Goal: Task Accomplishment & Management: Complete application form

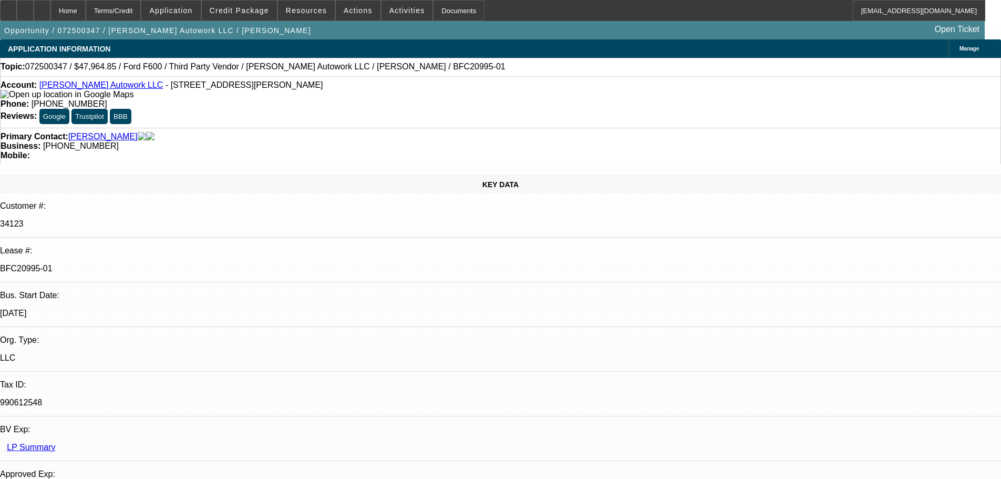
select select "0"
select select "2"
select select "0"
select select "6"
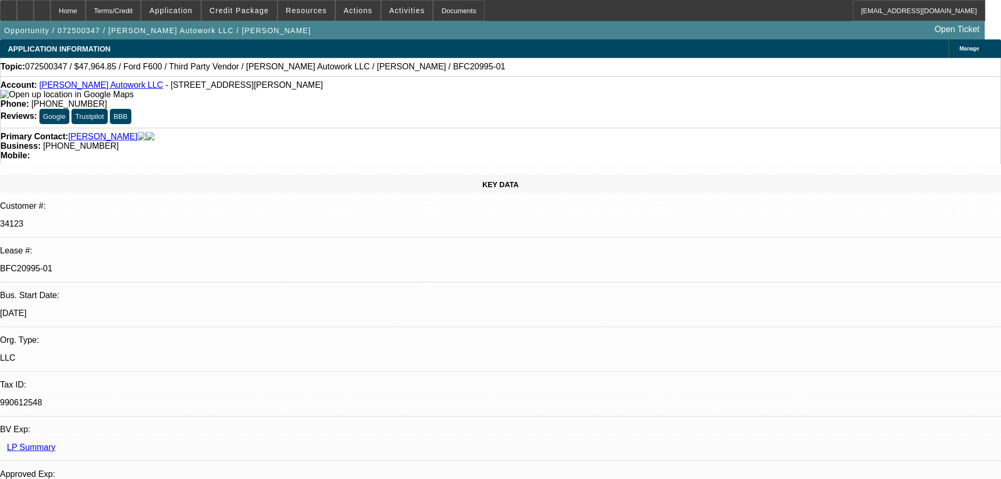
select select "0"
select select "2"
select select "0.1"
select select "4"
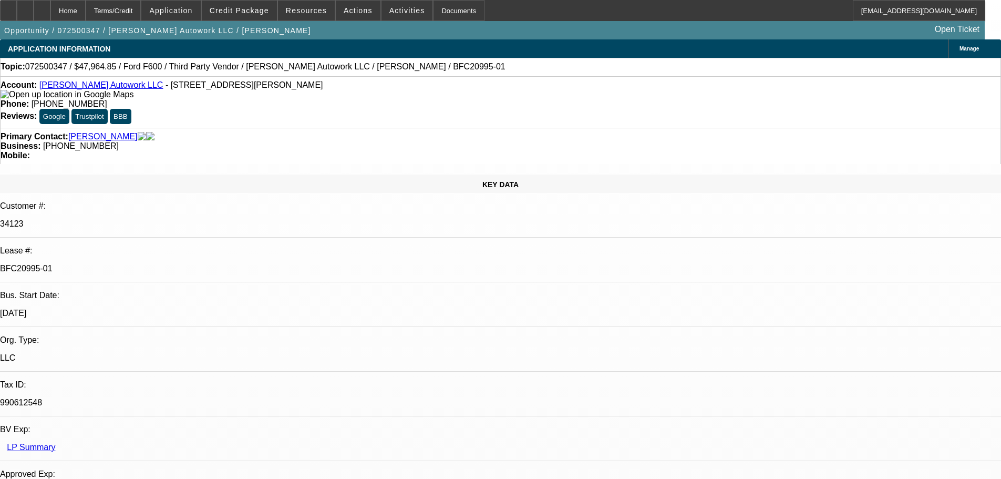
select select "0"
select select "2"
select select "0"
select select "6"
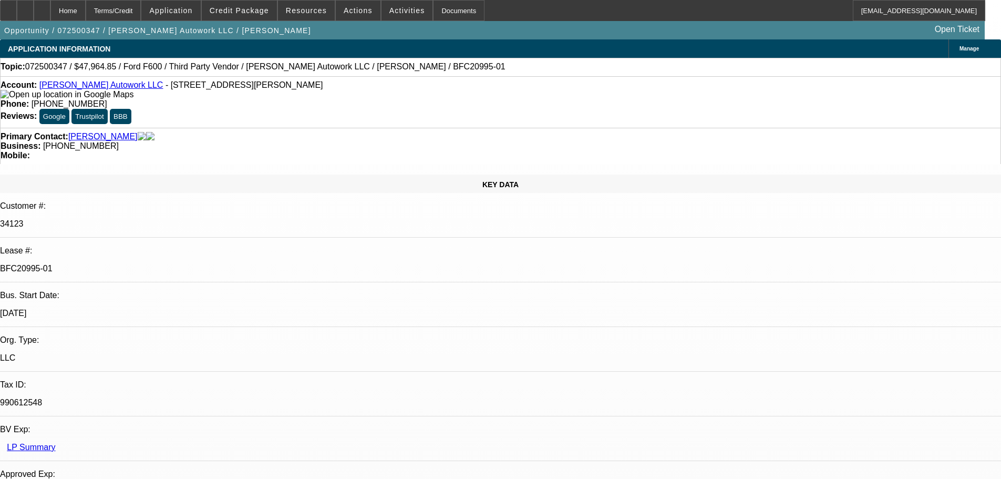
select select "0"
select select "2"
select select "0.1"
select select "4"
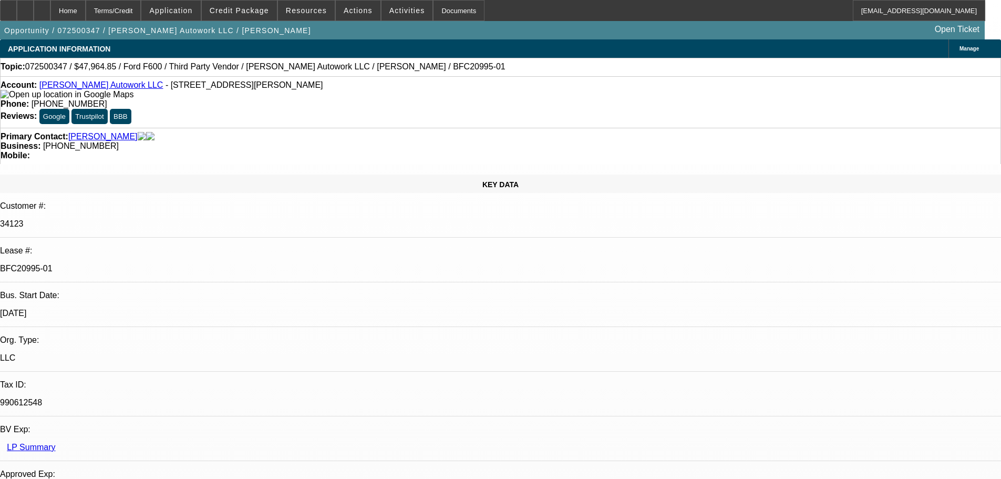
click at [15, 15] on div at bounding box center [8, 10] width 17 height 21
click at [247, 7] on span "Credit Package" at bounding box center [239, 10] width 59 height 8
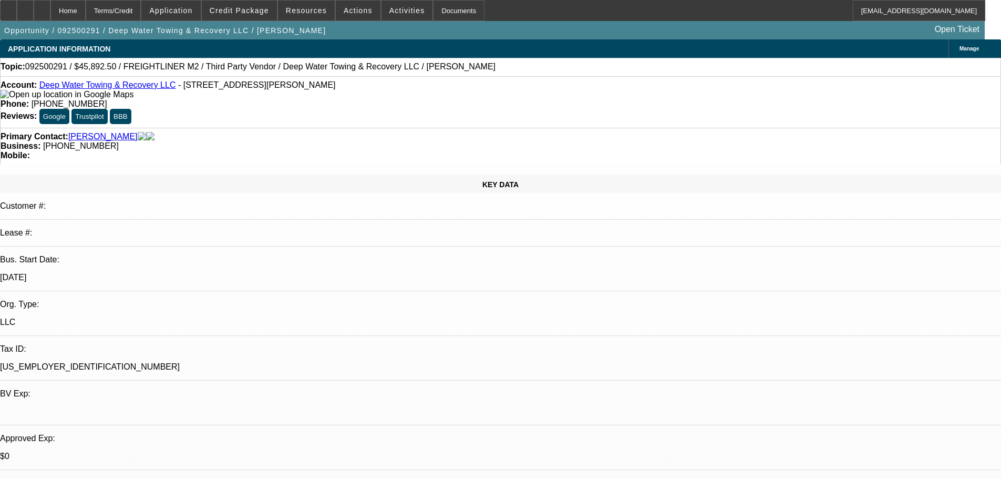
select select "0"
select select "6"
select select "0"
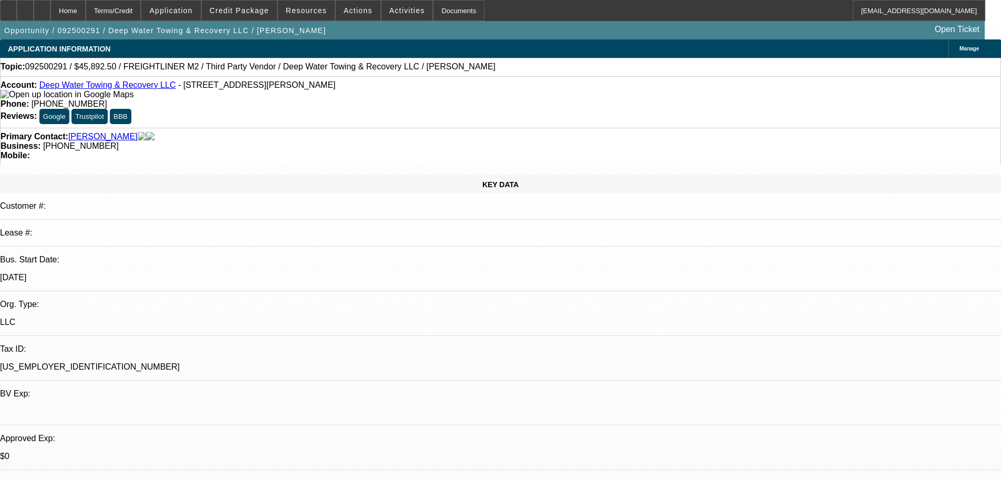
select select "0"
select select "6"
select select "0"
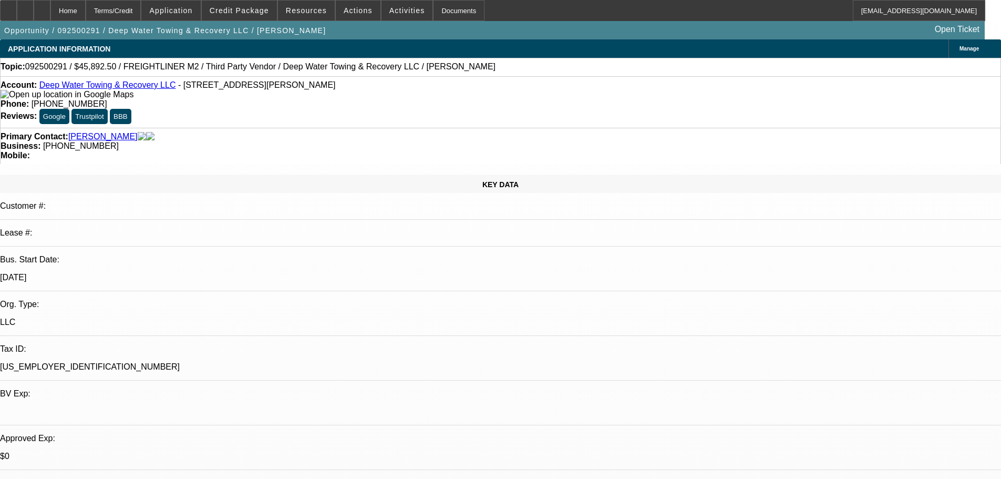
select select "0"
select select "6"
select select "0"
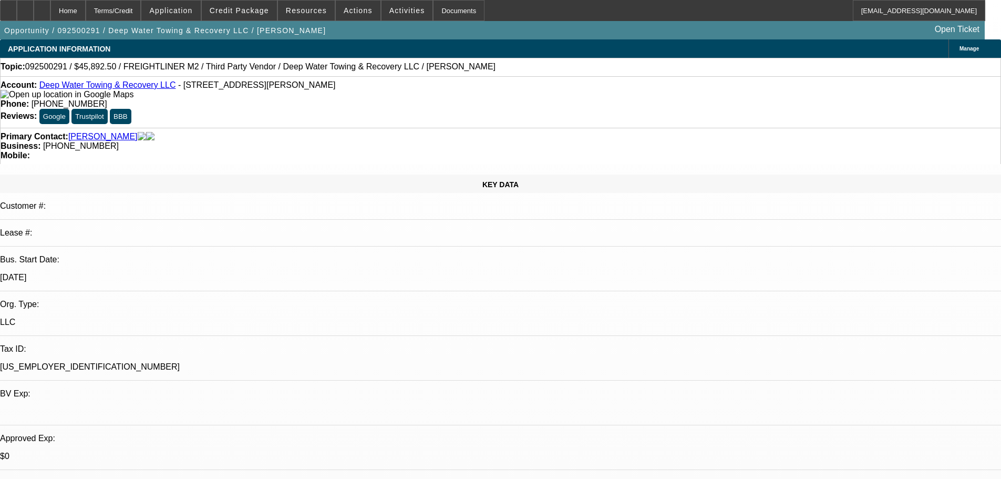
select select "6"
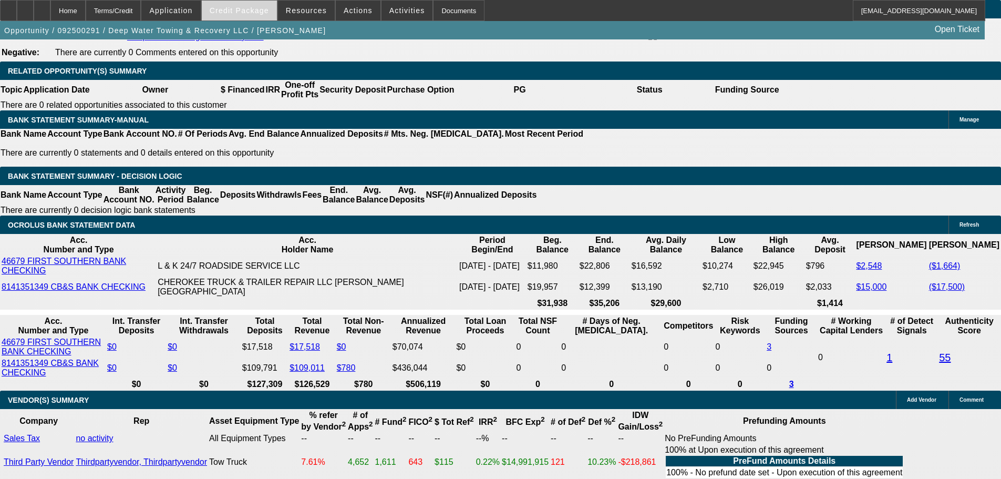
click at [263, 13] on span "Credit Package" at bounding box center [239, 10] width 59 height 8
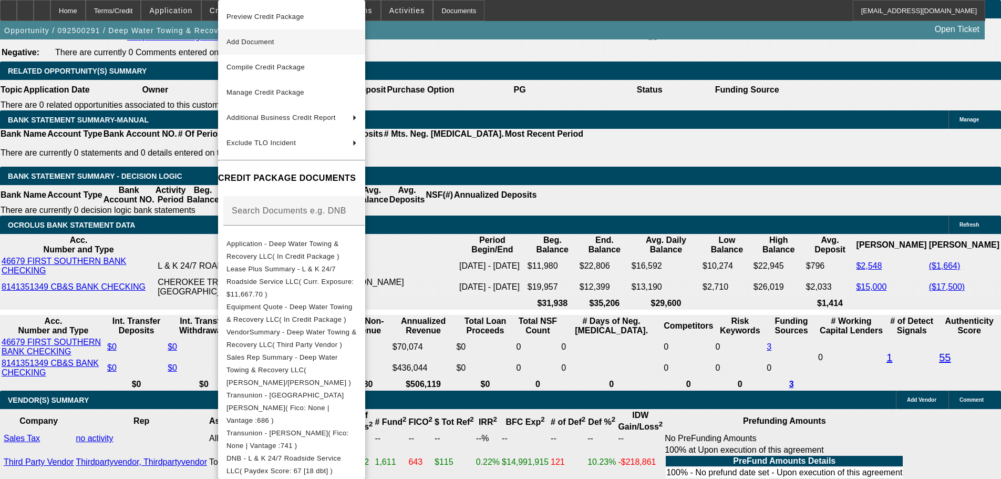
click at [274, 42] on span "Add Document" at bounding box center [250, 42] width 48 height 8
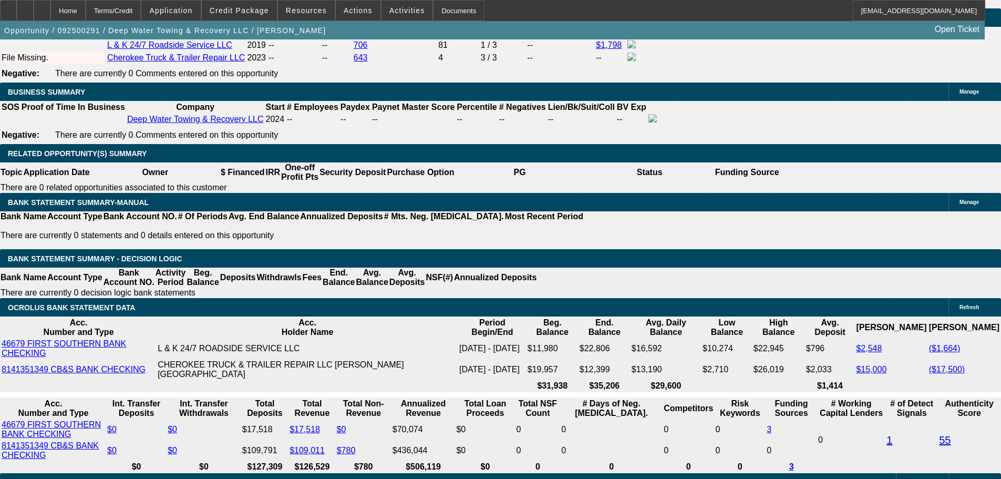
scroll to position [1629, 0]
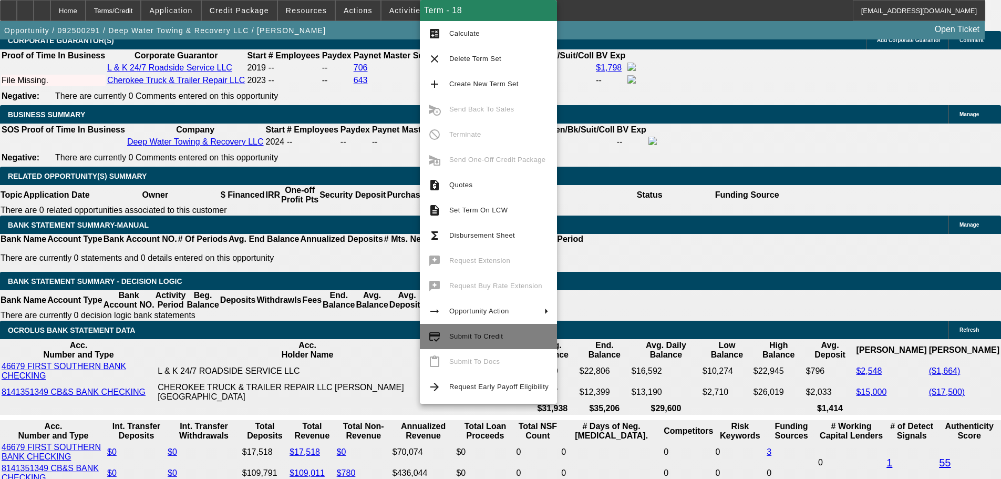
click at [478, 336] on span "Submit To Credit" at bounding box center [476, 336] width 54 height 8
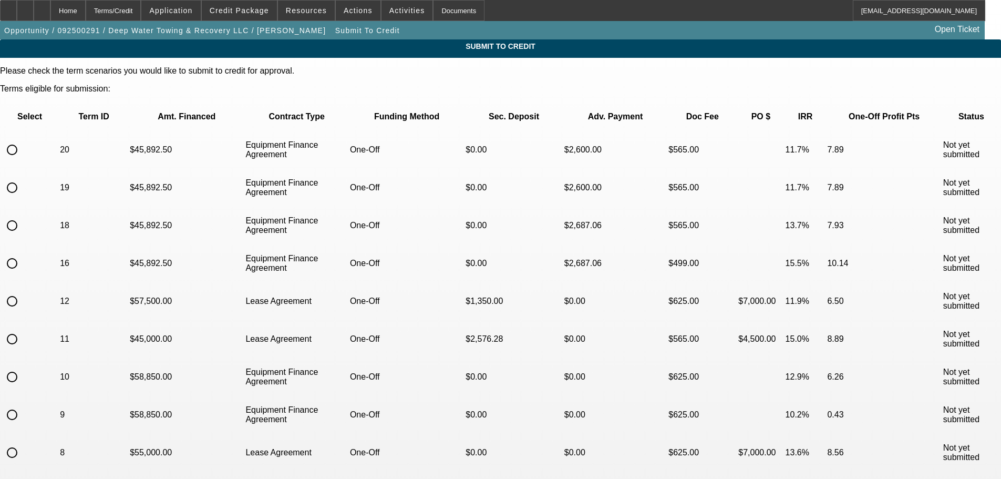
click at [23, 215] on input "radio" at bounding box center [12, 225] width 21 height 21
radio input "true"
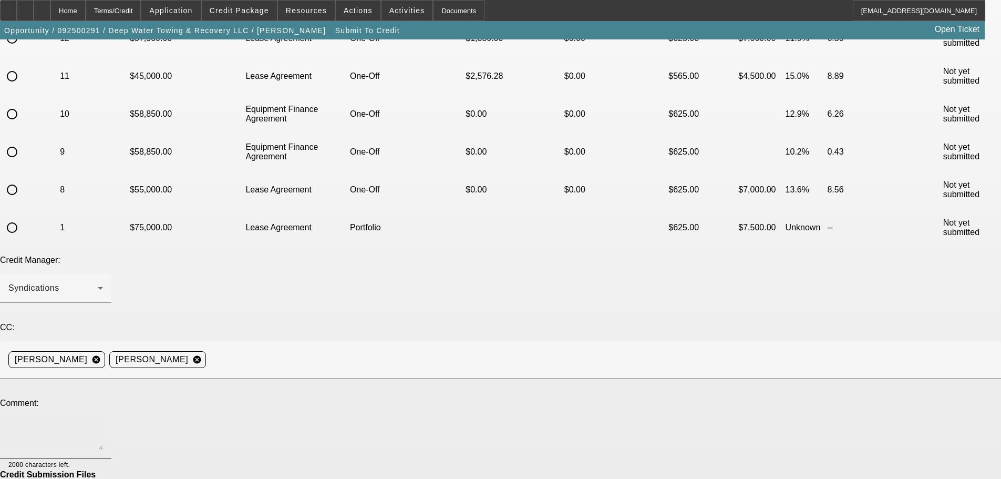
click at [103, 424] on textarea at bounding box center [55, 436] width 95 height 25
click at [103, 424] on textarea "Hey guys, I attached the resale certificate for the seller showing their full l…" at bounding box center [55, 436] width 95 height 25
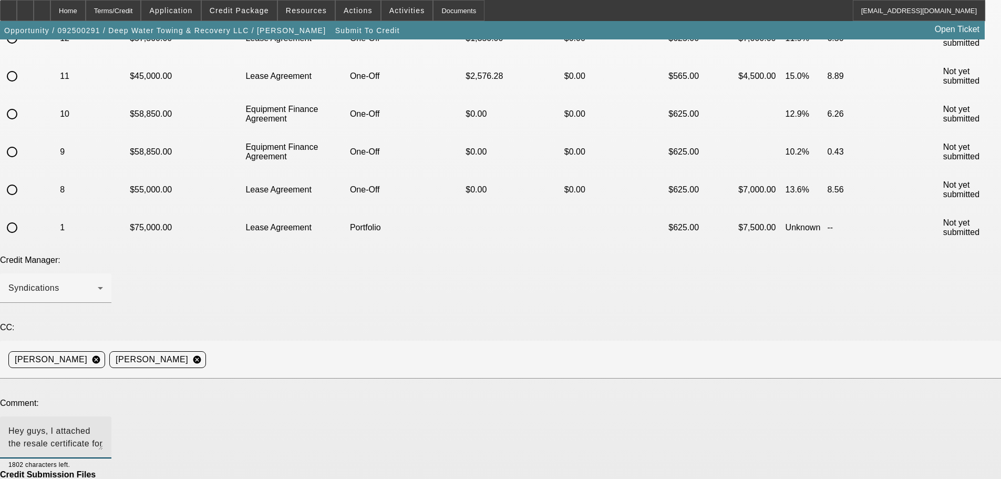
click at [103, 424] on textarea "Hey guys, I attached the resale certificate for the seller showing their full l…" at bounding box center [55, 436] width 95 height 25
drag, startPoint x: 612, startPoint y: 326, endPoint x: 488, endPoint y: 331, distance: 124.6
click at [103, 424] on textarea "Hey guys, I attached the resale certificate for the seller showing their full l…" at bounding box center [55, 436] width 95 height 25
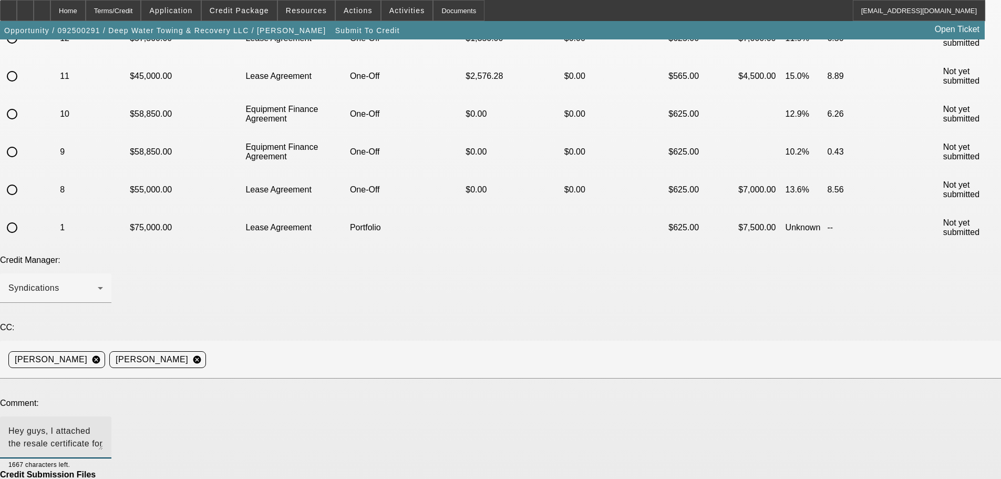
scroll to position [11, 0]
click at [246, 9] on span "Credit Package" at bounding box center [239, 10] width 59 height 8
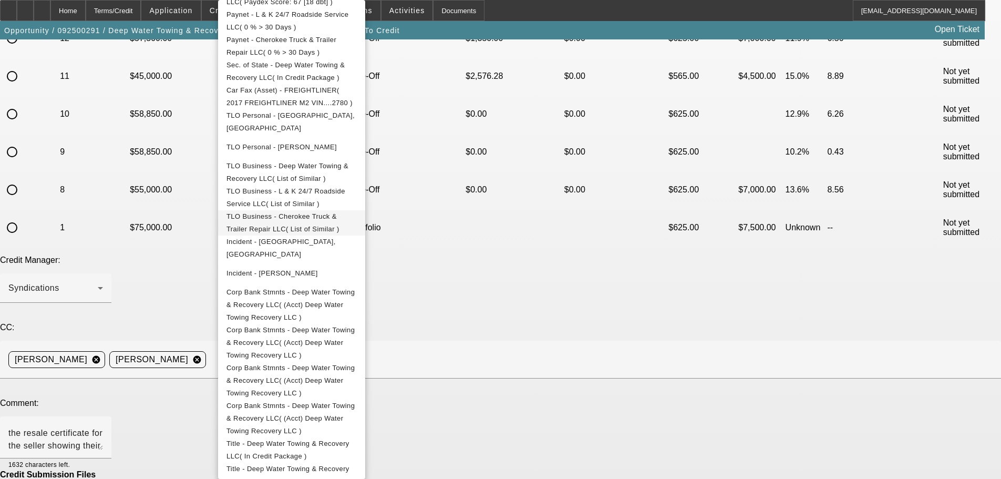
scroll to position [315, 0]
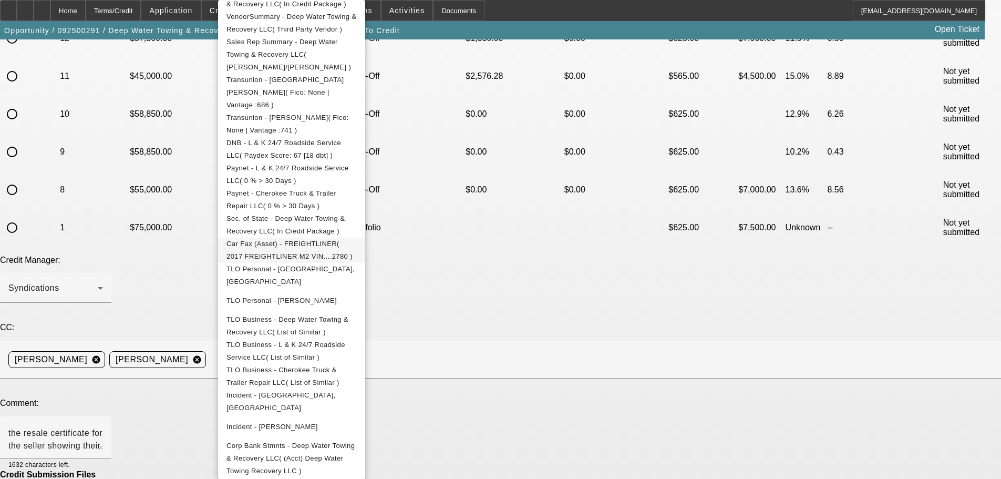
click at [353, 240] on span "Car Fax (Asset) - FREIGHTLINER( 2017 FREIGHTLINER M2 VIN....2780 )" at bounding box center [289, 250] width 126 height 20
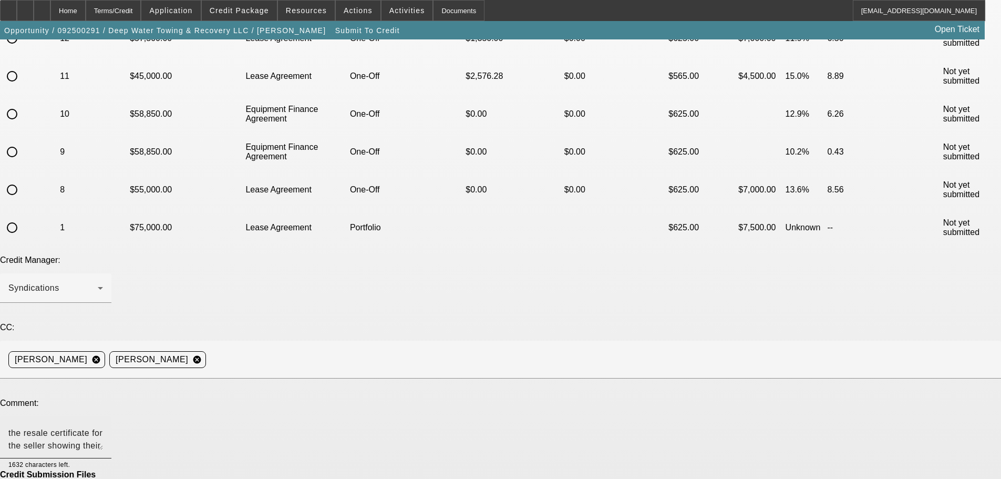
drag, startPoint x: 281, startPoint y: 328, endPoint x: 289, endPoint y: 327, distance: 7.9
click at [103, 424] on textarea "Hey guys, I attached the resale certificate for the seller showing their full l…" at bounding box center [55, 436] width 95 height 25
drag, startPoint x: 628, startPoint y: 331, endPoint x: 630, endPoint y: 403, distance: 71.5
click at [103, 424] on textarea "Hey guys, I attached the resale certificate for the seller showing their full l…" at bounding box center [55, 471] width 95 height 95
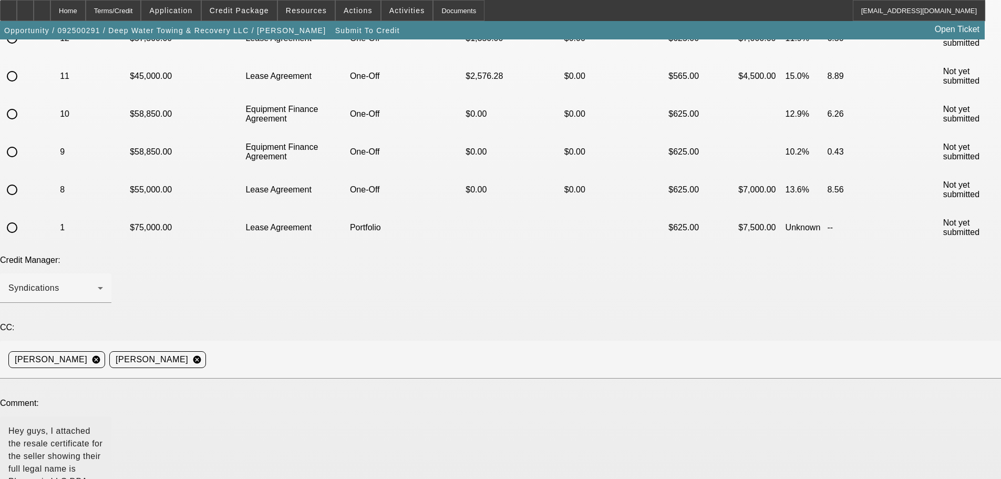
click at [103, 424] on textarea "Hey guys, I attached the resale certificate for the seller showing their full l…" at bounding box center [55, 472] width 95 height 97
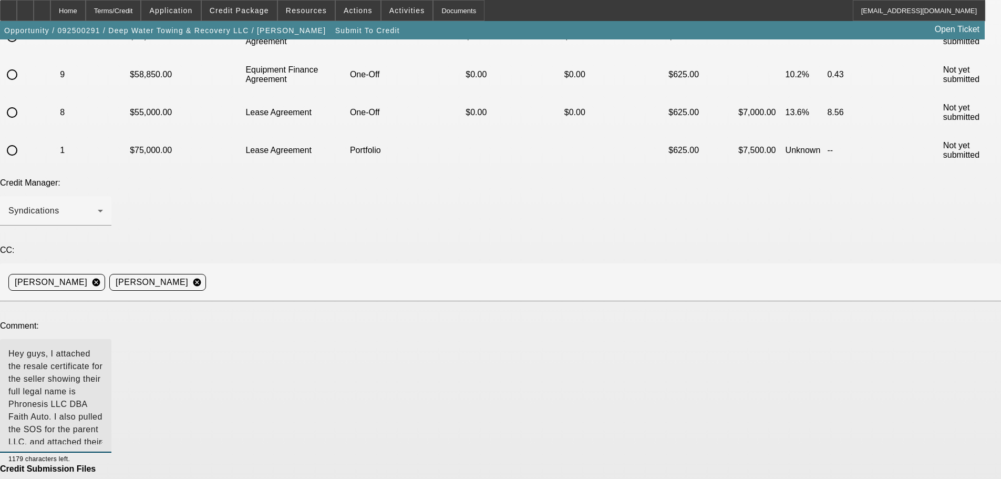
scroll to position [353, 0]
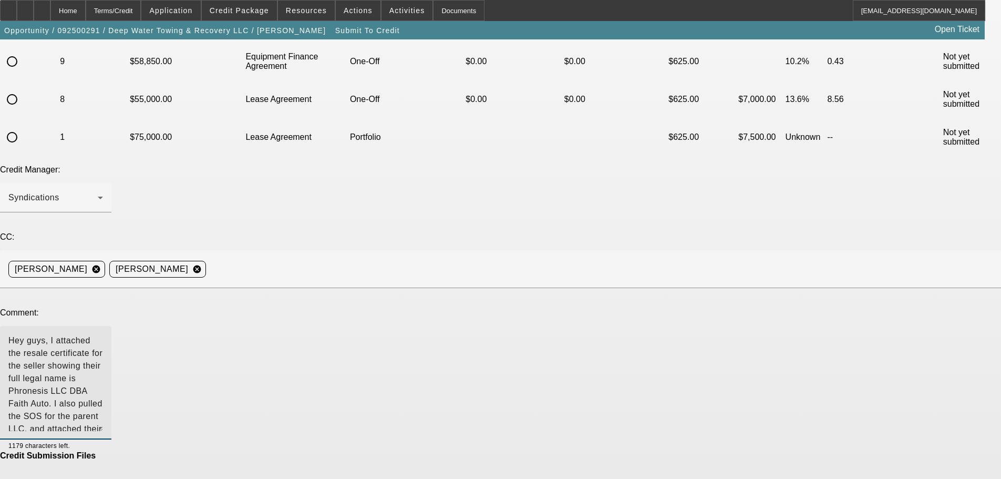
type textarea "Hey guys, I attached the resale certificate for the seller showing their full l…"
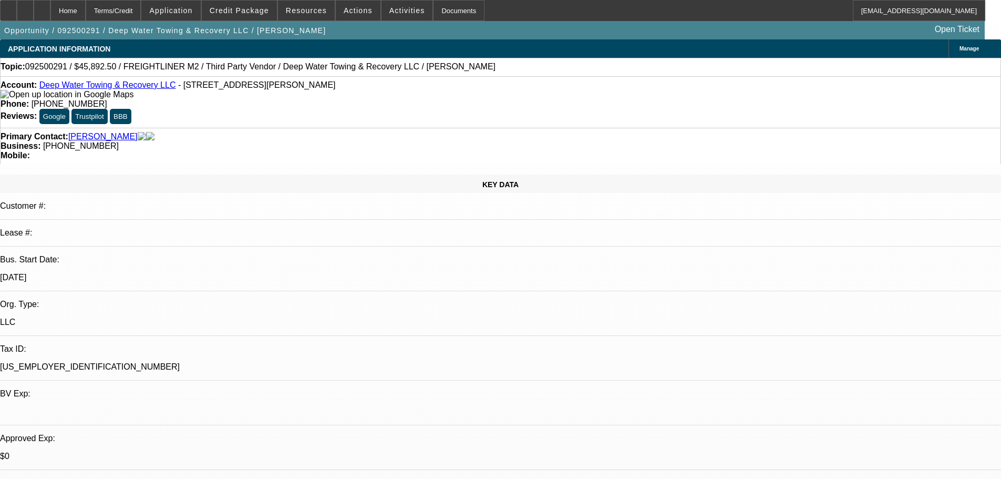
select select "0"
select select "6"
select select "0"
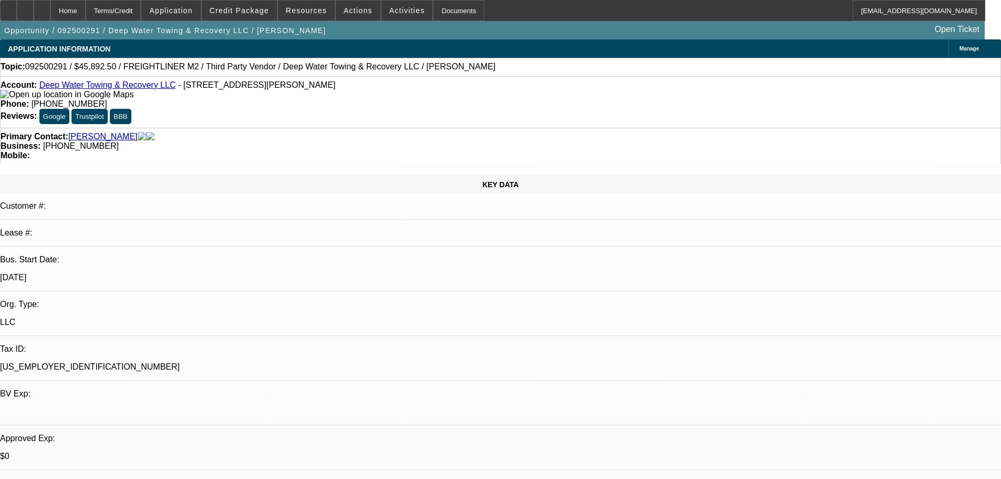
select select "0"
select select "6"
select select "0"
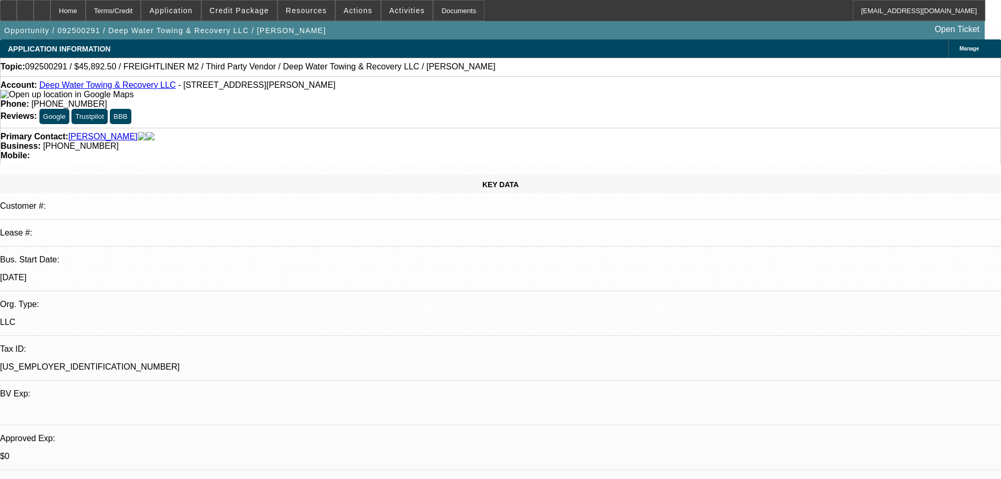
select select "0"
select select "6"
select select "0"
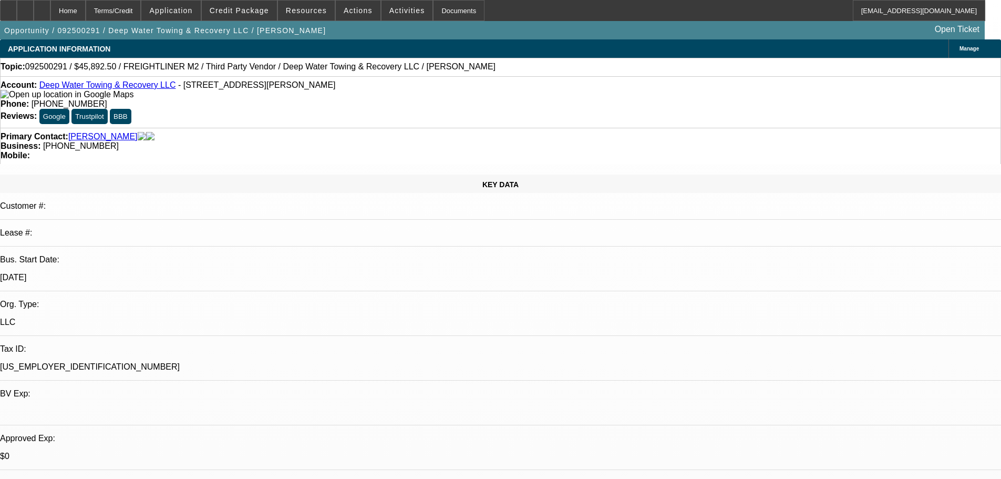
select select "6"
click at [256, 16] on span at bounding box center [239, 10] width 75 height 25
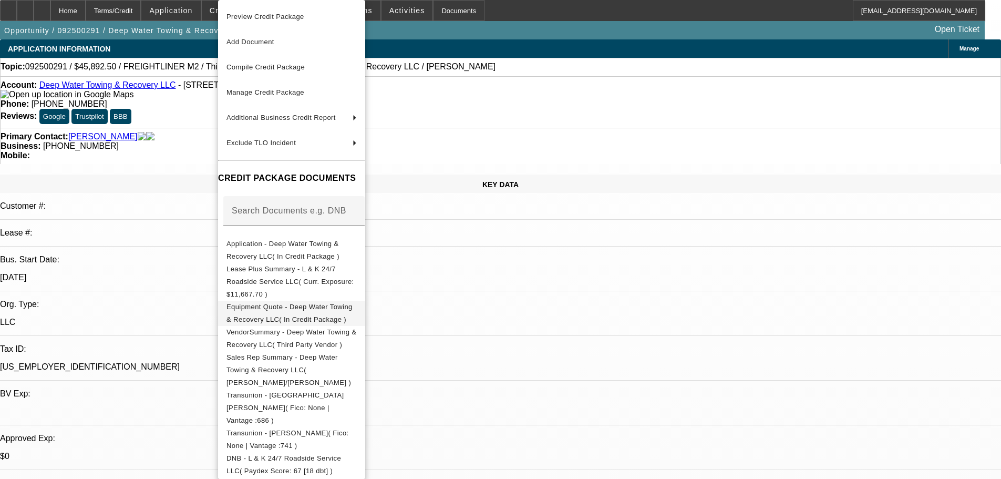
click at [325, 303] on span "Equipment Quote - Deep Water Towing & Recovery LLC( In Credit Package )" at bounding box center [289, 313] width 126 height 20
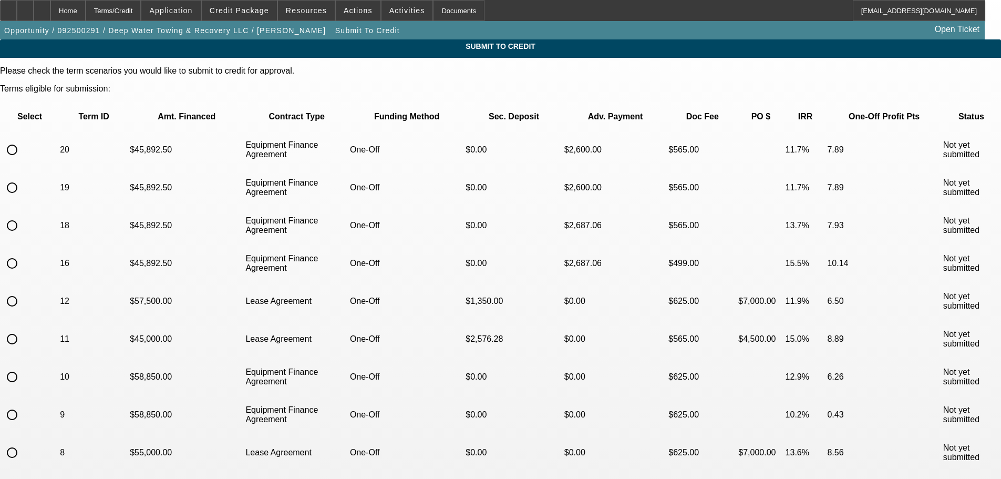
click at [86, 10] on div "Home" at bounding box center [67, 10] width 35 height 21
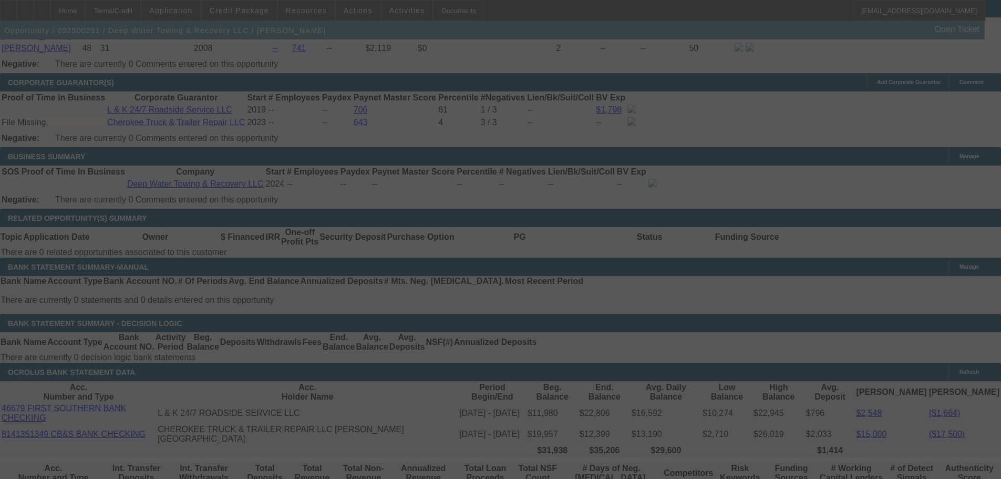
scroll to position [1587, 0]
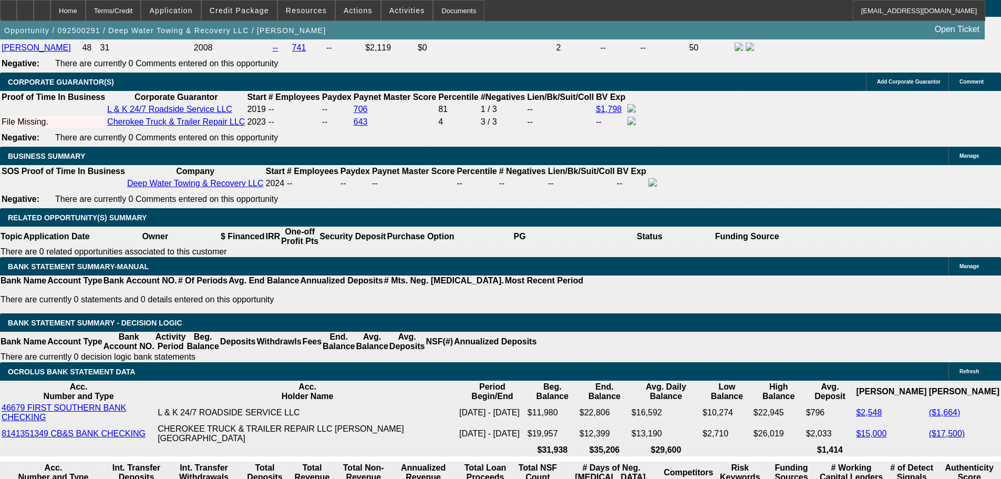
select select "0"
select select "6"
select select "0"
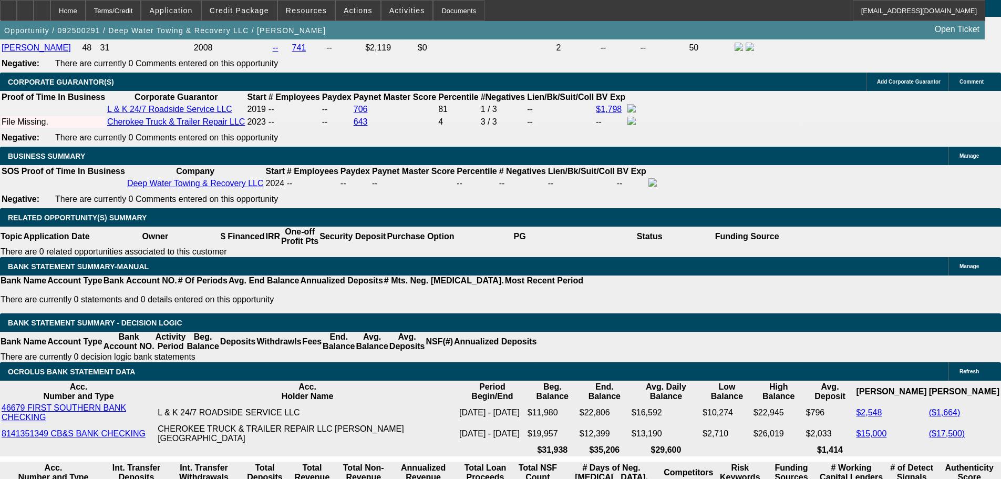
select select "0"
select select "6"
select select "0"
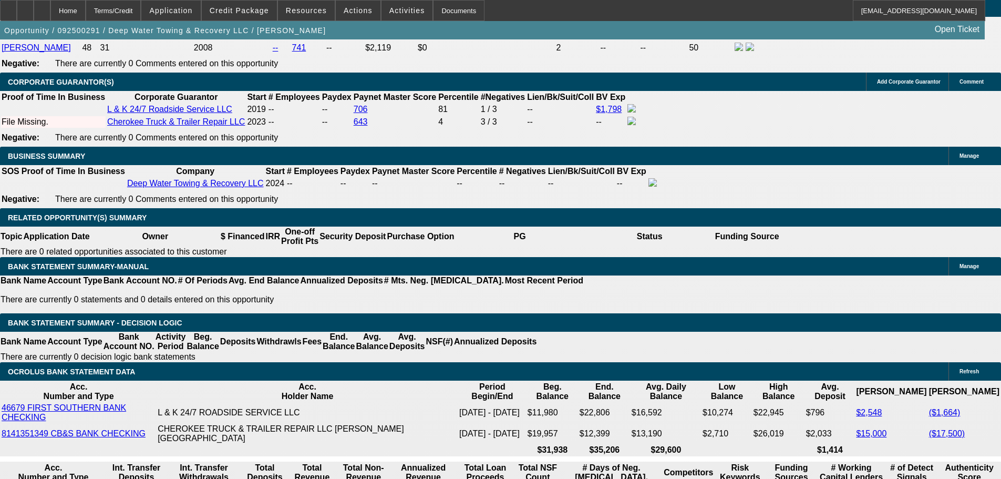
select select "0"
select select "6"
select select "0"
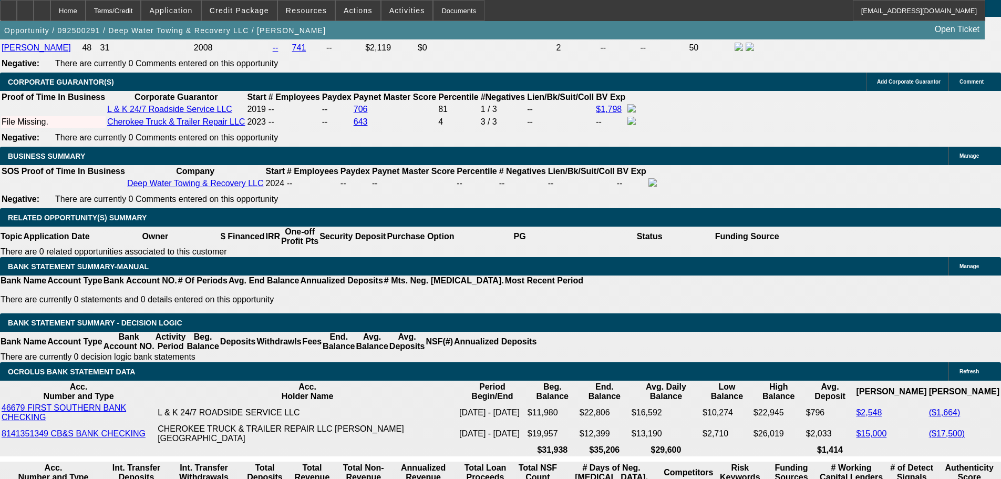
select select "6"
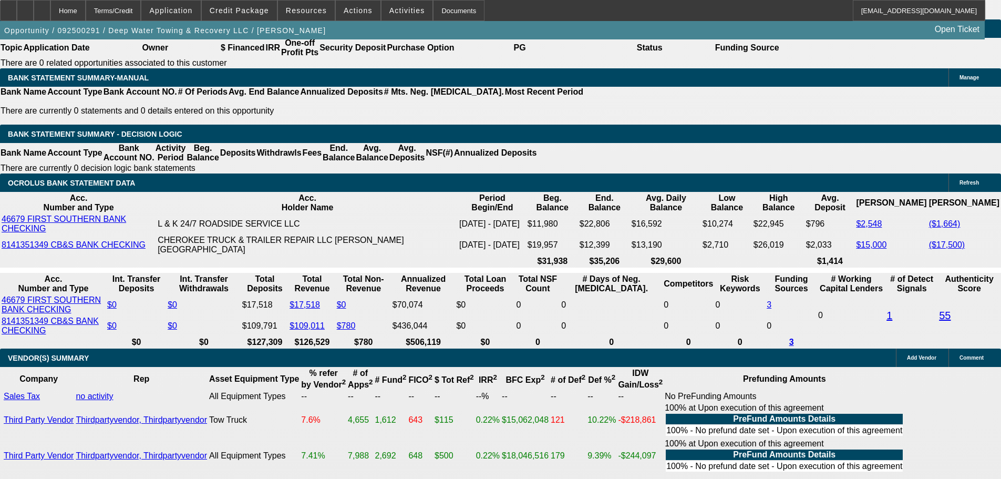
scroll to position [1778, 0]
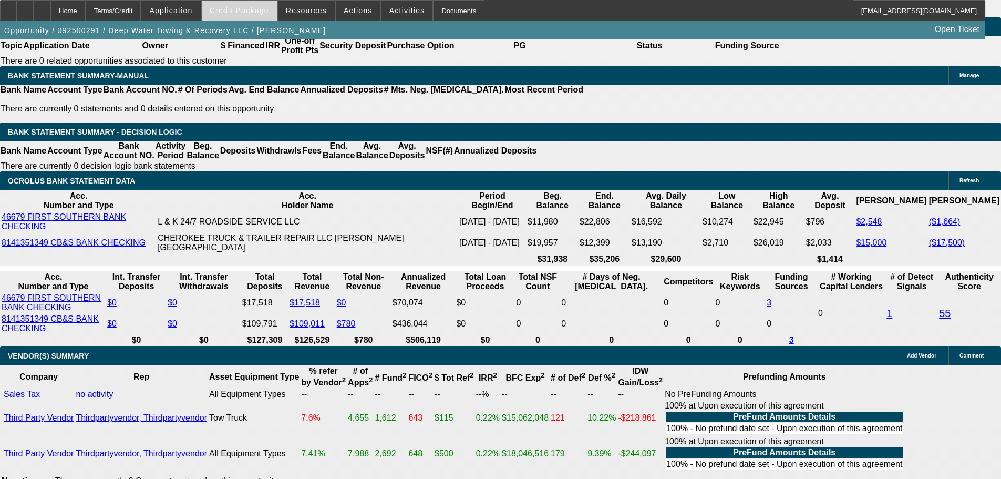
click at [268, 11] on span "Credit Package" at bounding box center [239, 10] width 59 height 8
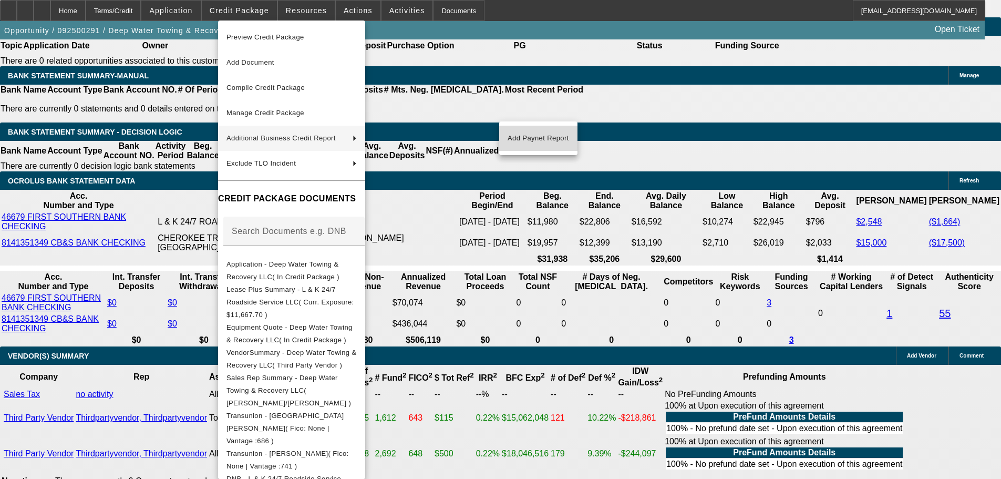
click at [542, 138] on span "Add Paynet Report" at bounding box center [537, 138] width 61 height 13
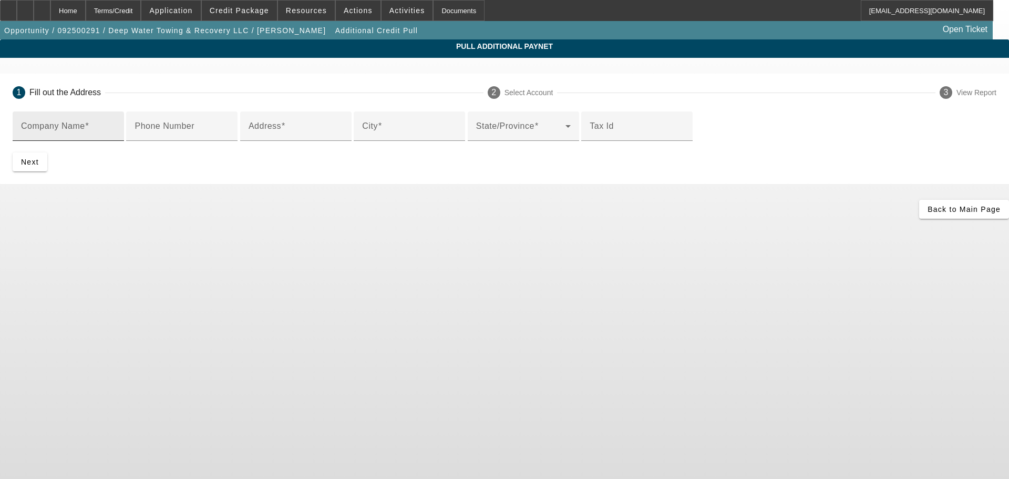
click at [116, 132] on input "Company Name" at bounding box center [68, 130] width 95 height 13
type input "phronesis llc DBA Faith Auto"
click at [261, 137] on input "Address" at bounding box center [295, 130] width 95 height 13
type input "6428 Dawson Blvd Suite 1452"
click at [362, 137] on input "City" at bounding box center [409, 130] width 95 height 13
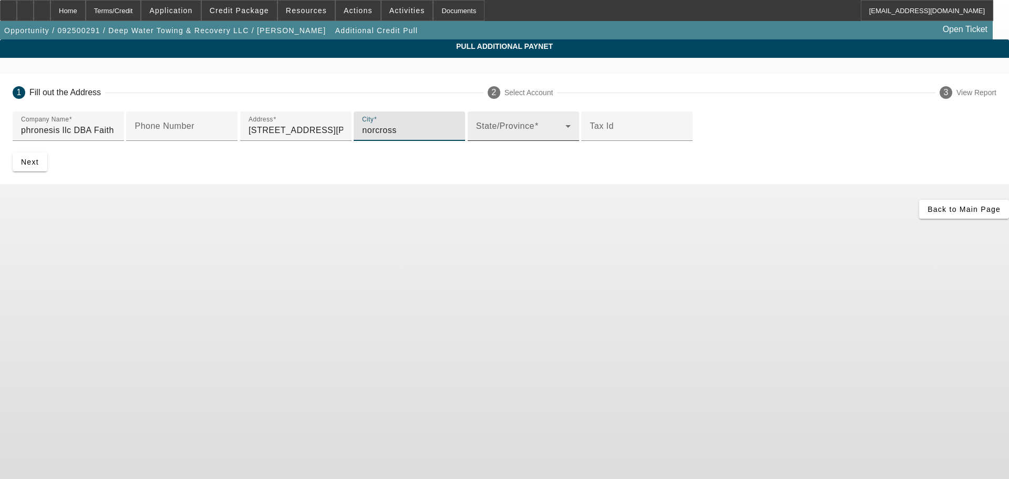
type input "norcross"
click at [476, 137] on span at bounding box center [520, 130] width 89 height 13
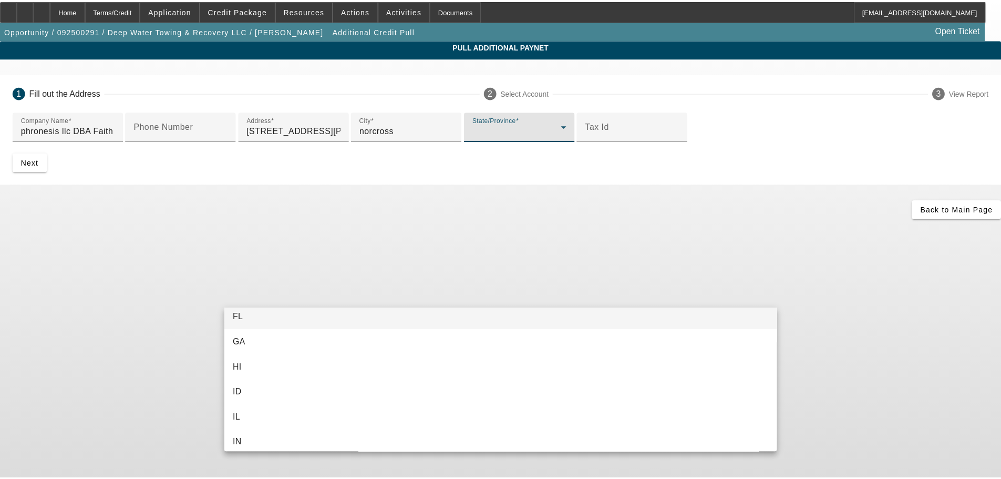
scroll to position [210, 0]
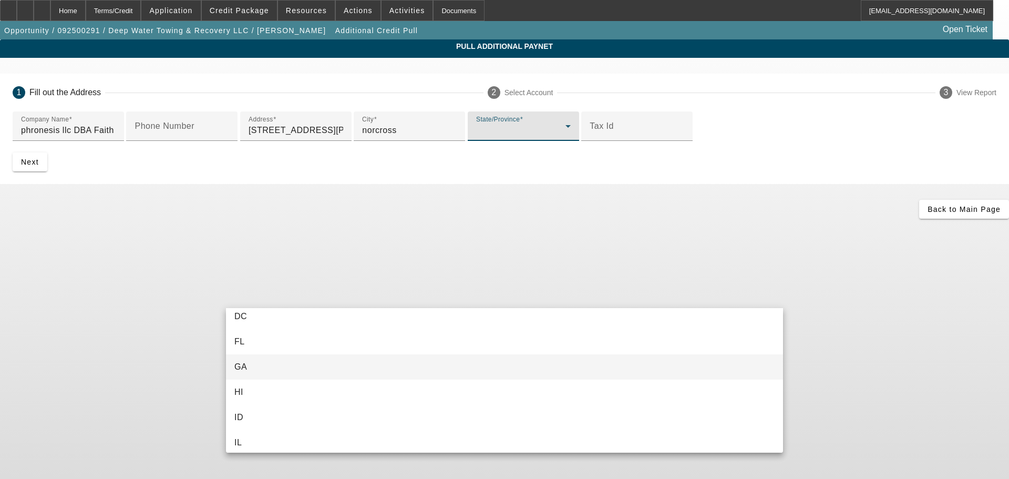
click at [252, 370] on mat-option "GA" at bounding box center [504, 366] width 557 height 25
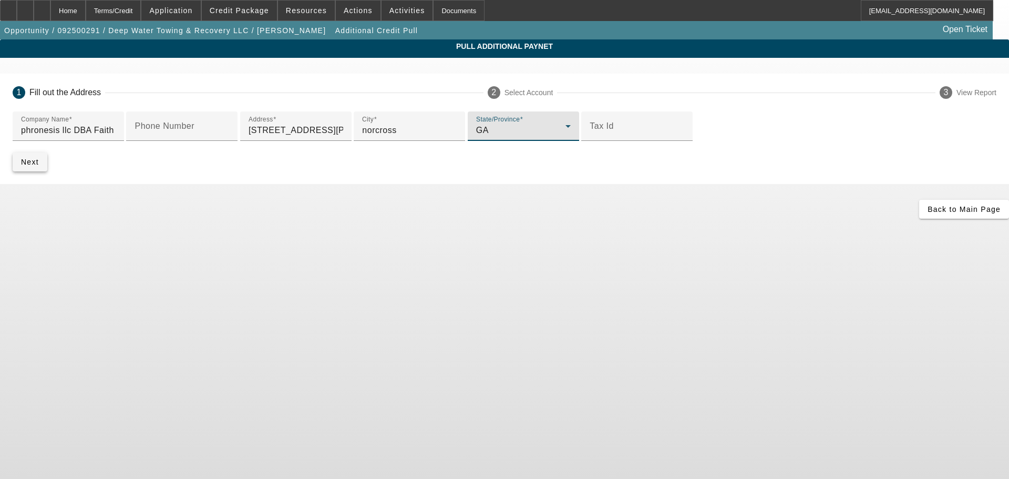
click at [39, 166] on span "Next" at bounding box center [30, 162] width 18 height 8
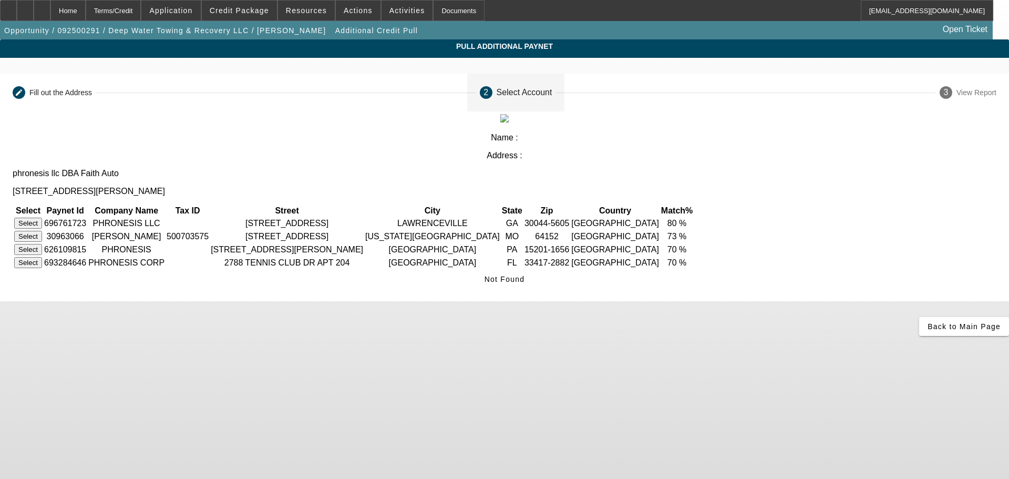
click at [42, 217] on button "Select" at bounding box center [28, 222] width 28 height 11
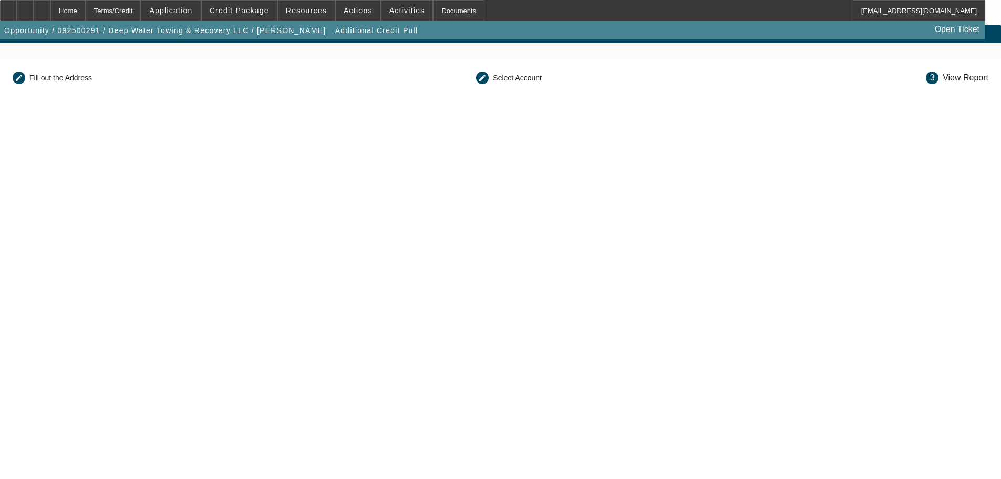
scroll to position [184, 0]
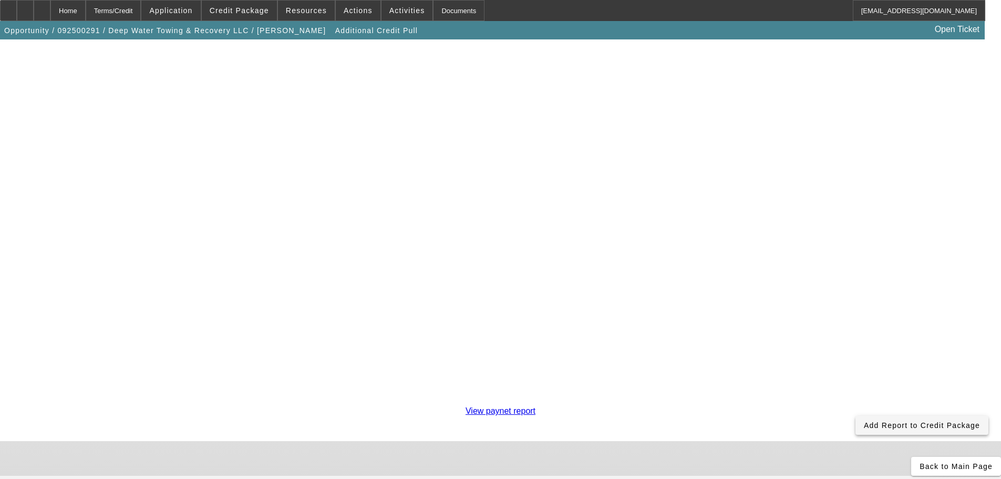
click at [864, 421] on span "Add Report to Credit Package" at bounding box center [922, 425] width 116 height 8
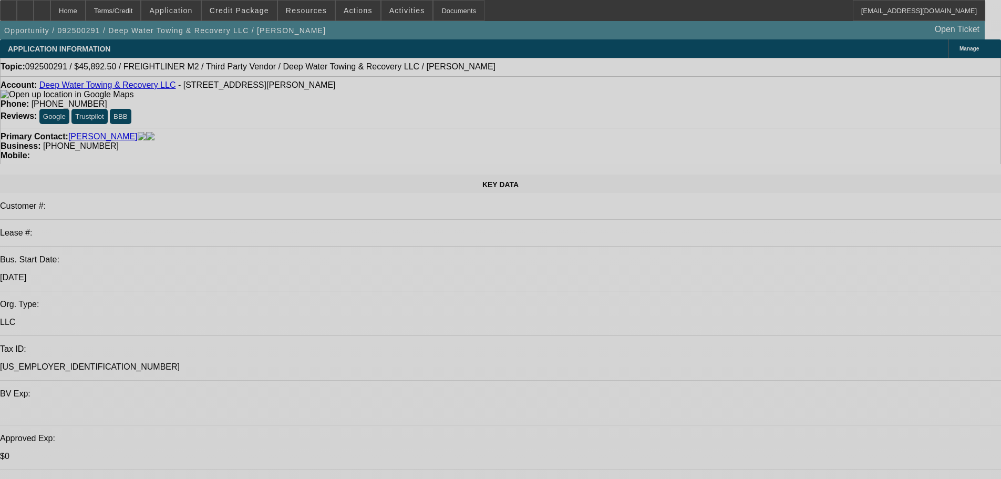
select select "0"
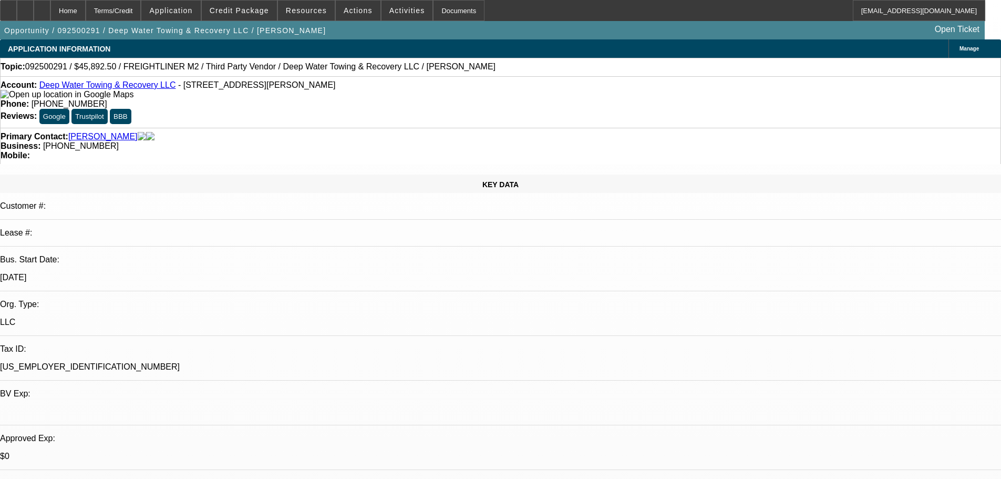
select select "0"
select select "6"
select select "0"
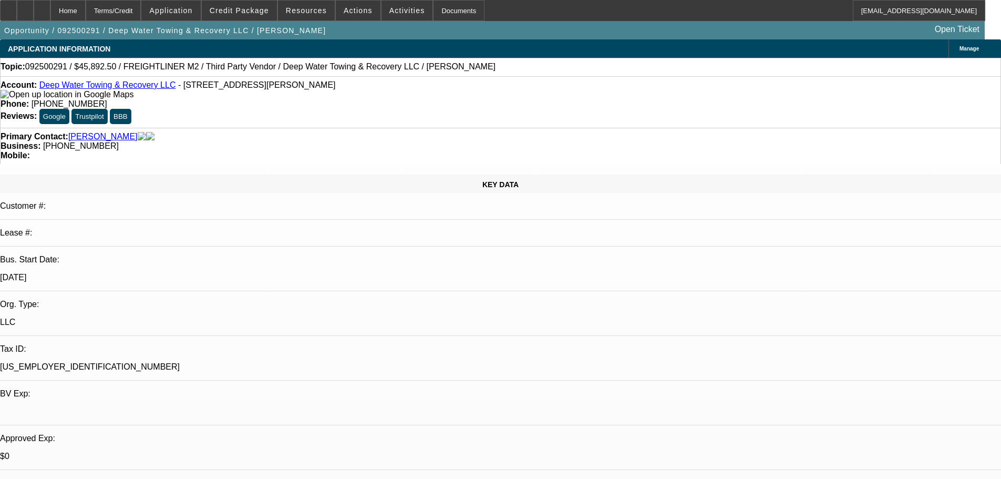
select select "0"
select select "6"
select select "0"
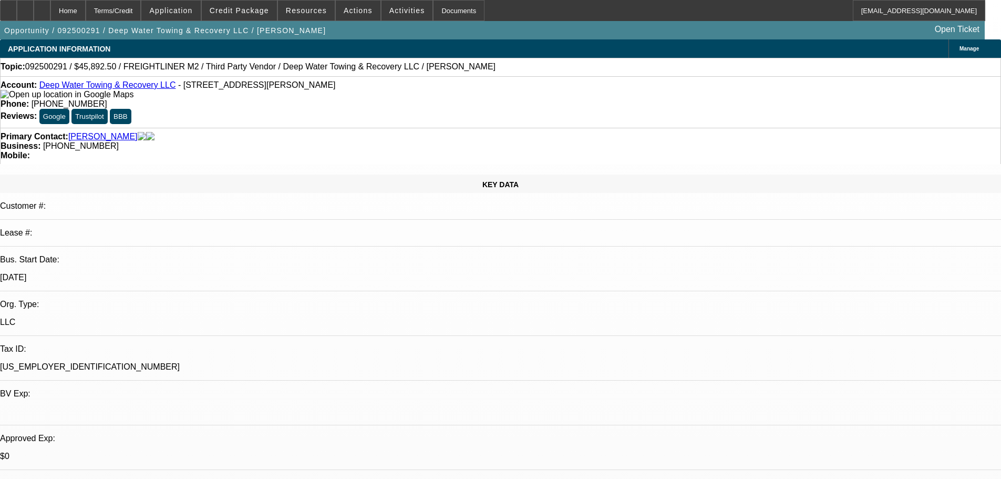
select select "6"
select select "0"
select select "6"
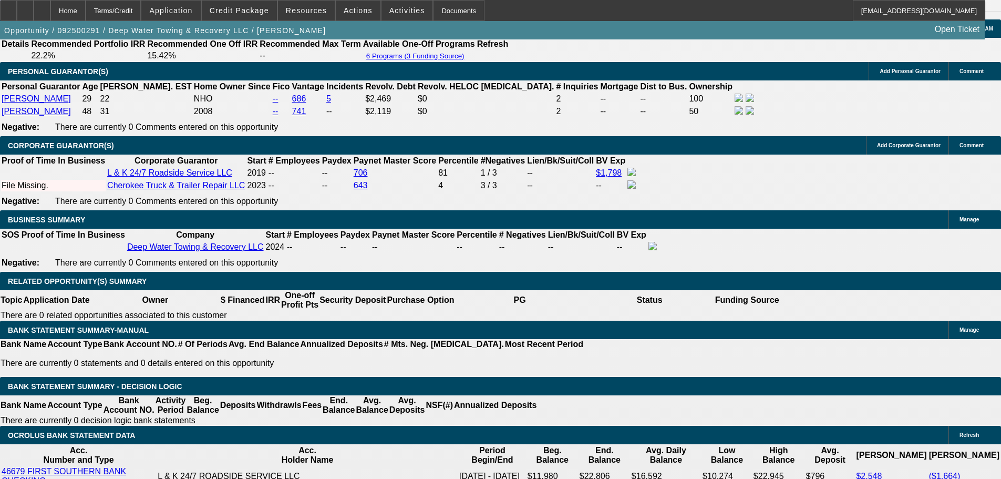
scroll to position [1609, 0]
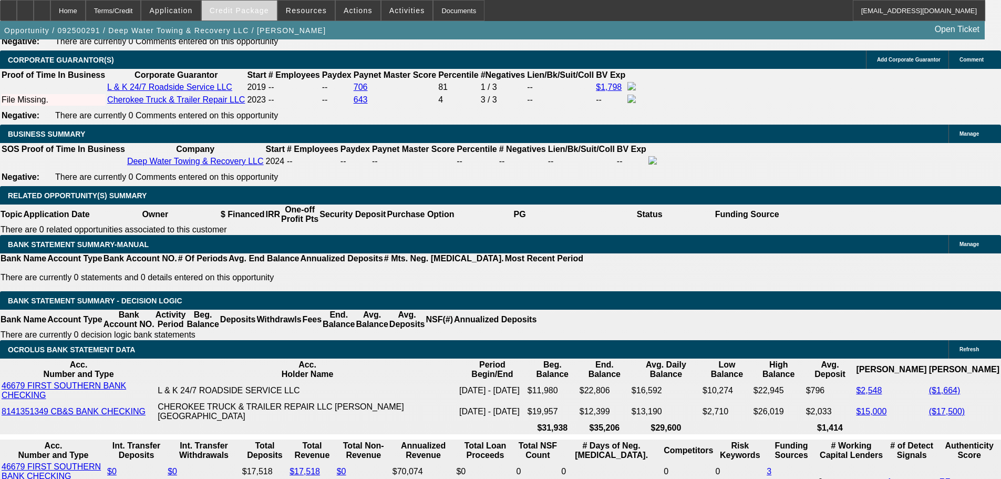
click at [248, 6] on span "Credit Package" at bounding box center [239, 10] width 59 height 8
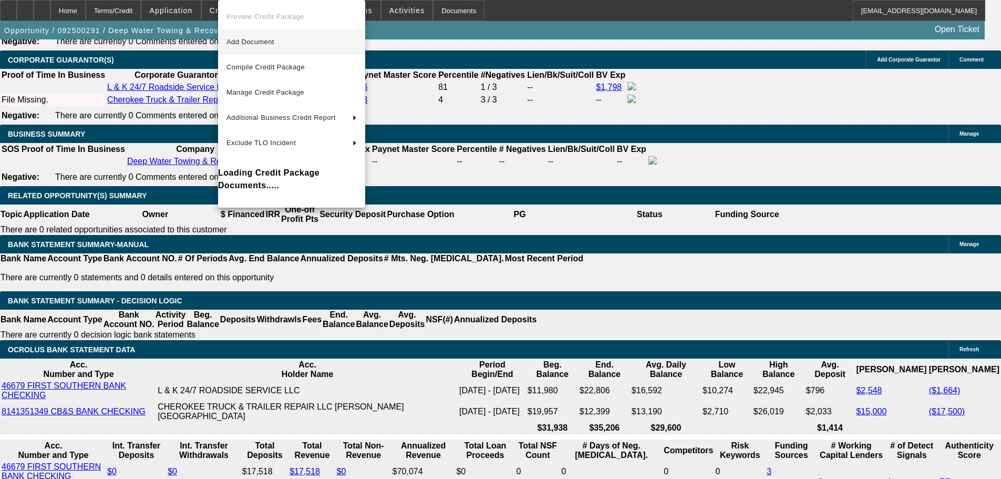
click at [284, 44] on span "Add Document" at bounding box center [291, 42] width 130 height 13
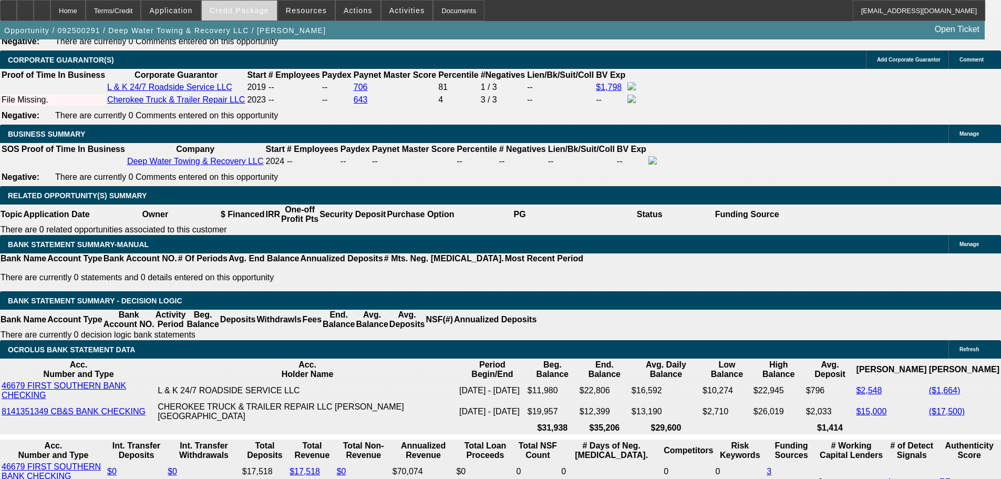
click at [246, 9] on span "Credit Package" at bounding box center [239, 10] width 59 height 8
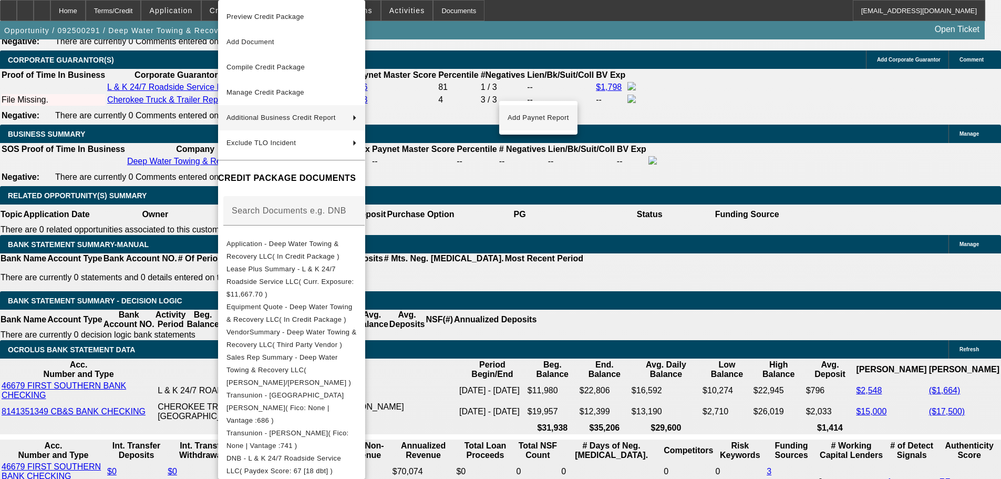
click at [532, 120] on span "Add Paynet Report" at bounding box center [537, 117] width 61 height 13
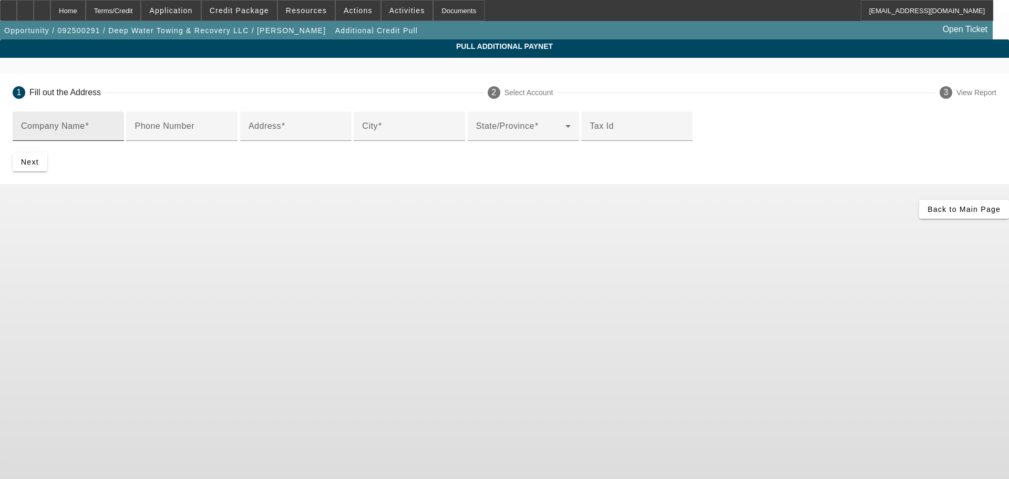
click at [89, 131] on label "Company Name" at bounding box center [55, 125] width 68 height 9
click at [116, 131] on input "Company Name" at bounding box center [68, 130] width 95 height 13
type input "faith auto"
click at [274, 137] on input "Address" at bounding box center [295, 130] width 95 height 13
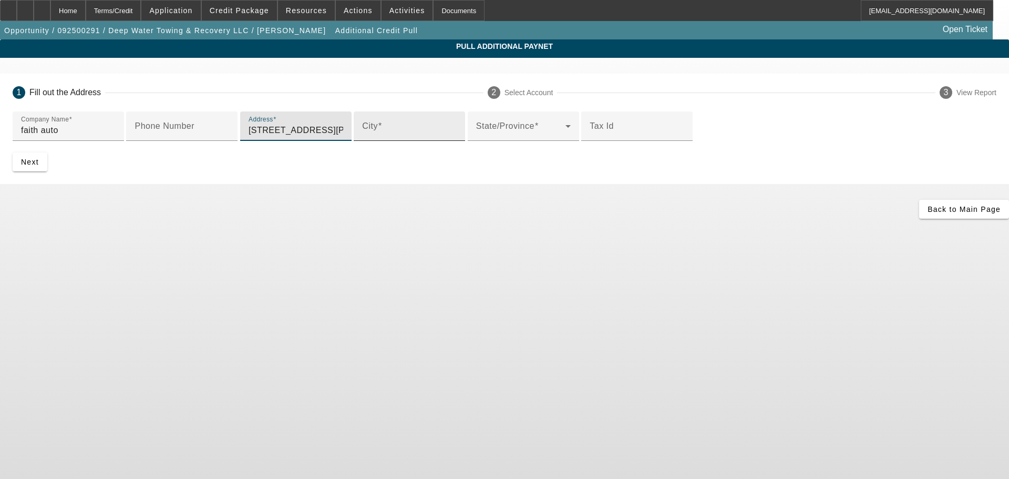
type input "6428 Dawson Blvd Suite# 1452"
click at [362, 137] on input "City" at bounding box center [409, 130] width 95 height 13
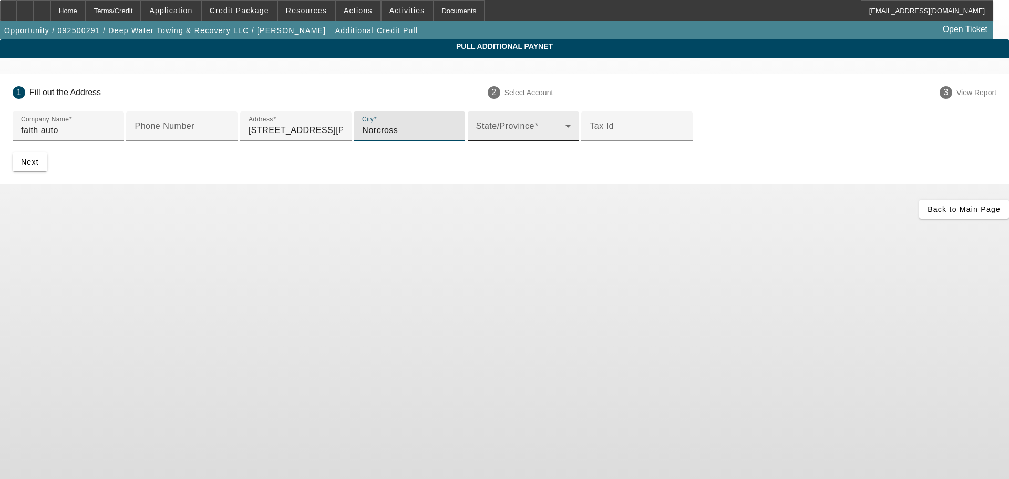
type input "Norcross"
click at [476, 130] on mat-label "State/Province" at bounding box center [505, 125] width 58 height 9
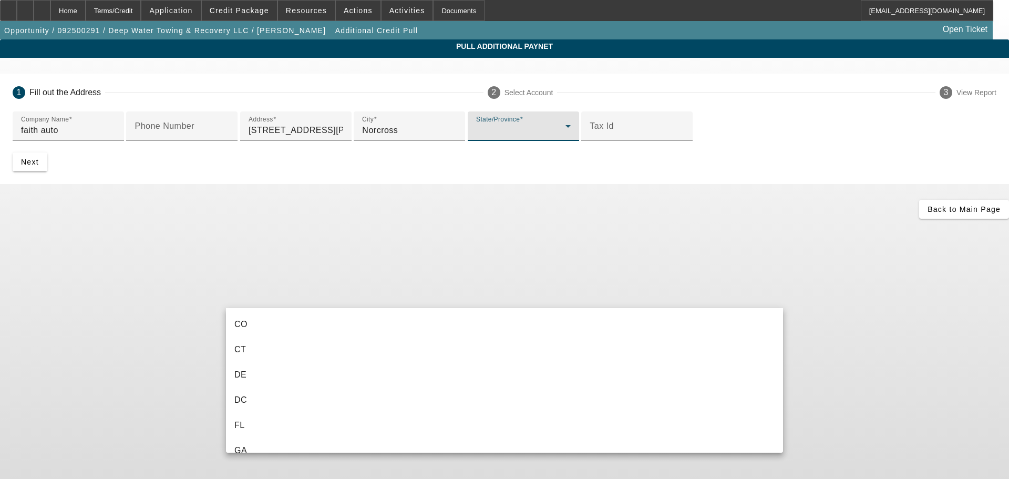
scroll to position [263, 0]
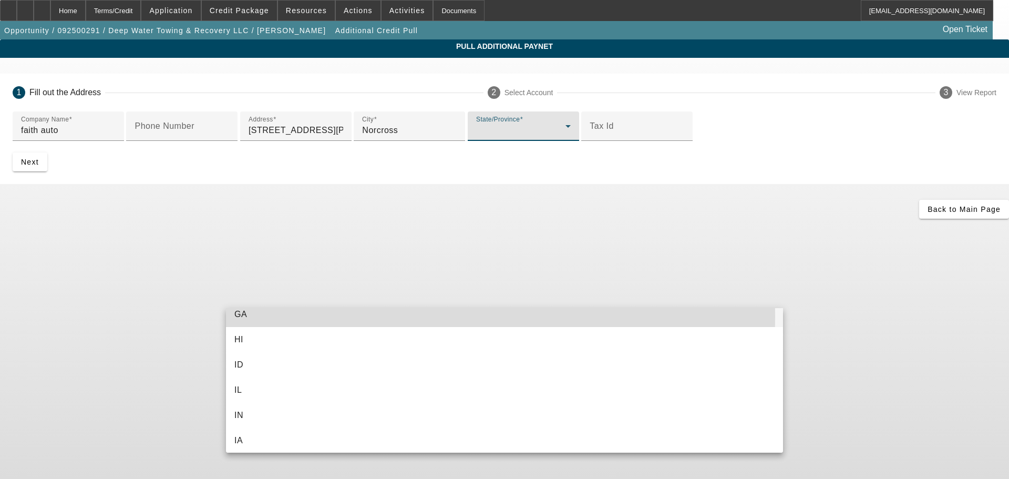
click at [241, 316] on span "GA" at bounding box center [240, 314] width 13 height 13
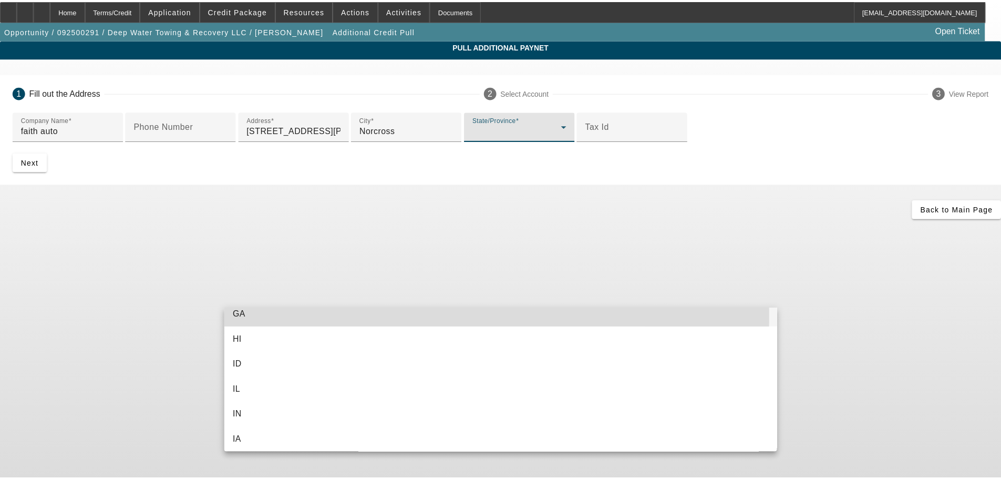
scroll to position [0, 0]
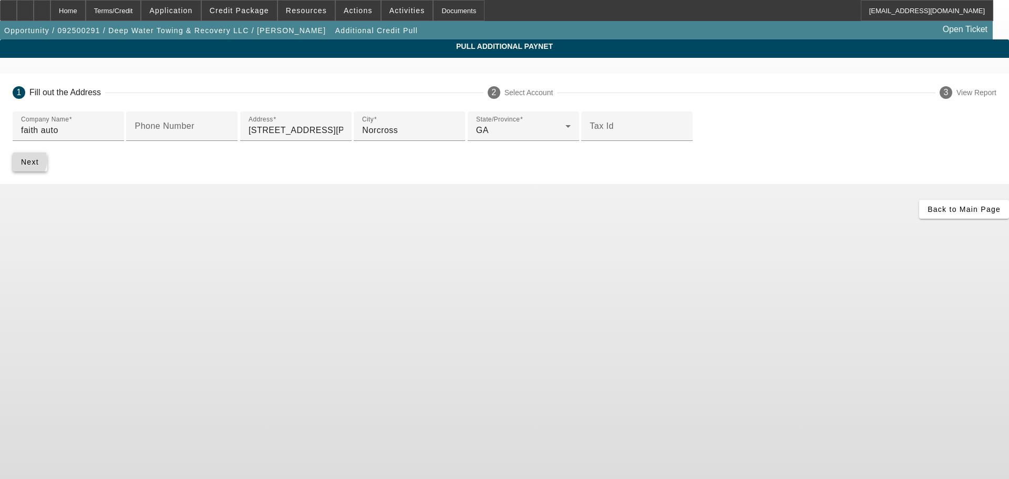
click at [39, 166] on span "Next" at bounding box center [30, 162] width 18 height 8
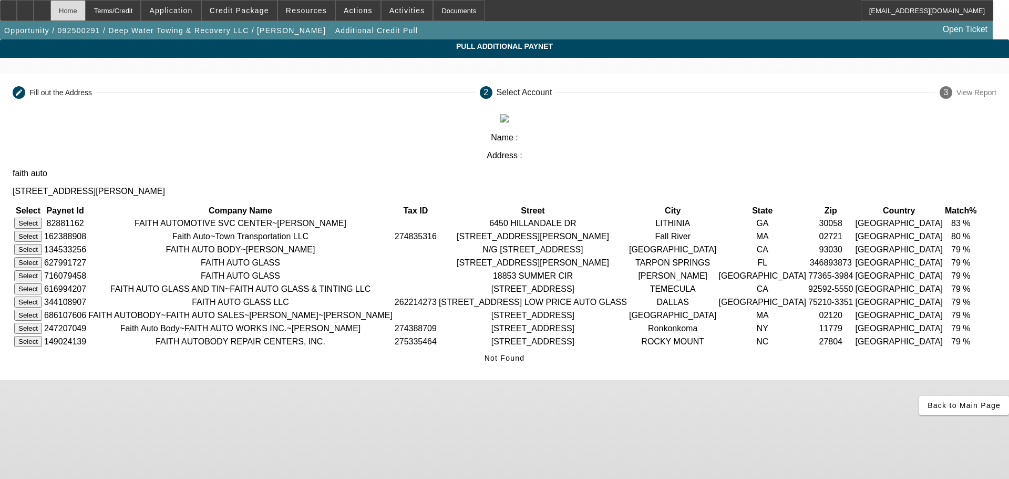
click at [86, 13] on div "Home" at bounding box center [67, 10] width 35 height 21
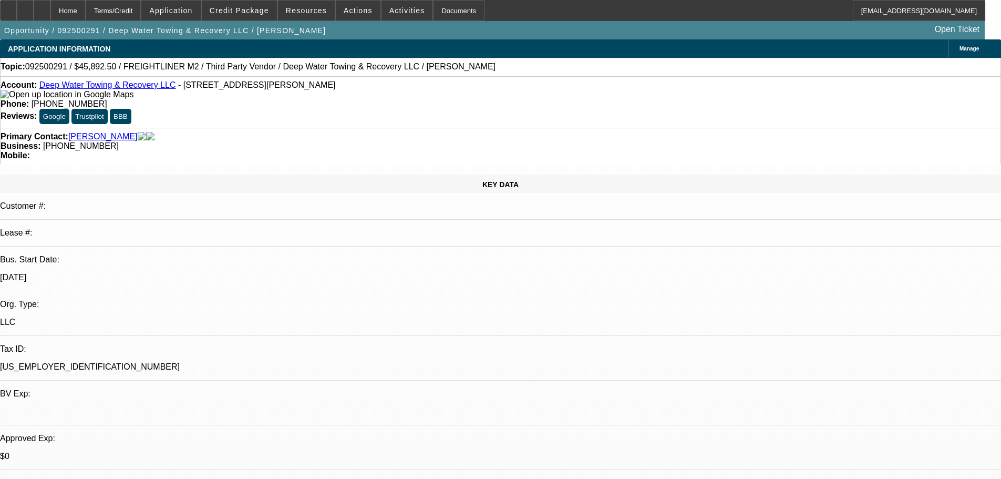
select select "0"
select select "6"
select select "0"
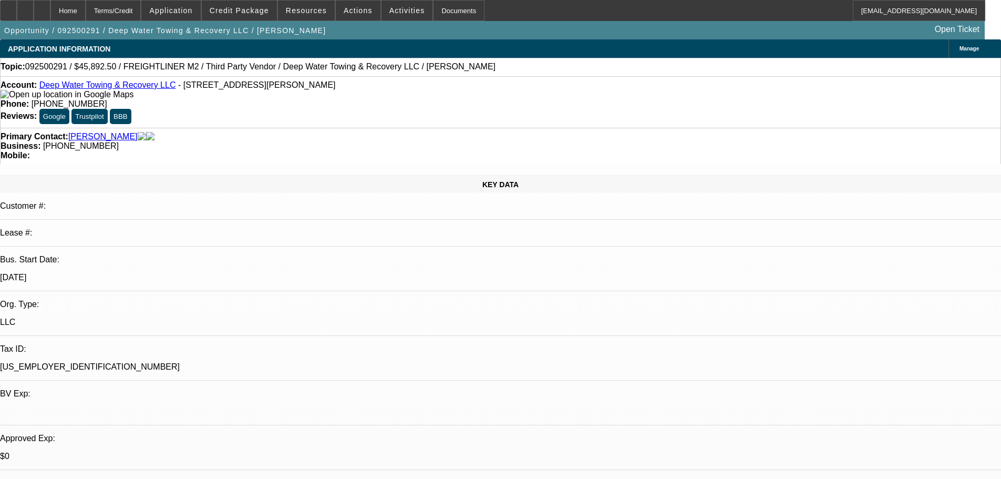
select select "0"
select select "6"
select select "0"
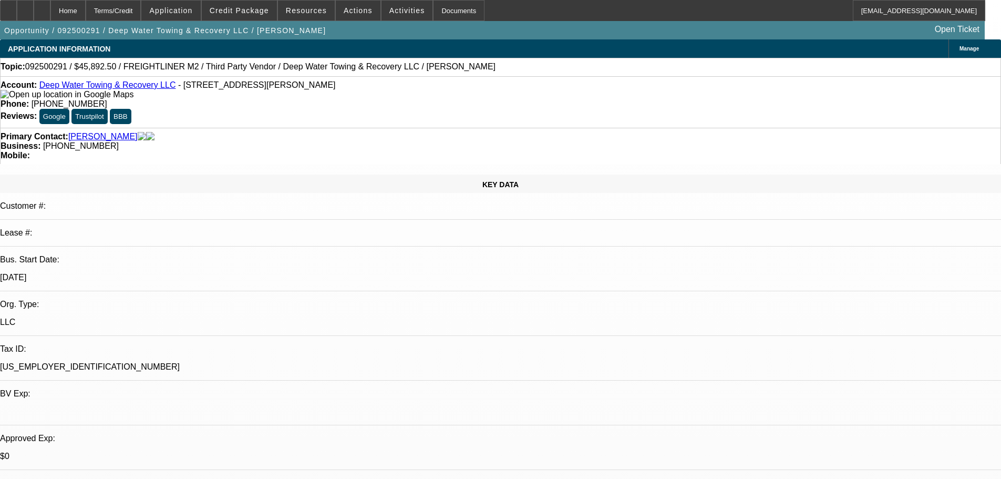
select select "0"
select select "6"
select select "0"
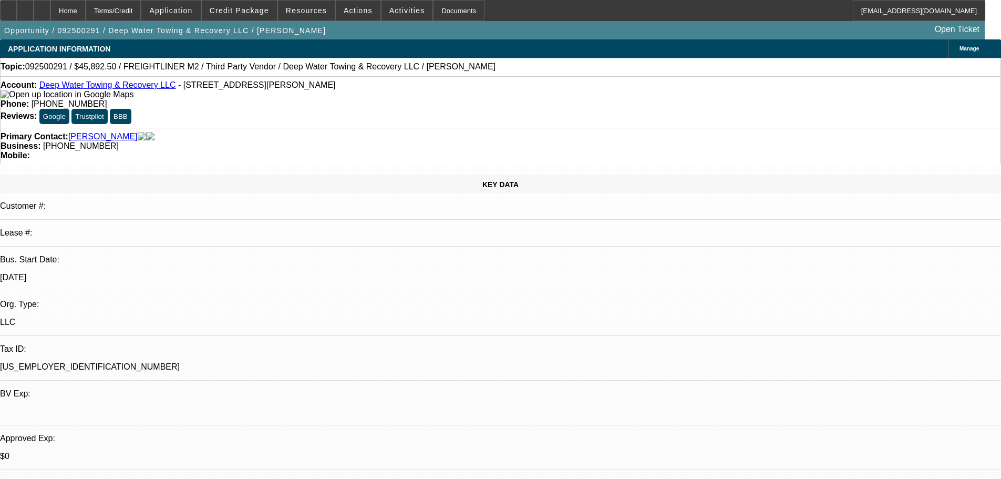
select select "6"
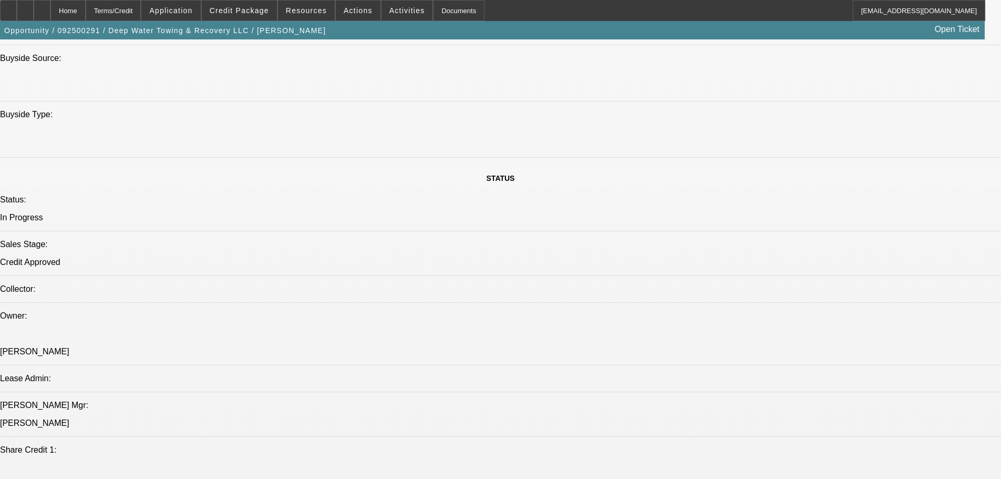
scroll to position [1103, 0]
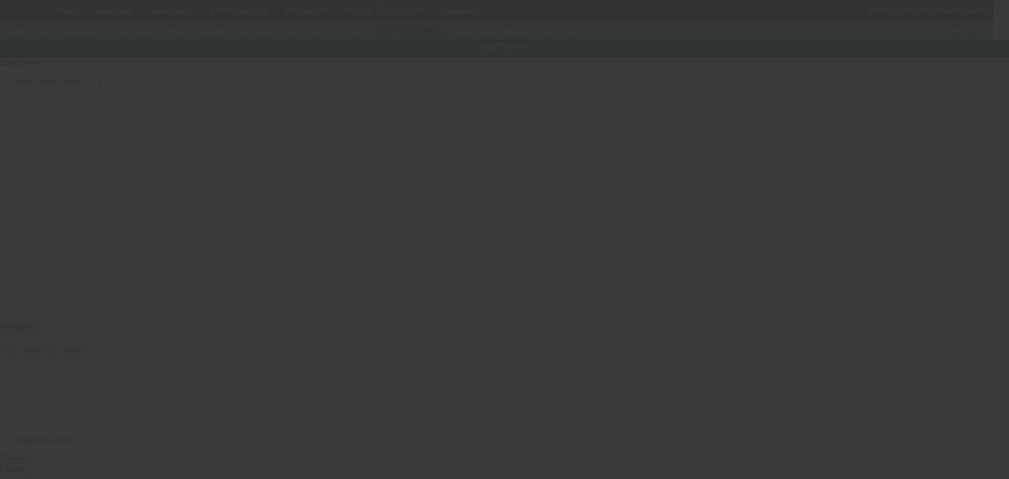
type input "1FVACXDT0HHHV2780"
type input "Freightliner"
type input "M2"
radio input "true"
type textarea "With:"
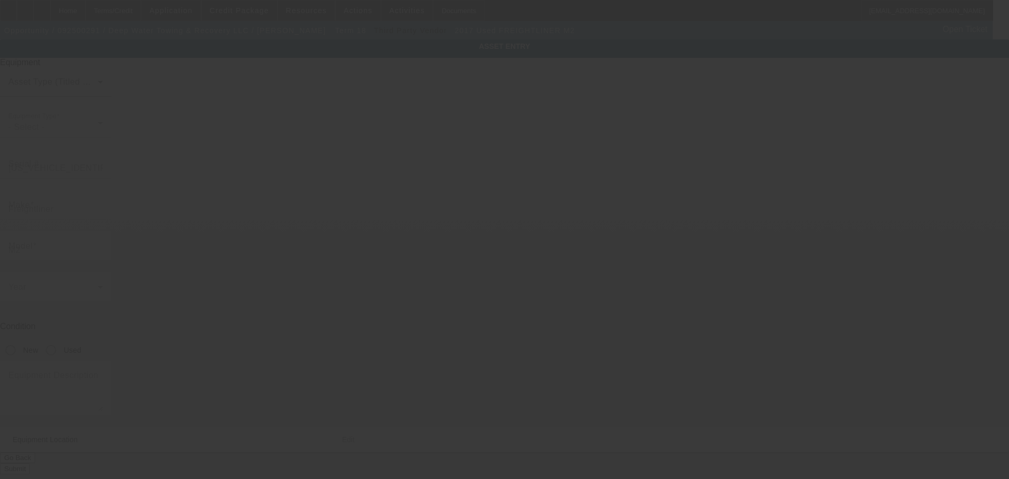
type input "2285 Margerum Rd"
type input "Cherokee"
type input "35616"
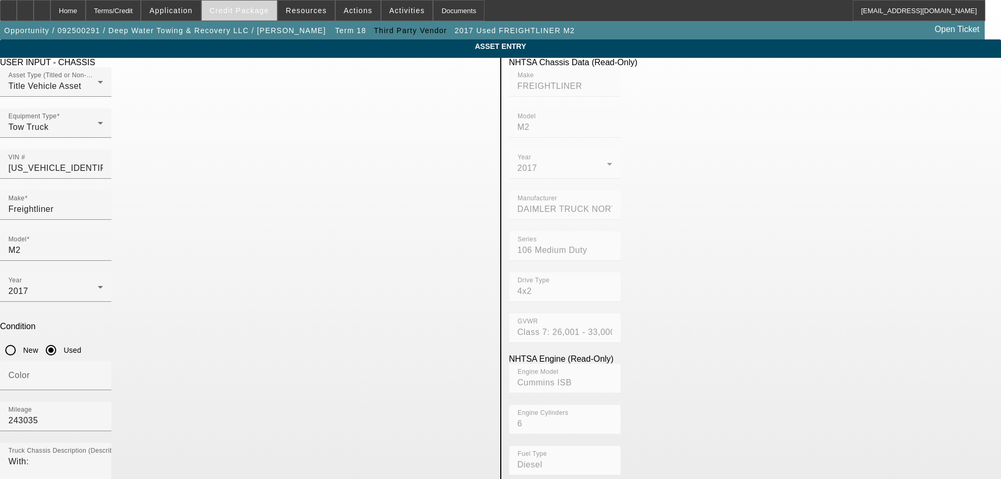
click at [263, 14] on span "Credit Package" at bounding box center [239, 10] width 59 height 8
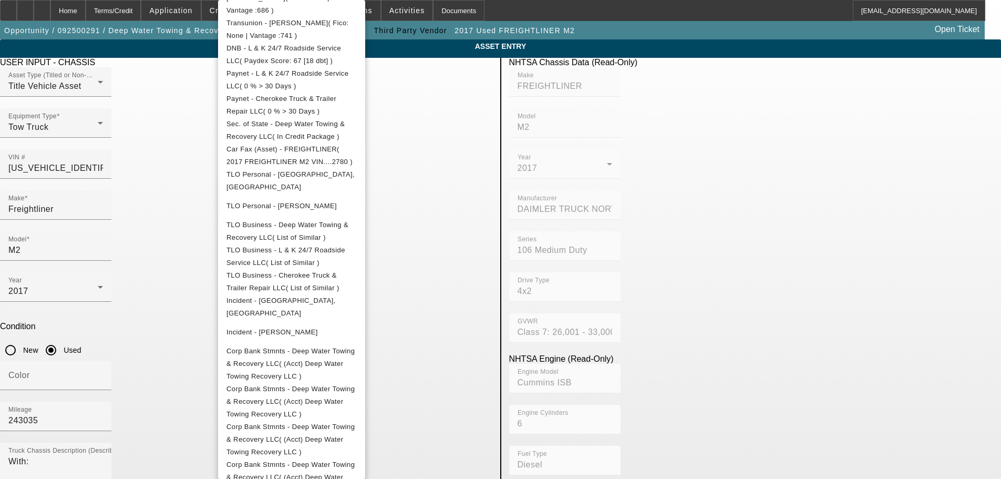
scroll to position [515, 0]
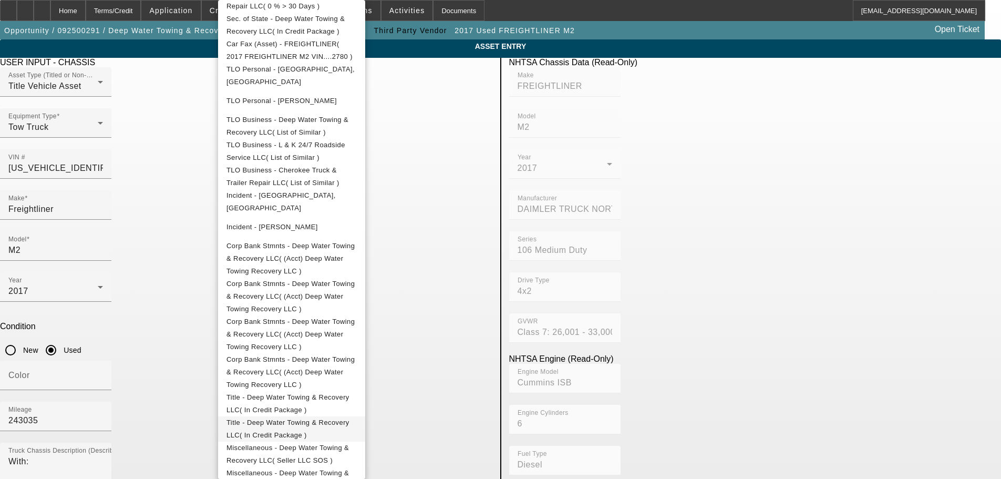
click at [325, 418] on span "Title - Deep Water Towing & Recovery LLC( In Credit Package )" at bounding box center [287, 428] width 123 height 20
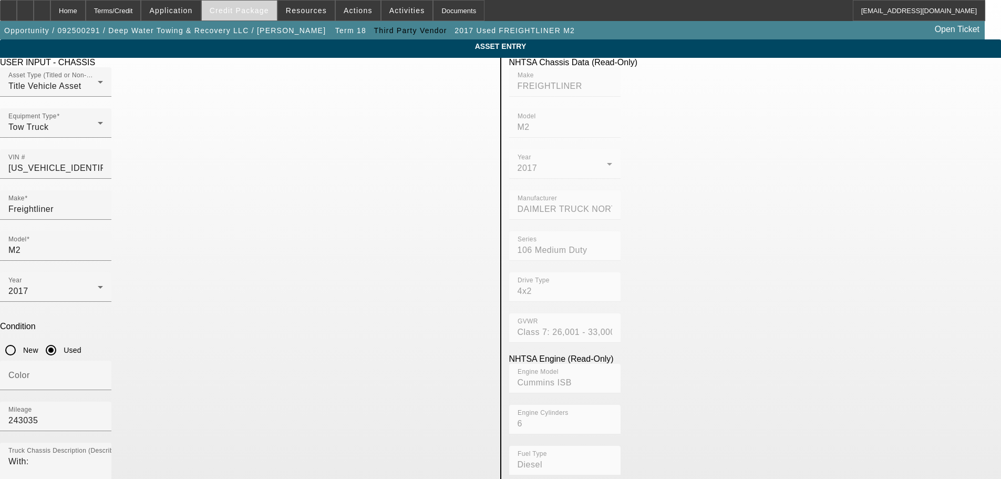
click at [245, 9] on span "Credit Package" at bounding box center [239, 10] width 59 height 8
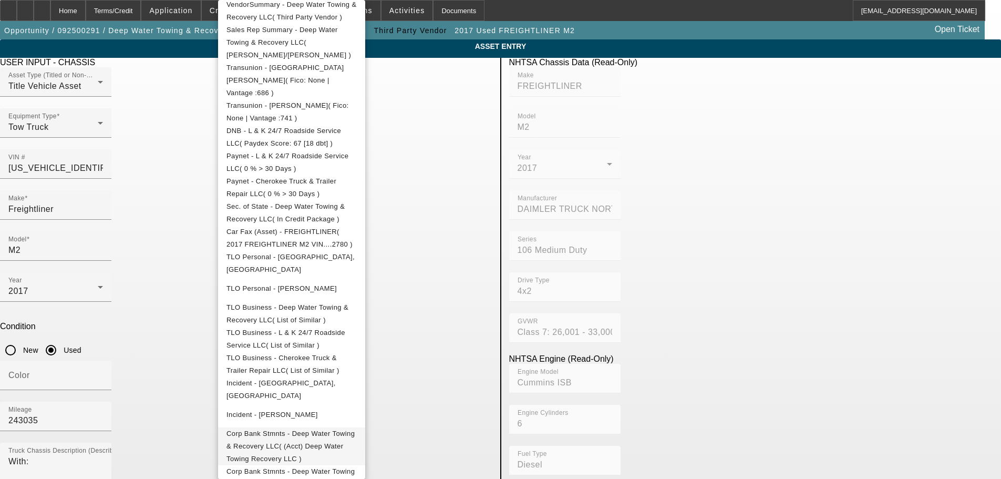
scroll to position [525, 0]
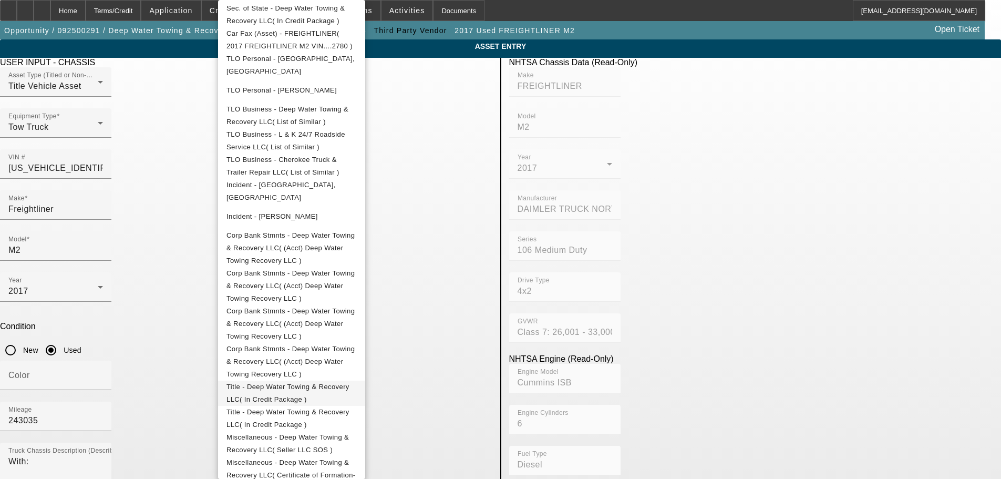
click at [349, 382] on span "Title - Deep Water Towing & Recovery LLC( In Credit Package )" at bounding box center [287, 392] width 123 height 20
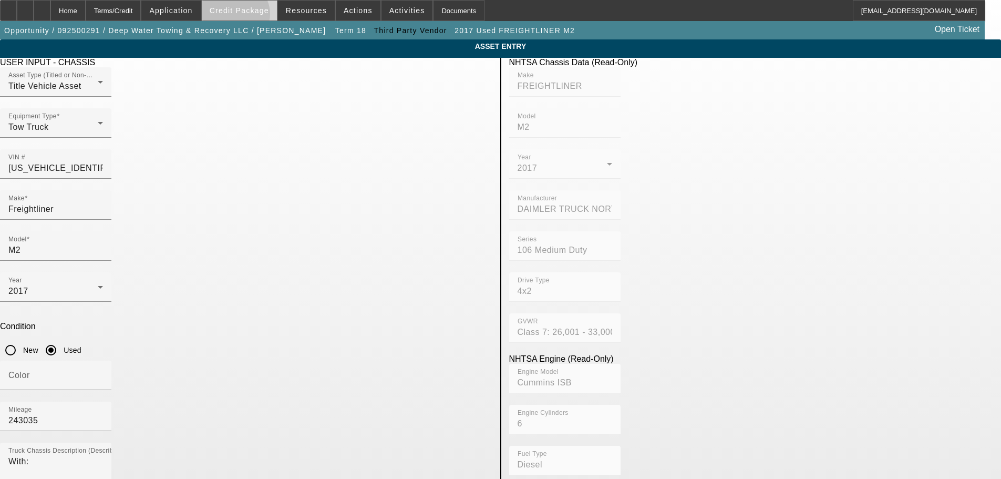
click at [251, 16] on span at bounding box center [239, 10] width 75 height 25
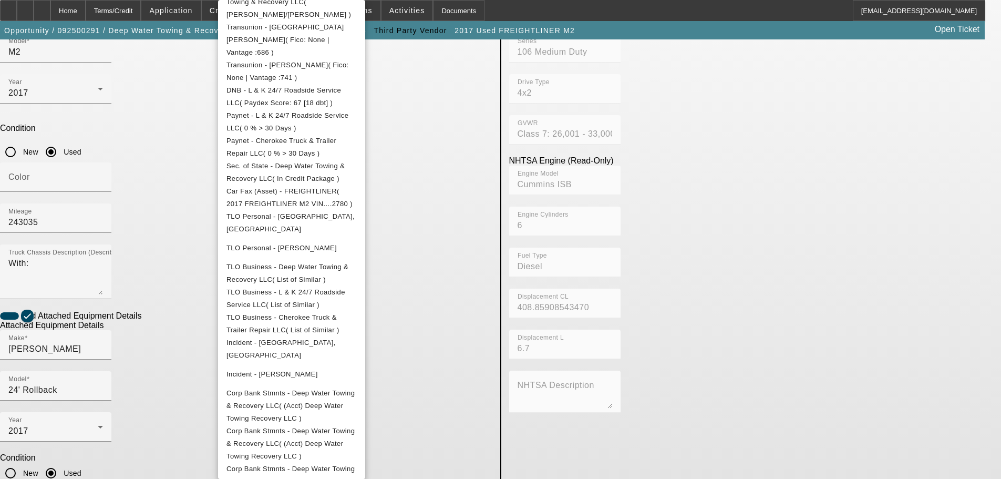
scroll to position [630, 0]
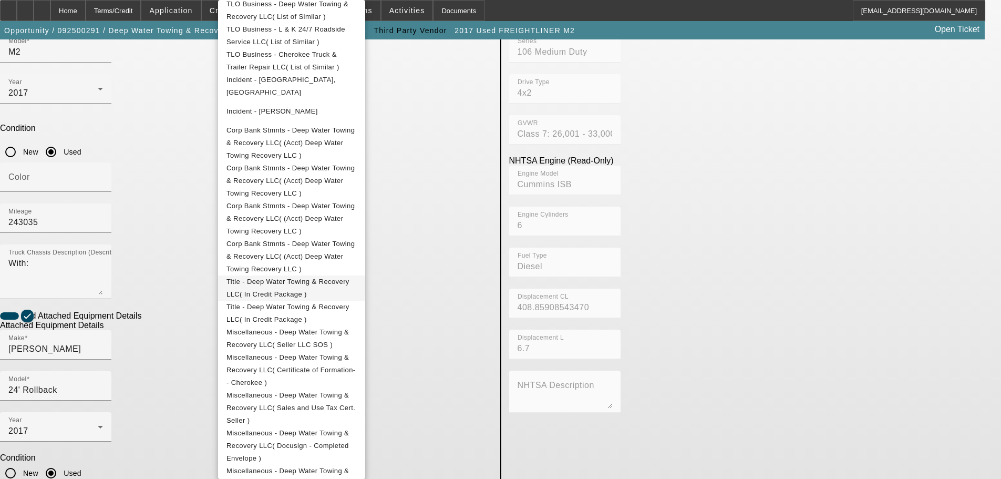
click at [314, 275] on button "Title - Deep Water Towing & Recovery LLC( In Credit Package )" at bounding box center [291, 287] width 147 height 25
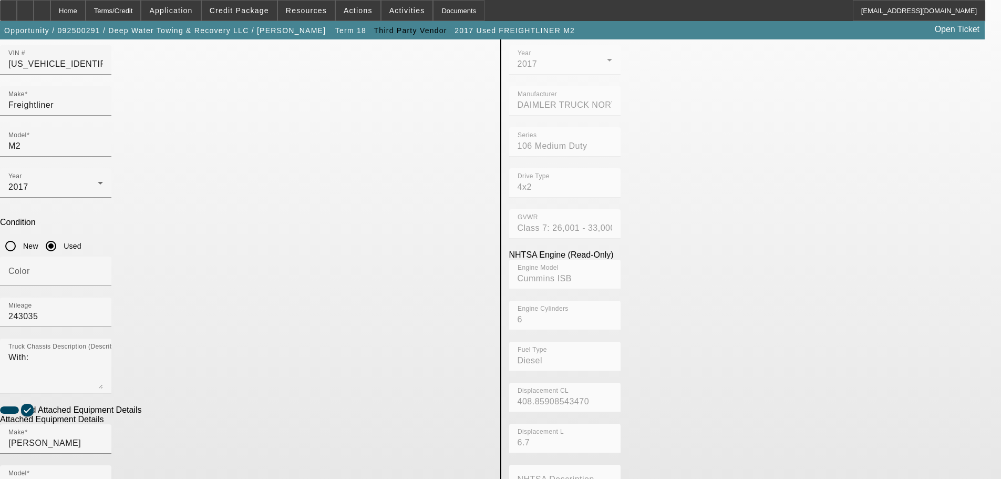
scroll to position [0, 0]
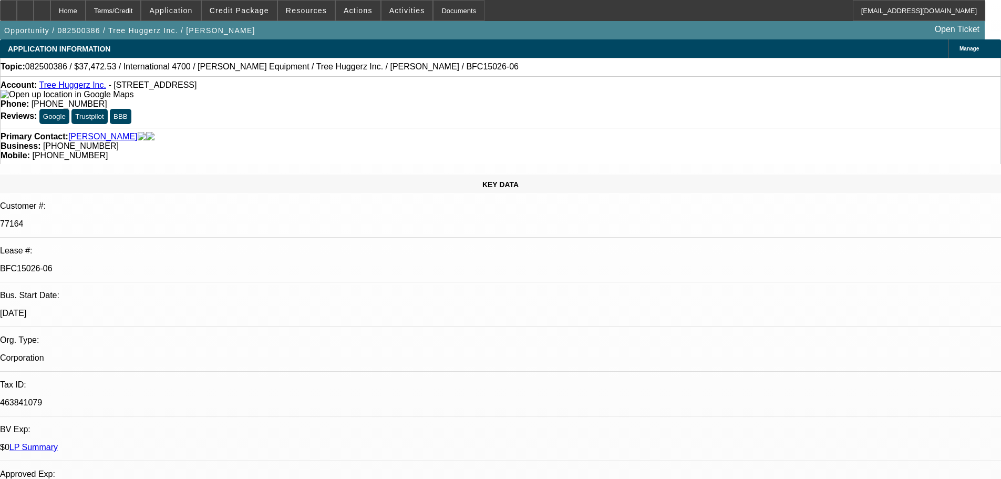
select select "0"
select select "6"
select select "0"
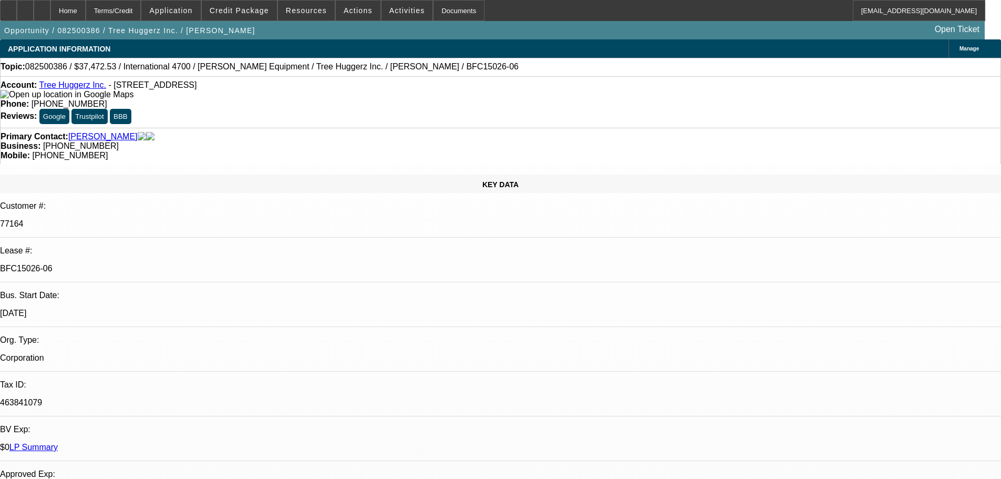
select select "0"
select select "6"
select select "0"
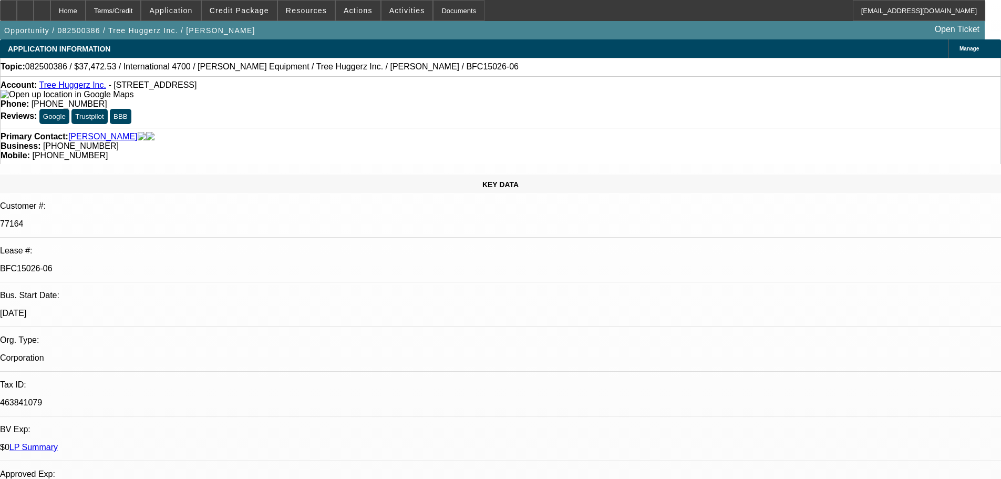
select select "0"
select select "6"
select select "0"
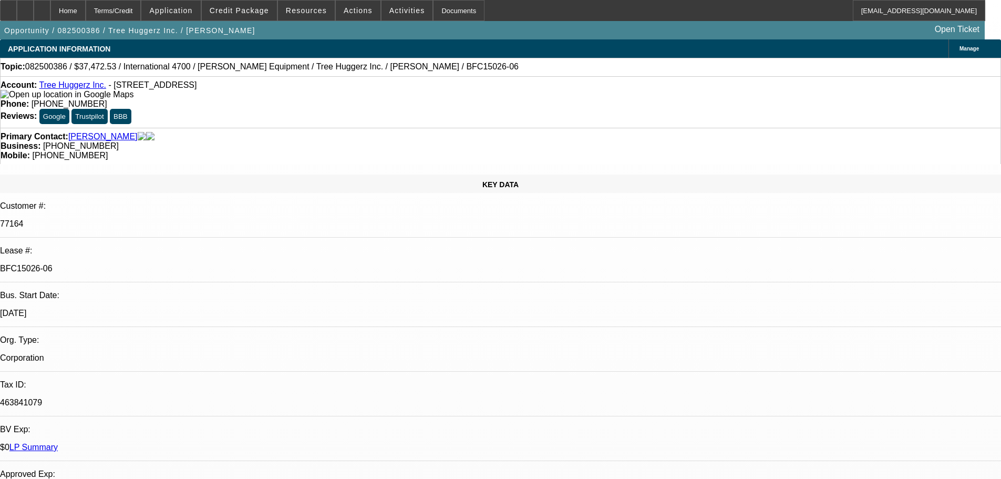
select select "6"
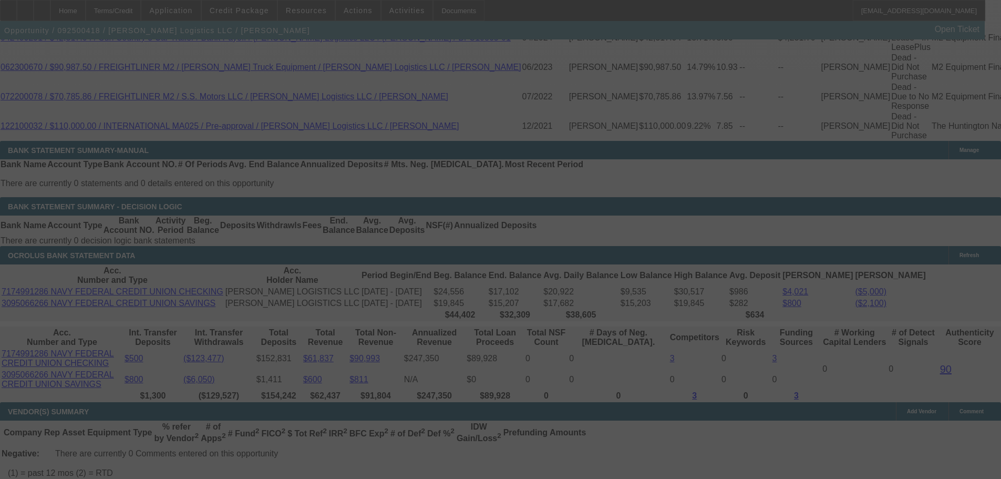
scroll to position [1929, 0]
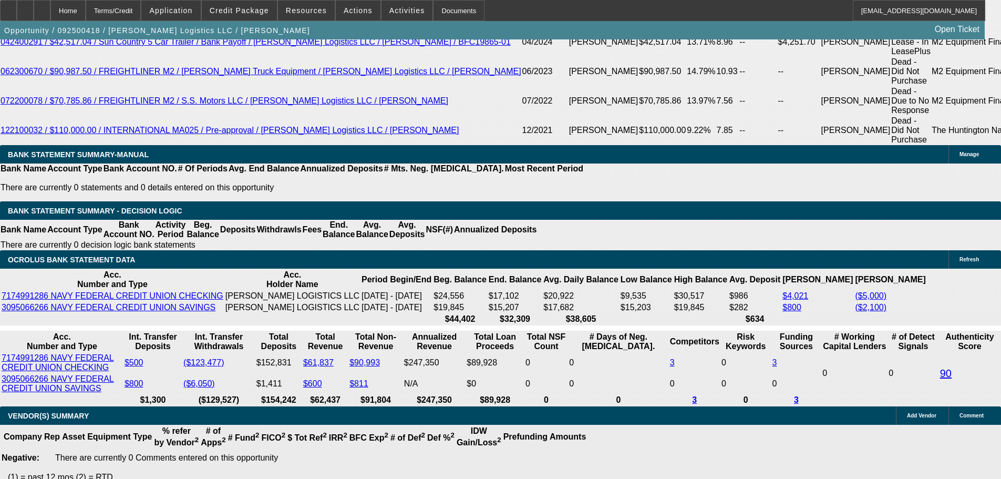
select select "0"
select select "2"
select select "0"
select select "6"
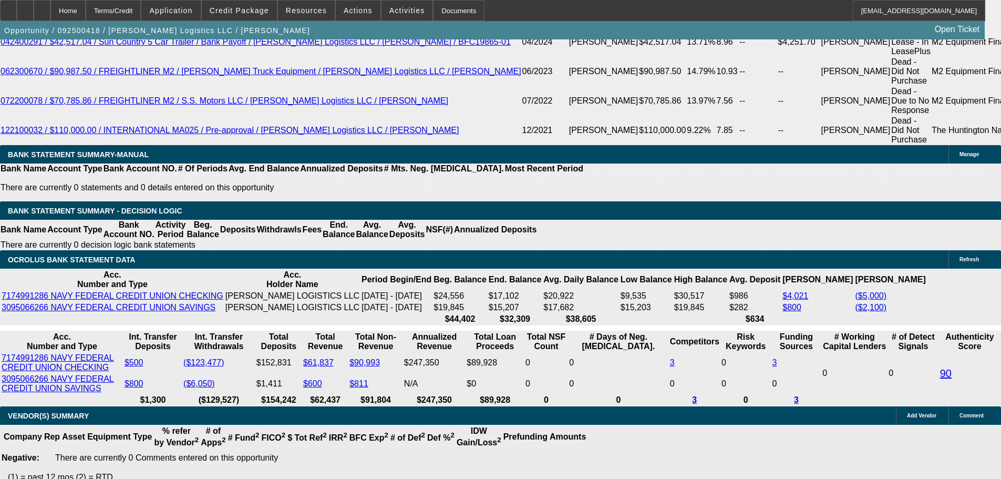
select select "0"
select select "2"
select select "0"
select select "6"
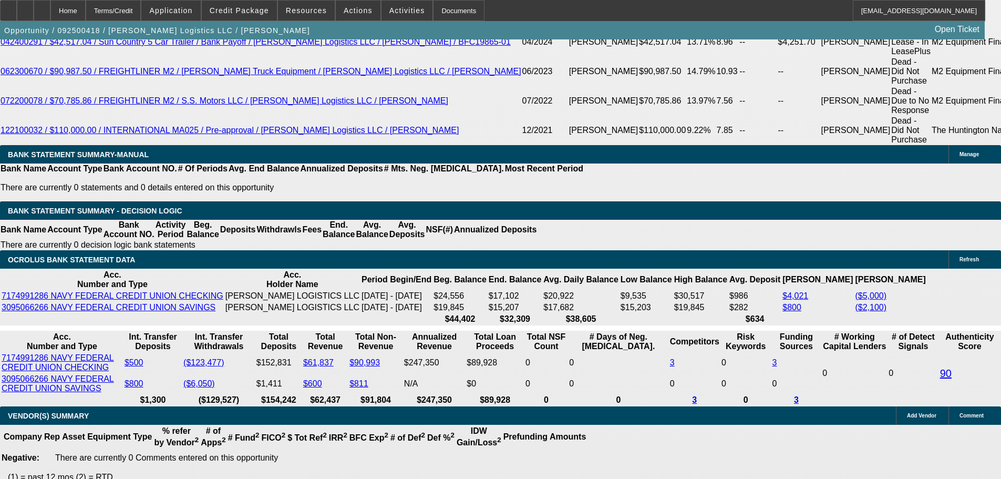
select select "0"
select select "2"
select select "0"
select select "6"
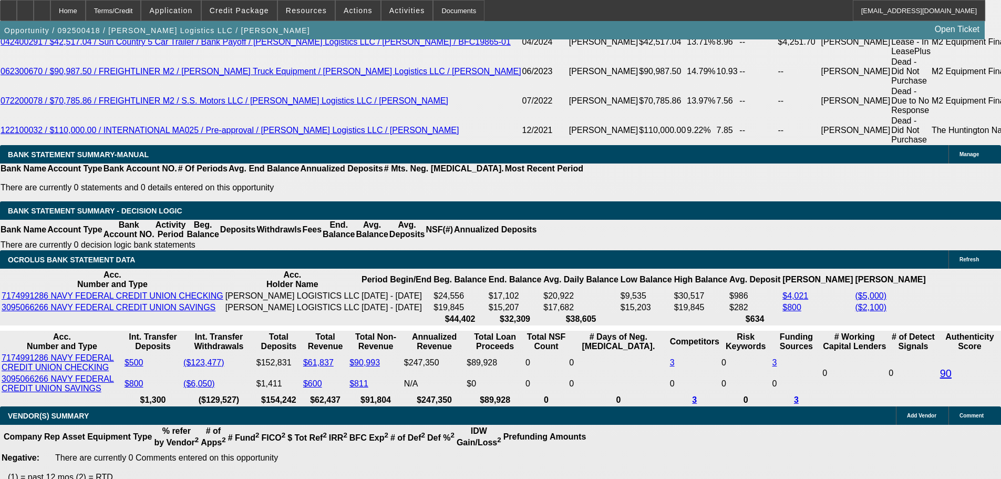
select select "0"
select select "2"
select select "0"
select select "6"
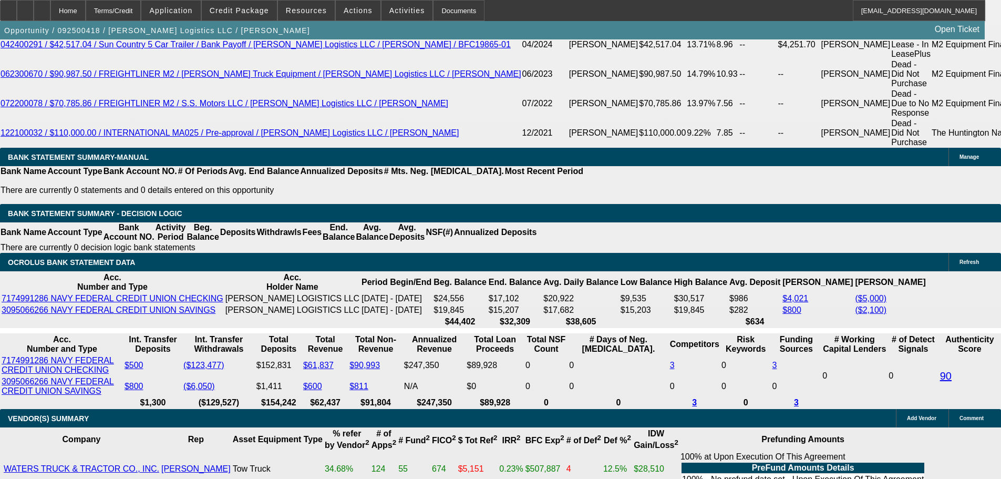
scroll to position [1944, 0]
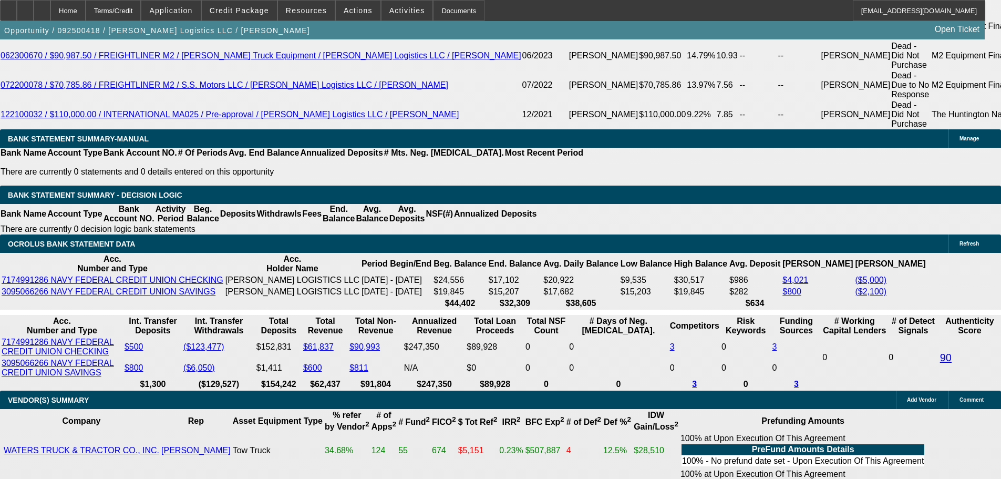
drag, startPoint x: 280, startPoint y: 211, endPoint x: 349, endPoint y: 213, distance: 69.4
type input "258"
type input "$516.00"
type input "UNKNOWN"
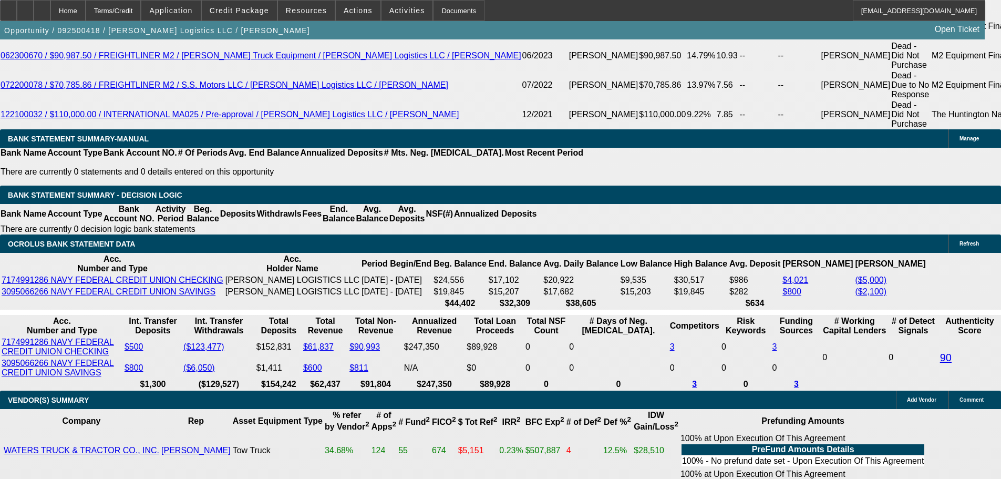
type input "2580"
type input "$5,160.00"
type input "11"
type input "$2,580.00"
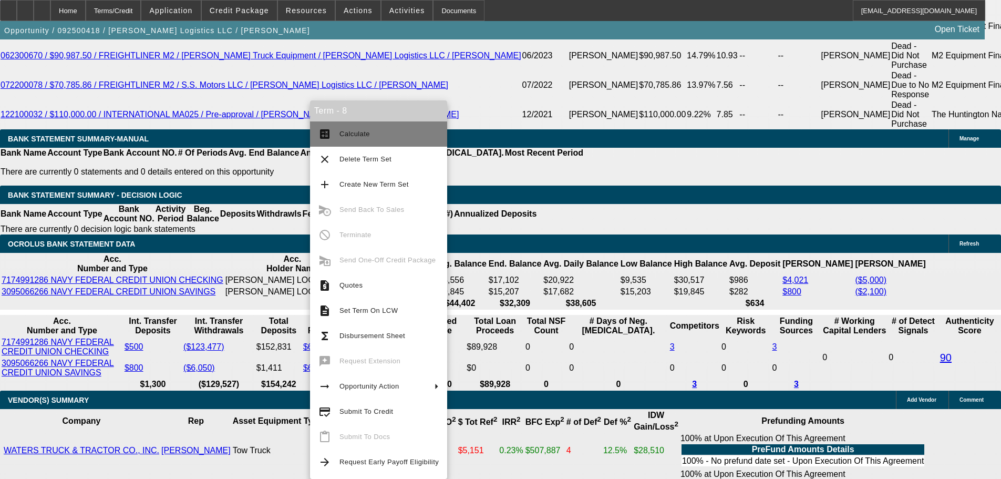
click at [367, 132] on span "Calculate" at bounding box center [354, 134] width 30 height 8
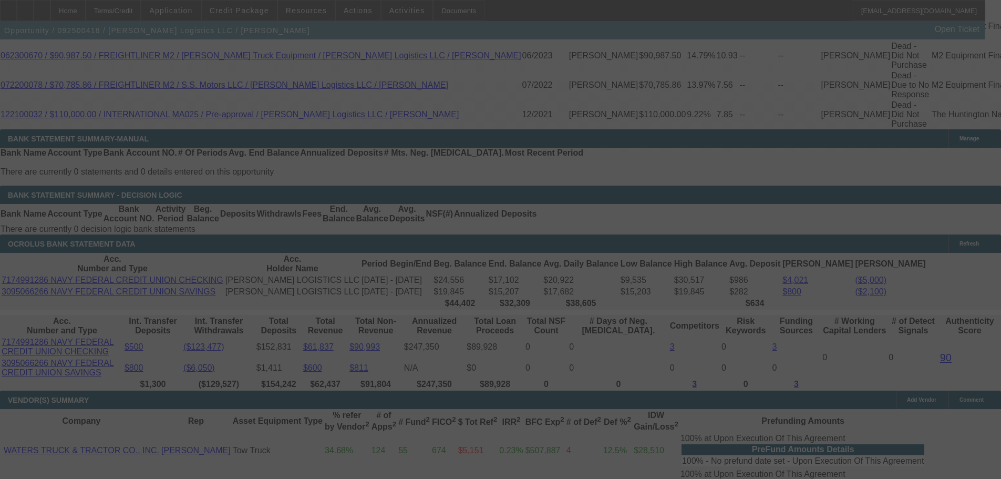
select select "0"
select select "2"
select select "0"
select select "6"
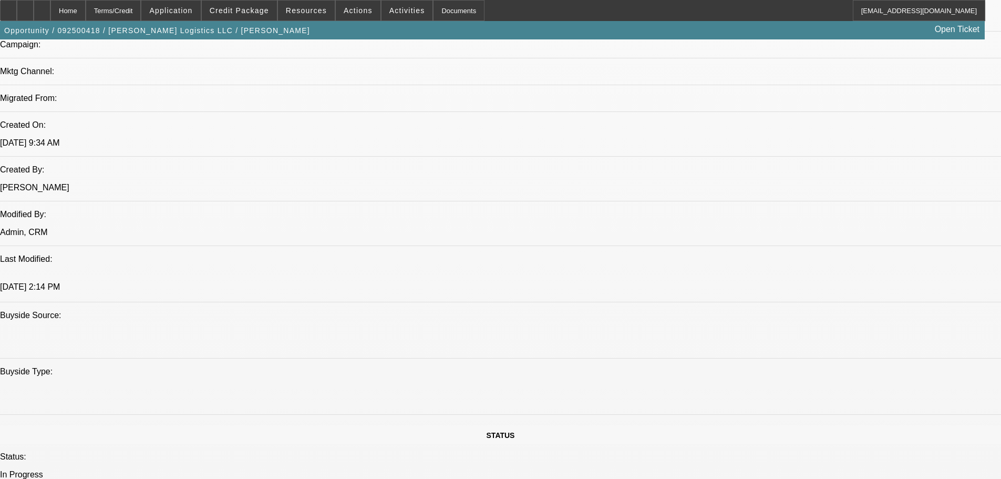
scroll to position [653, 0]
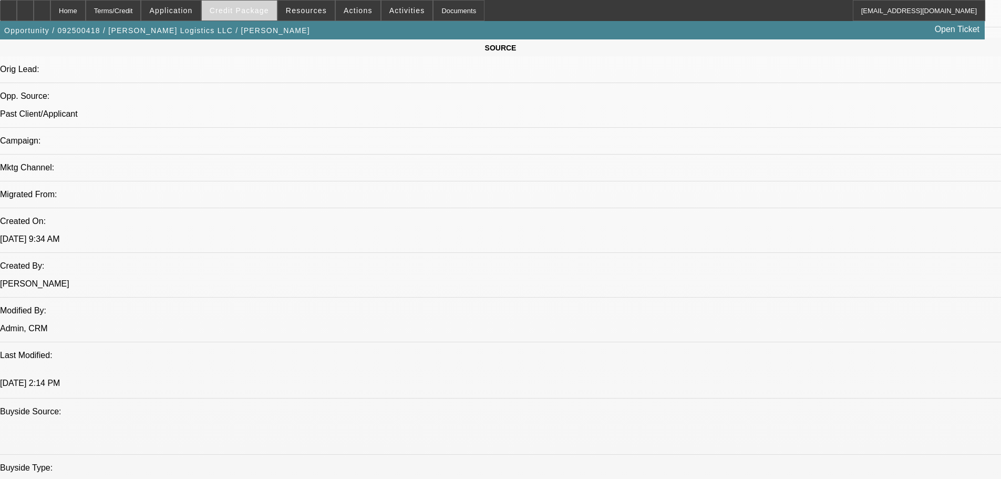
click at [255, 14] on span "Credit Package" at bounding box center [239, 10] width 59 height 8
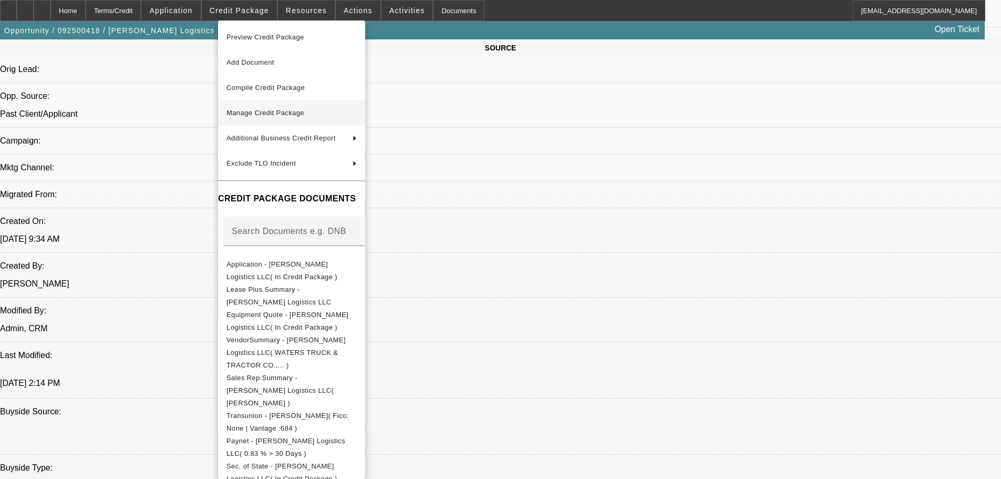
click at [315, 117] on span "Manage Credit Package" at bounding box center [291, 113] width 130 height 13
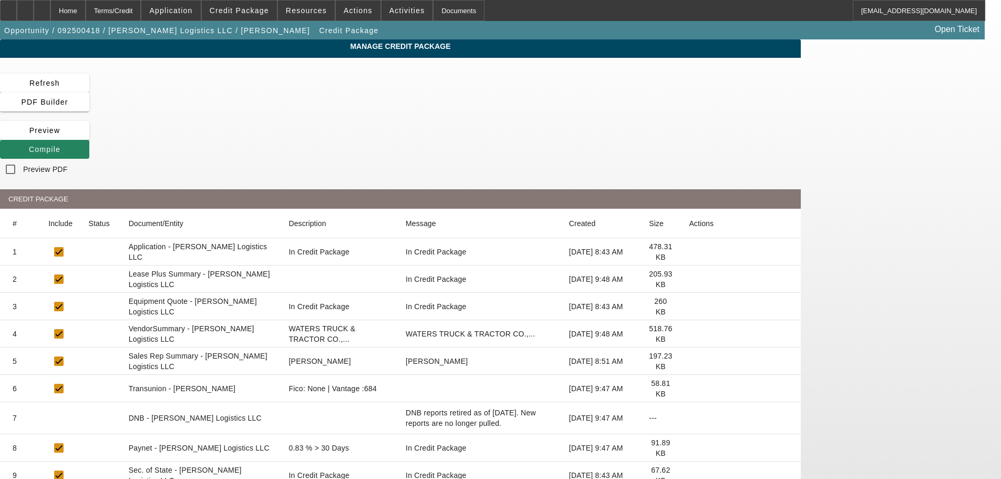
click at [689, 388] on icon at bounding box center [689, 388] width 0 height 0
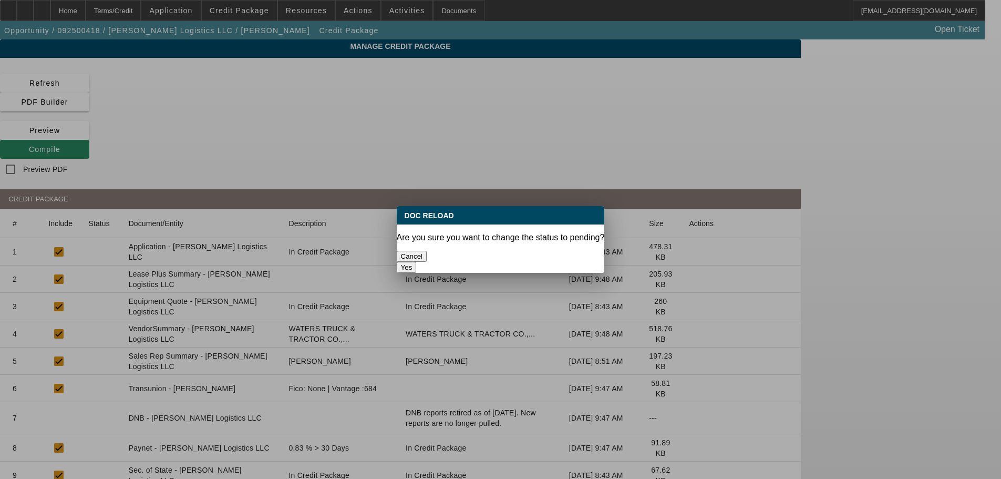
click at [417, 262] on button "Yes" at bounding box center [407, 267] width 20 height 11
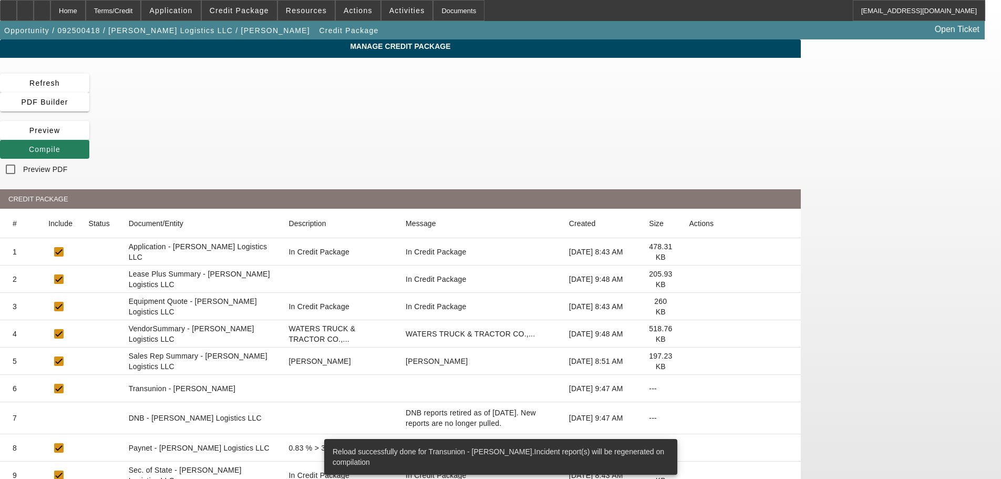
click at [89, 137] on span at bounding box center [44, 149] width 89 height 25
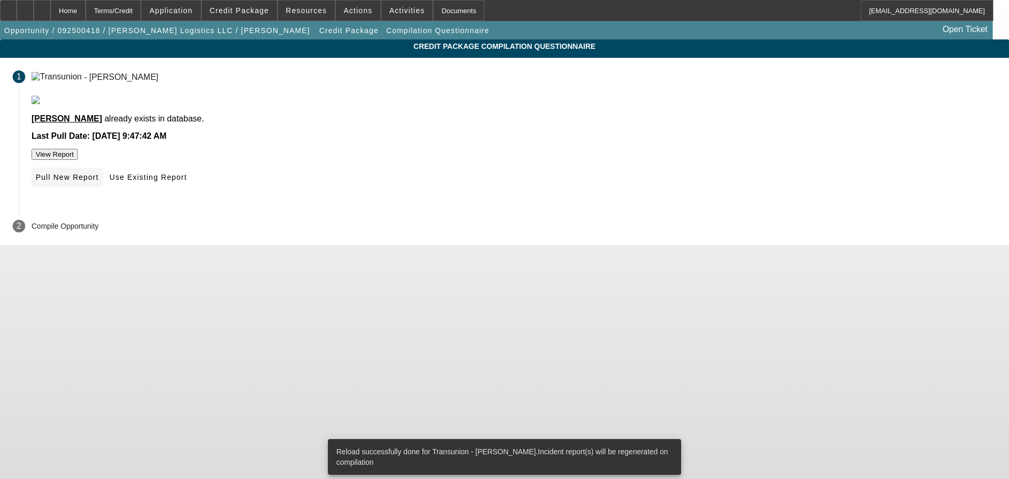
click at [99, 181] on span "Pull New Report" at bounding box center [67, 177] width 63 height 8
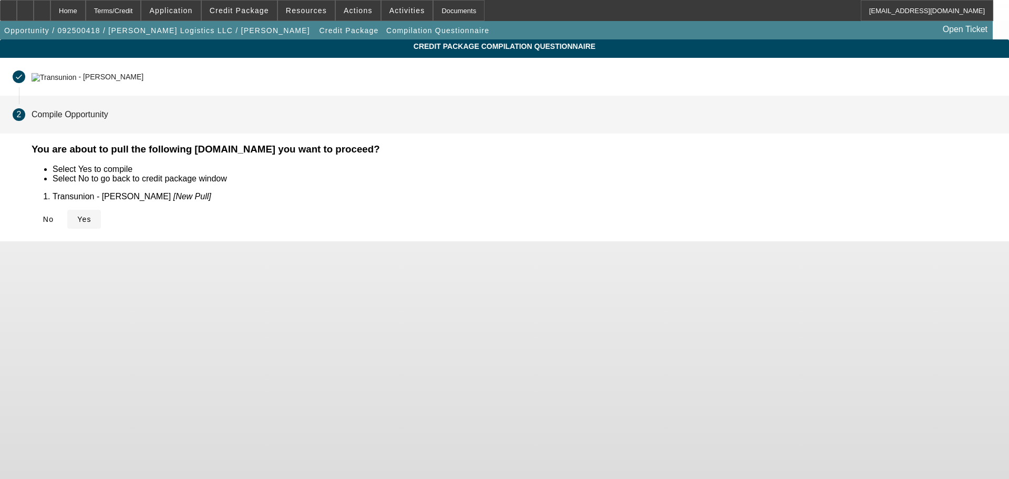
click at [77, 220] on icon at bounding box center [77, 219] width 0 height 8
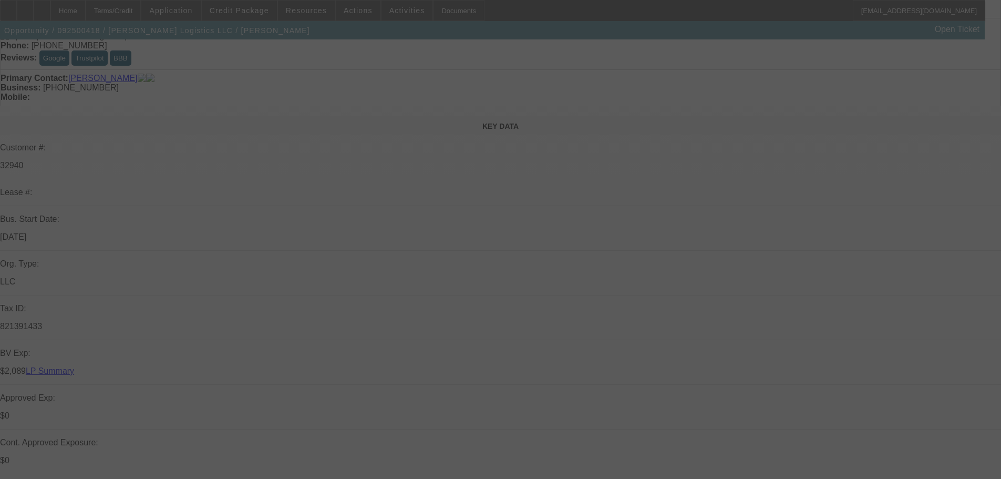
scroll to position [158, 0]
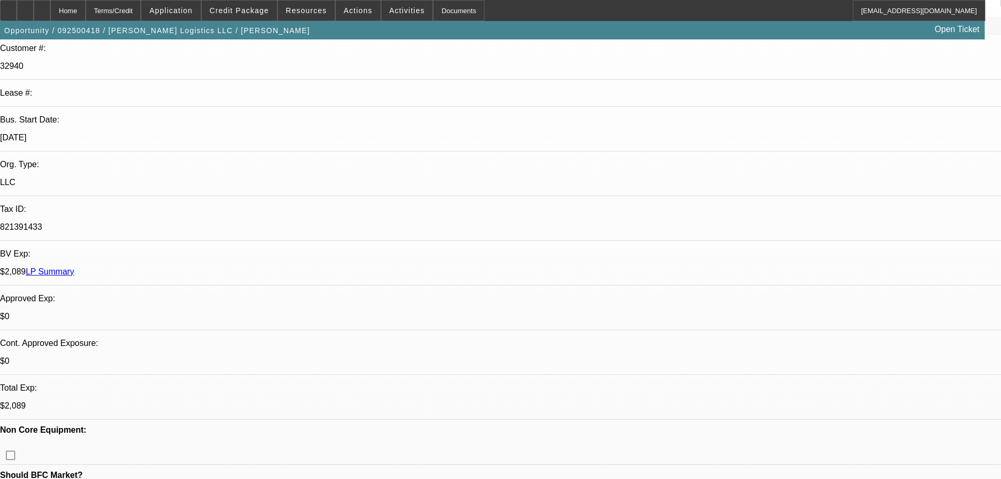
select select "0"
select select "2"
select select "0"
select select "6"
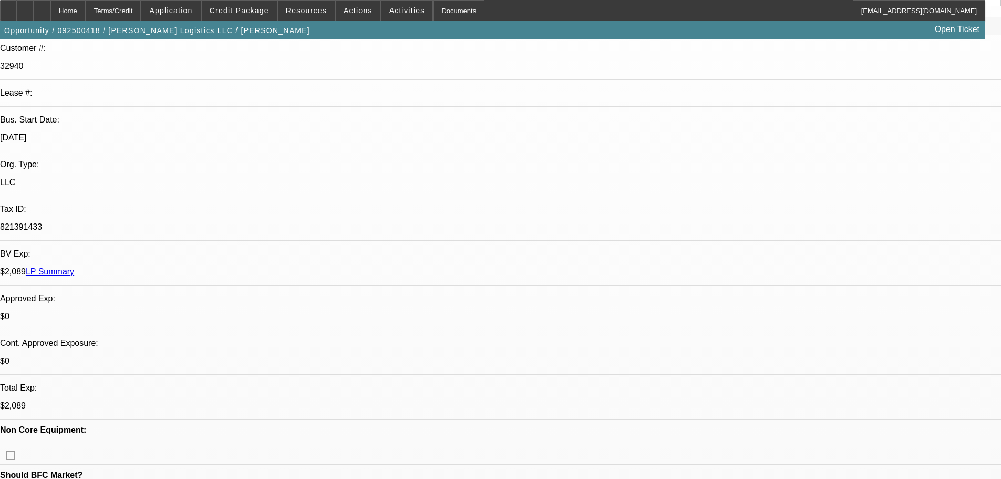
select select "0"
select select "2"
select select "0"
select select "6"
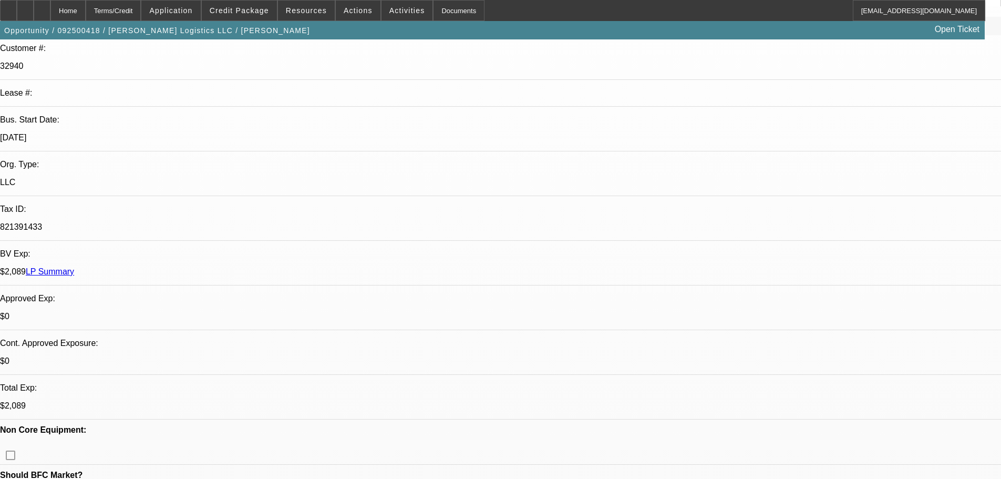
select select "0"
select select "2"
select select "0"
select select "6"
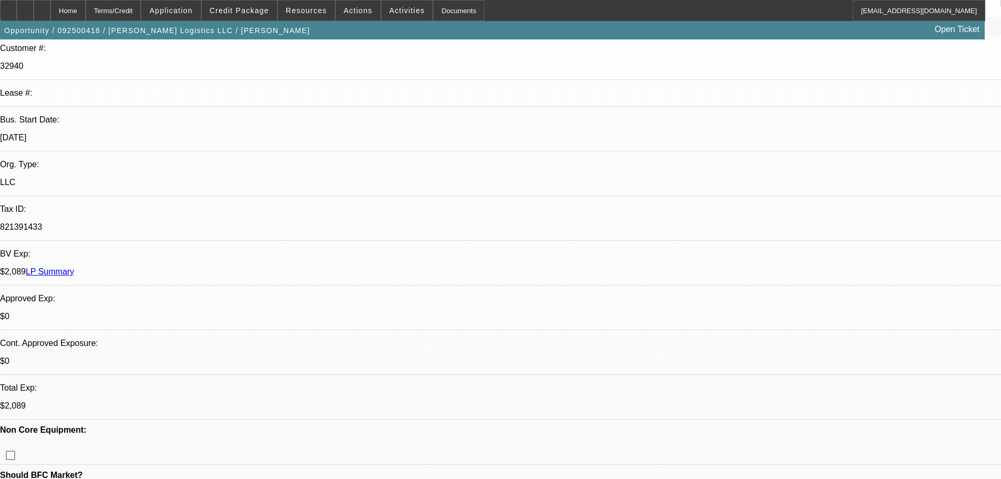
select select "0"
select select "2"
select select "0"
select select "6"
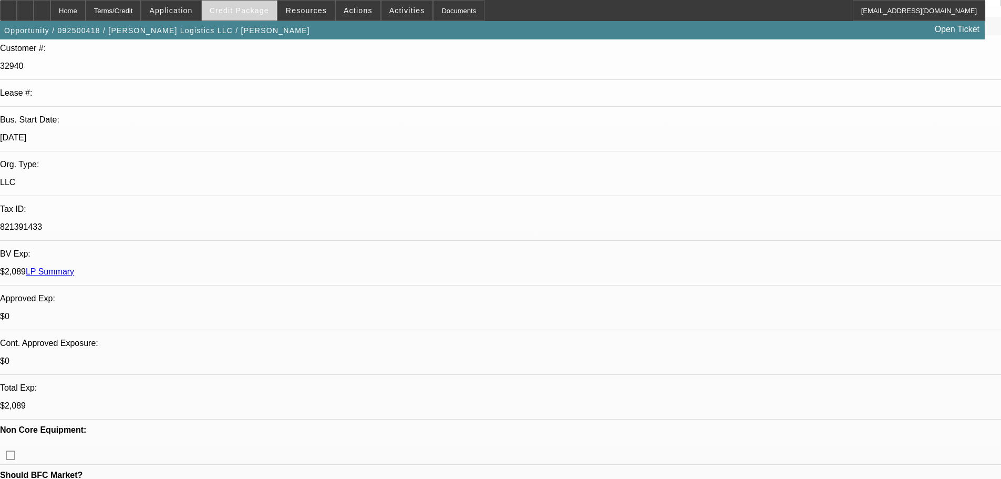
click at [241, 6] on span at bounding box center [239, 10] width 75 height 25
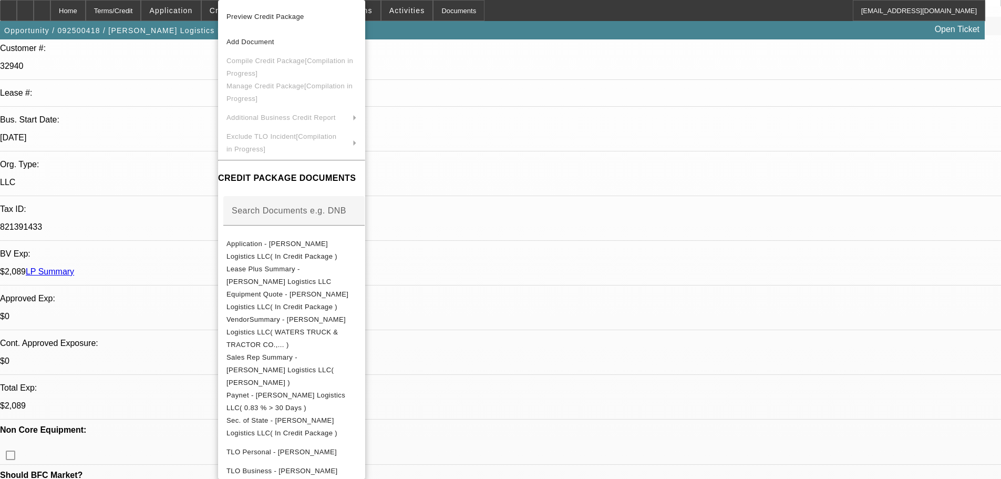
click at [59, 9] on div at bounding box center [500, 239] width 1001 height 479
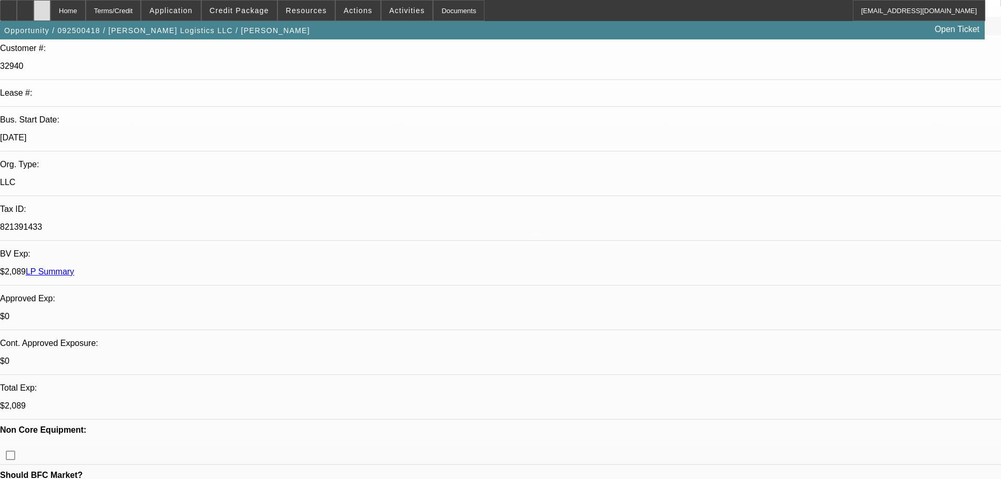
click at [50, 9] on div at bounding box center [42, 10] width 17 height 21
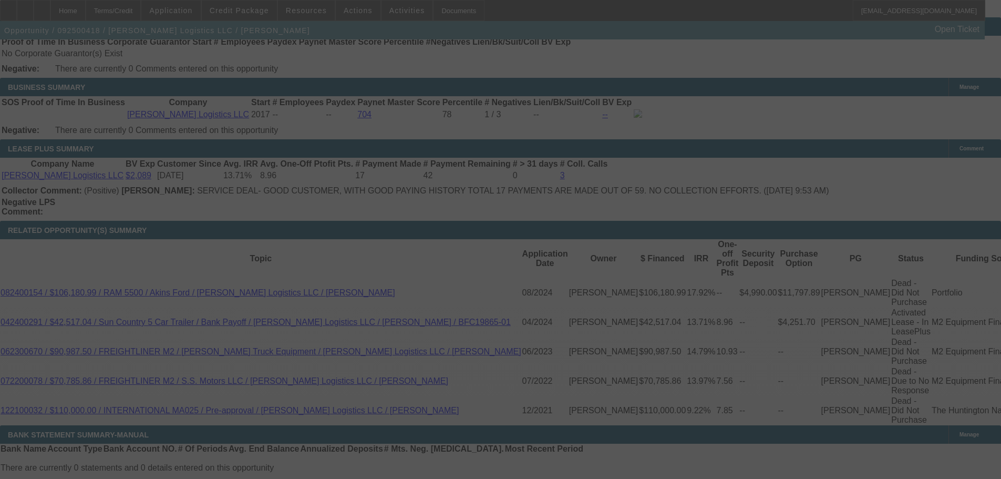
scroll to position [1734, 0]
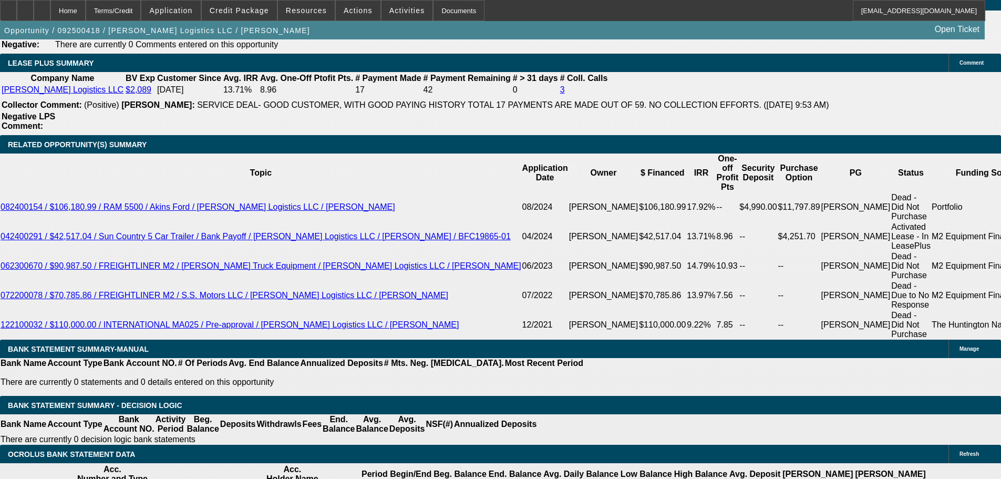
select select "0"
select select "2"
select select "0"
select select "6"
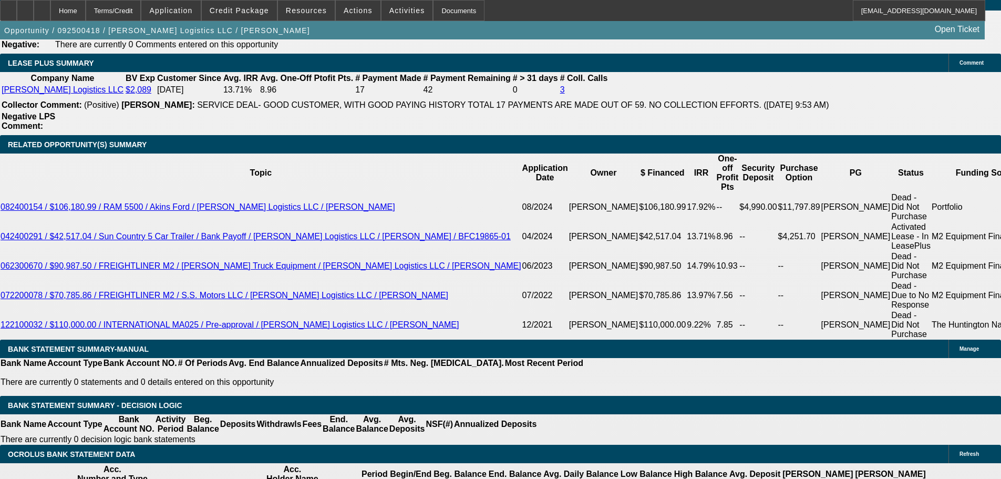
select select "0"
select select "2"
select select "0"
select select "6"
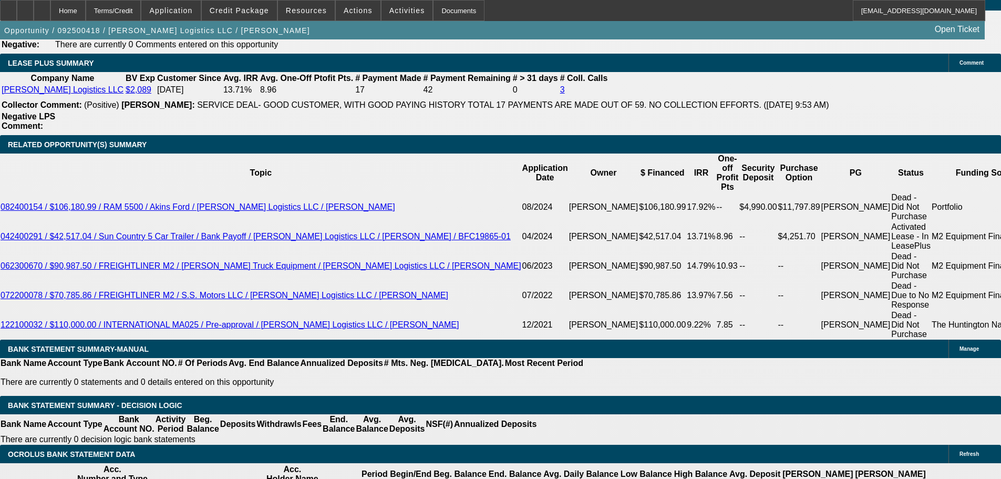
select select "0"
select select "2"
select select "0"
select select "6"
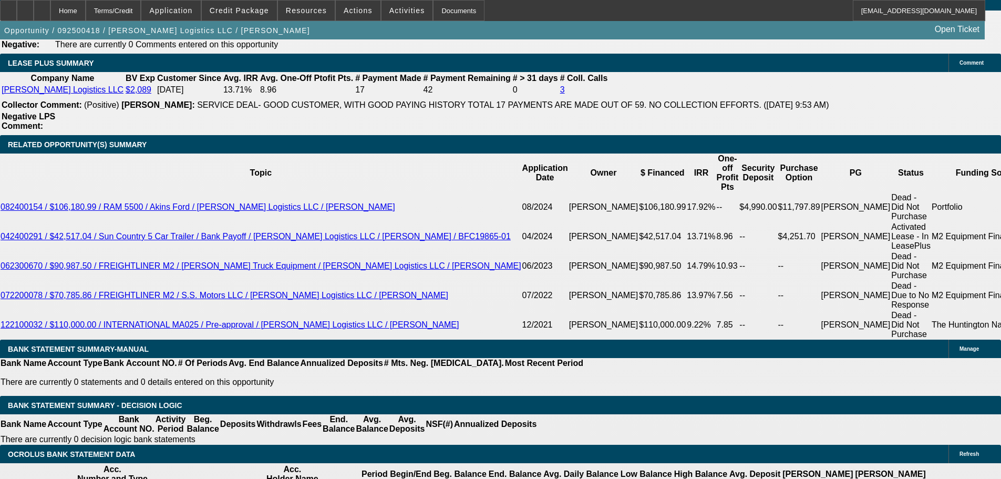
select select "0"
select select "2"
select select "0"
select select "6"
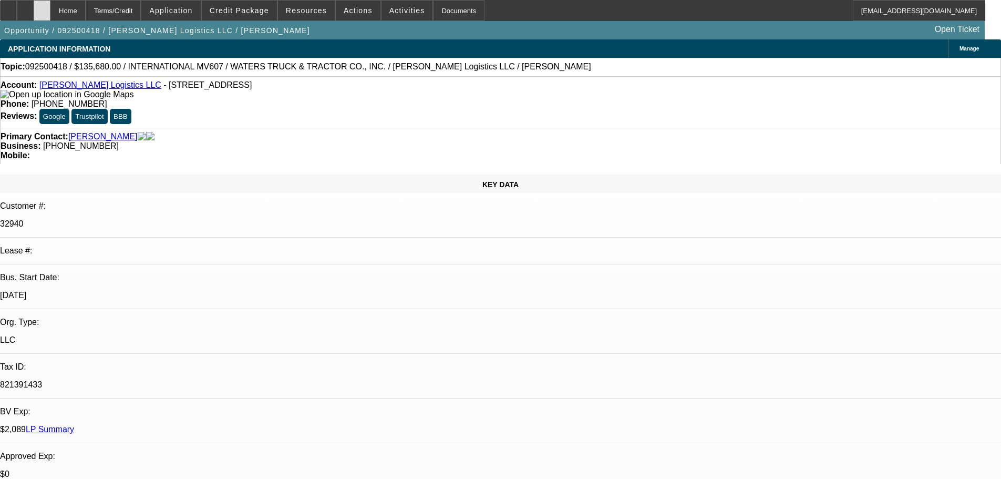
select select "0"
select select "2"
select select "0"
select select "6"
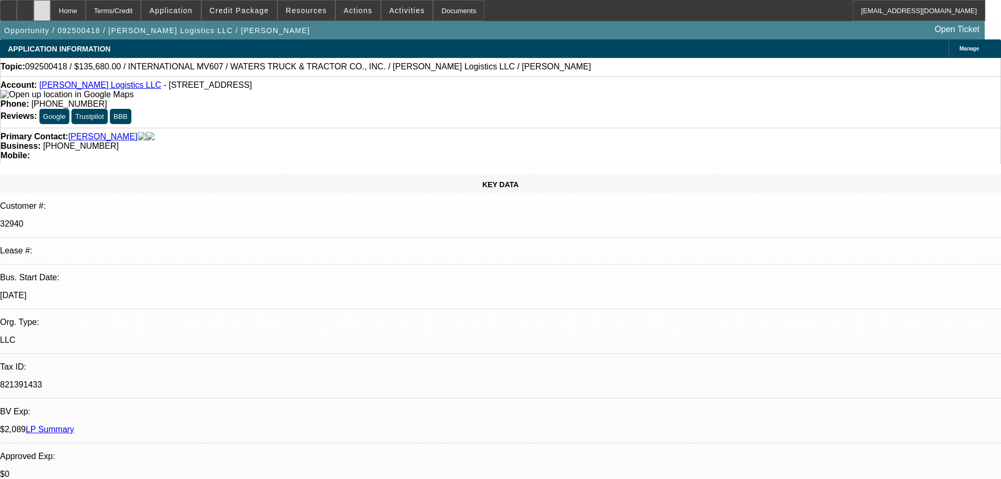
select select "0"
select select "2"
select select "0"
select select "6"
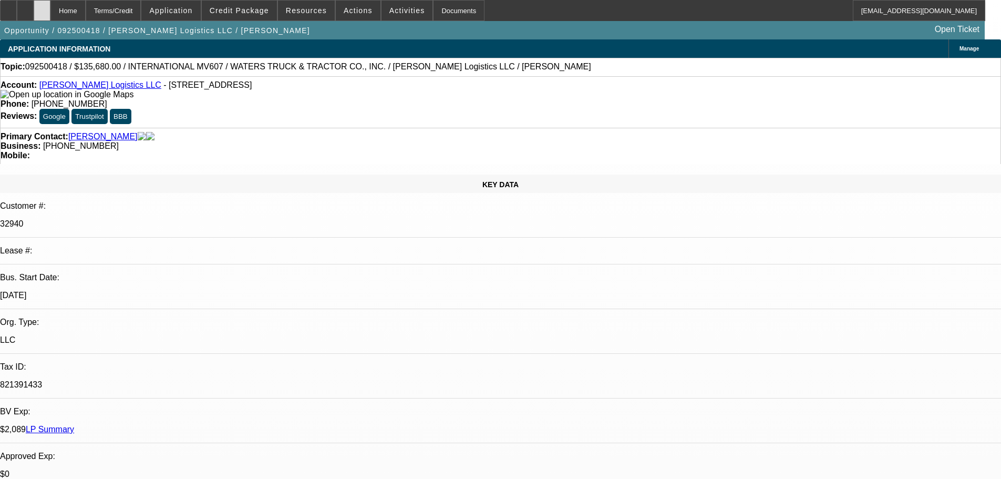
select select "0"
select select "2"
select select "0"
select select "6"
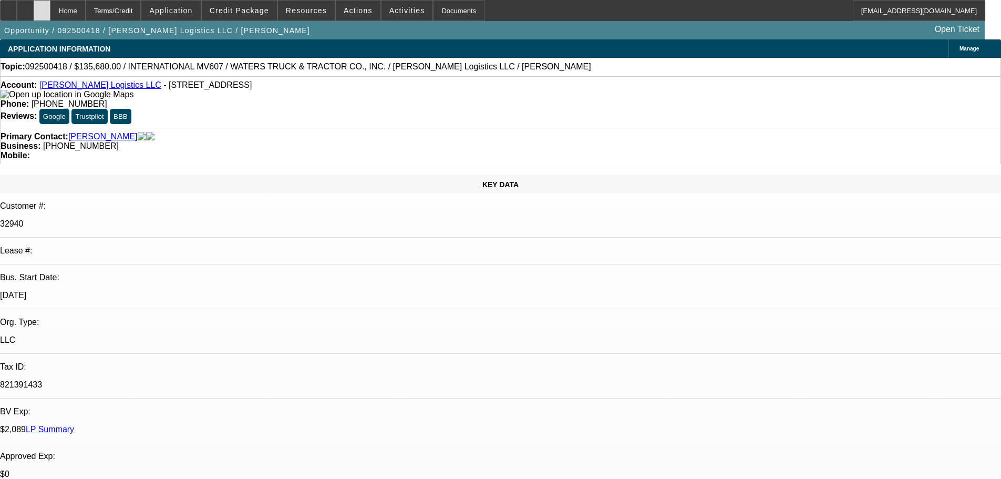
select select "0"
select select "2"
select select "0"
select select "6"
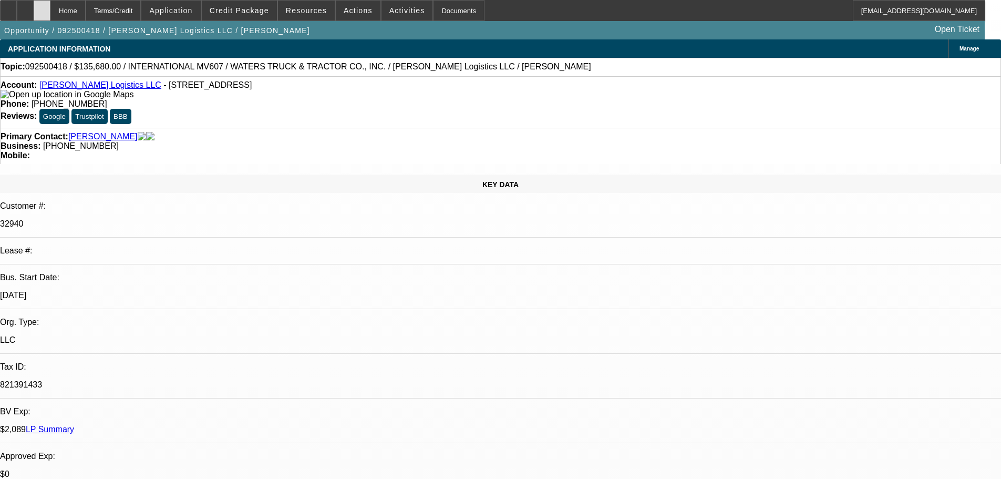
click at [42, 7] on icon at bounding box center [42, 7] width 0 height 0
select select "0"
select select "2"
select select "0"
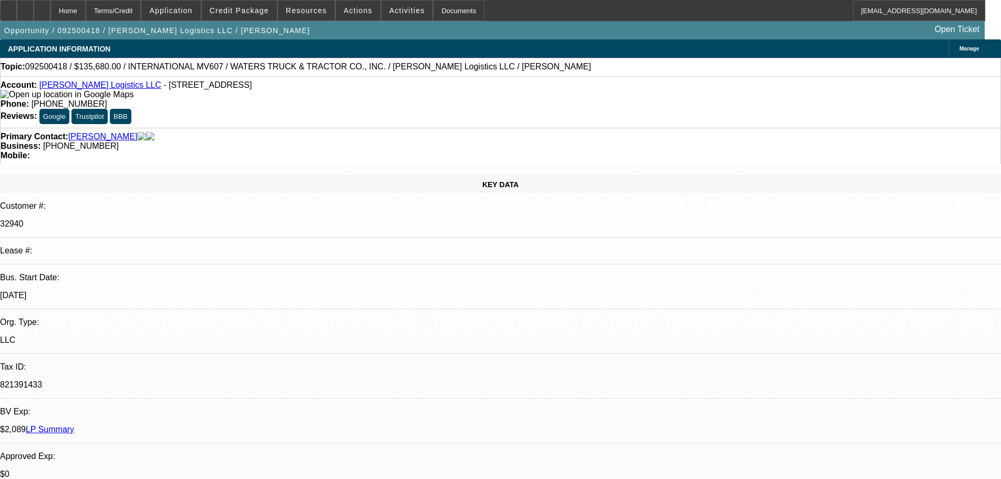
select select "6"
select select "0"
select select "2"
select select "0"
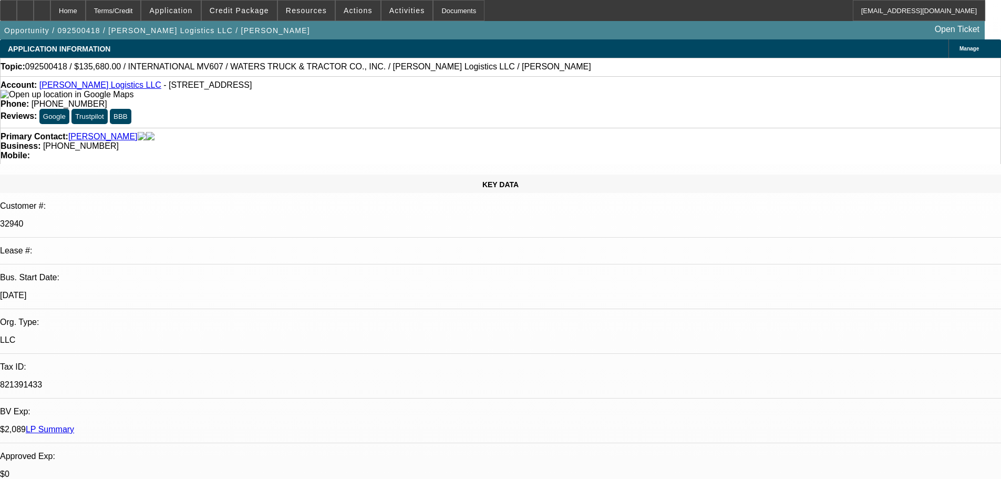
select select "6"
select select "0"
select select "2"
select select "0"
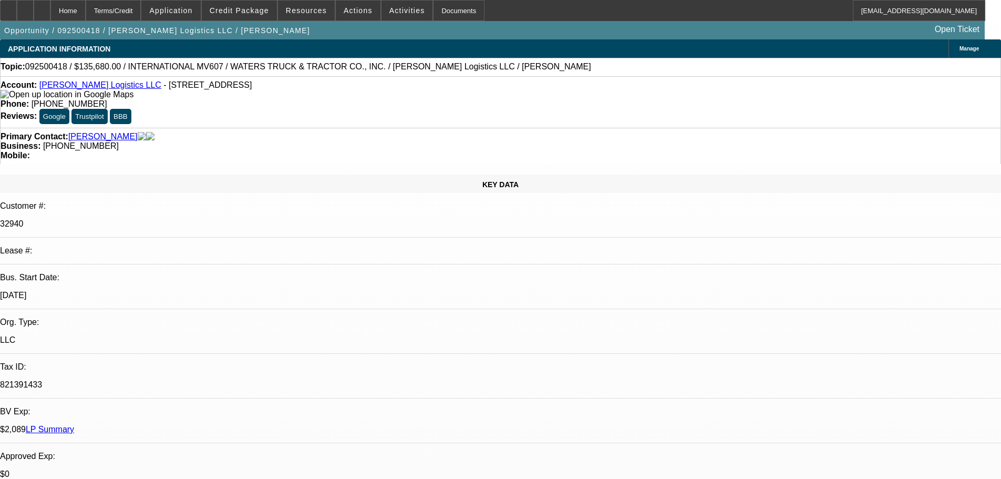
select select "6"
select select "0"
select select "2"
select select "0"
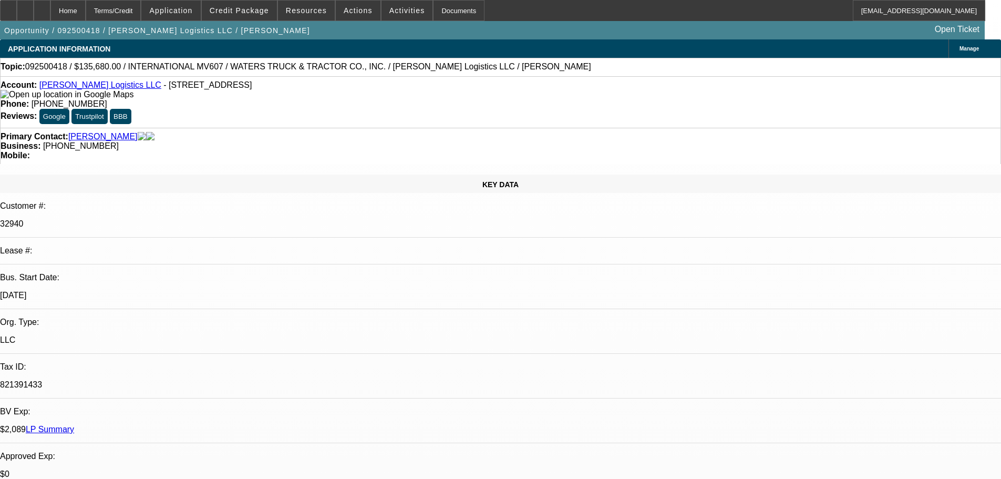
select select "6"
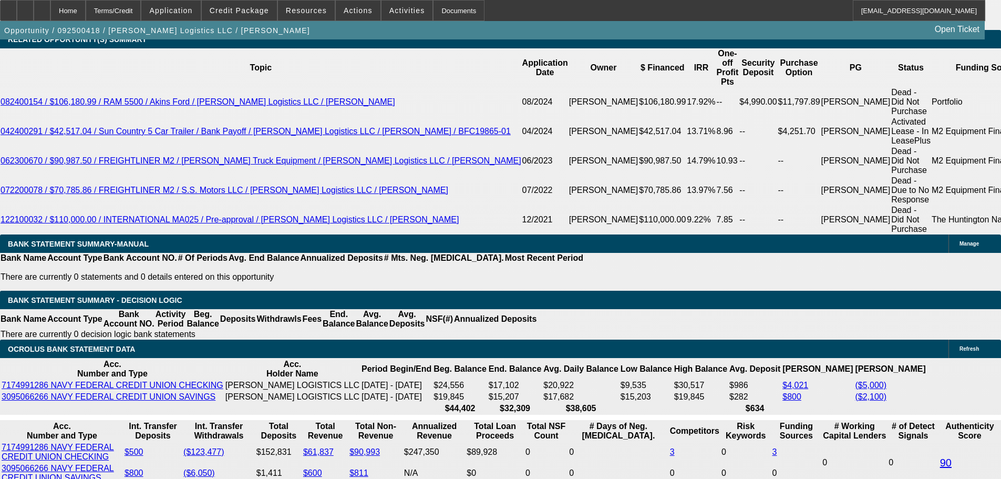
scroll to position [1839, 0]
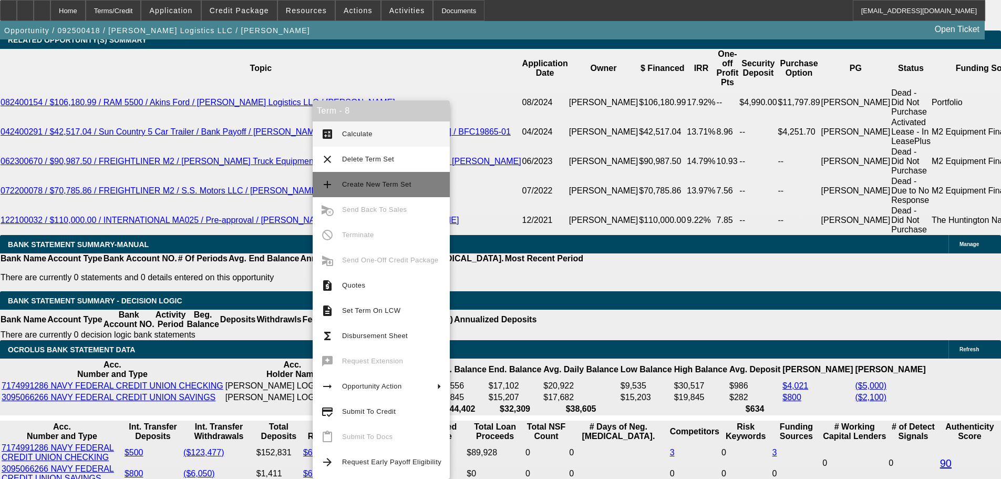
click at [376, 188] on span "Create New Term Set" at bounding box center [376, 184] width 69 height 8
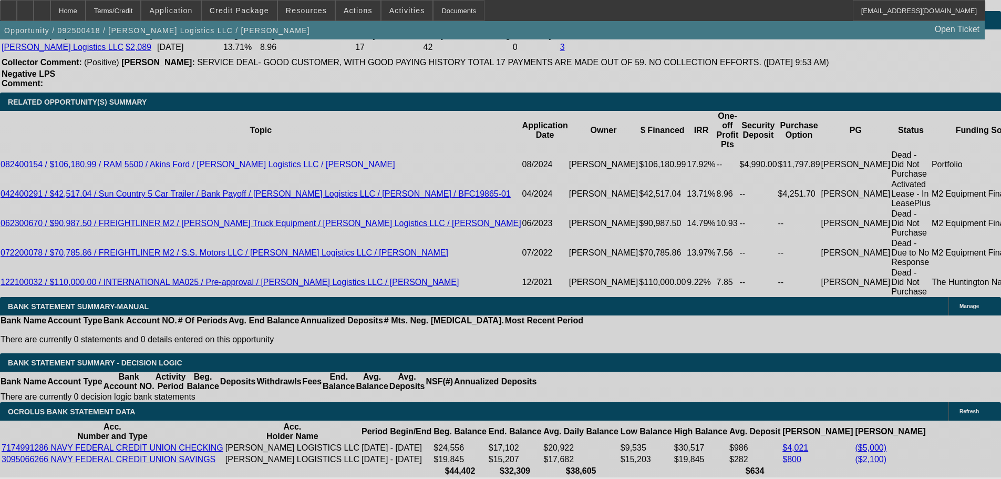
select select "0"
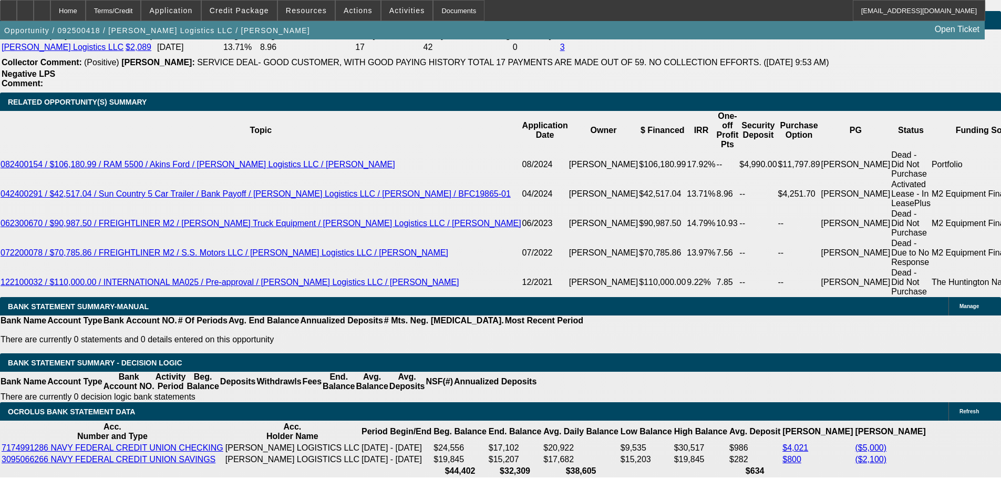
select select "2"
select select "0"
select select "6"
select select "0"
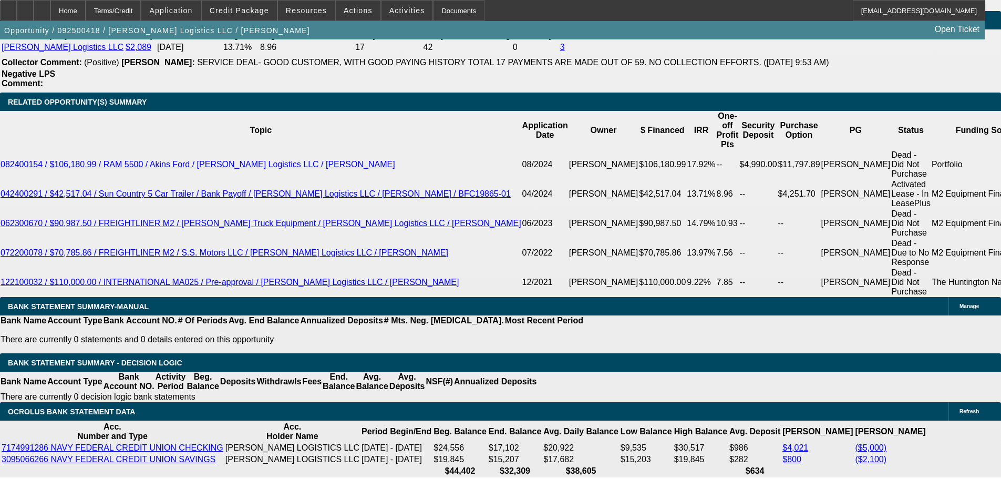
select select "2"
select select "0"
select select "6"
select select "0"
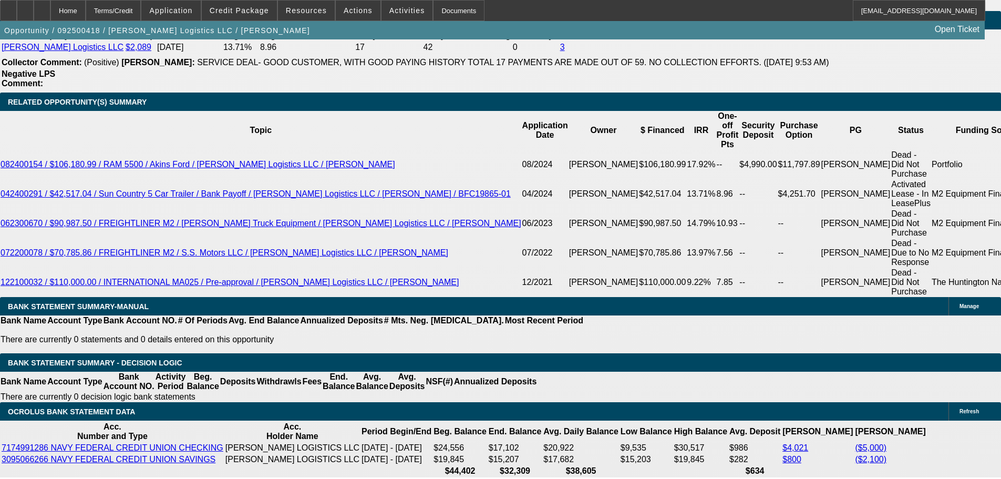
select select "2"
select select "0"
select select "6"
select select "0"
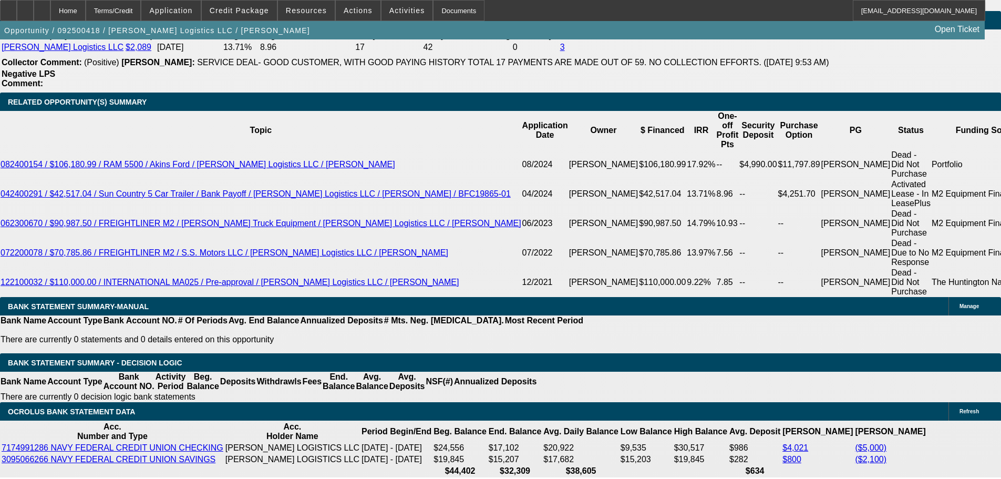
select select "2"
select select "0"
select select "6"
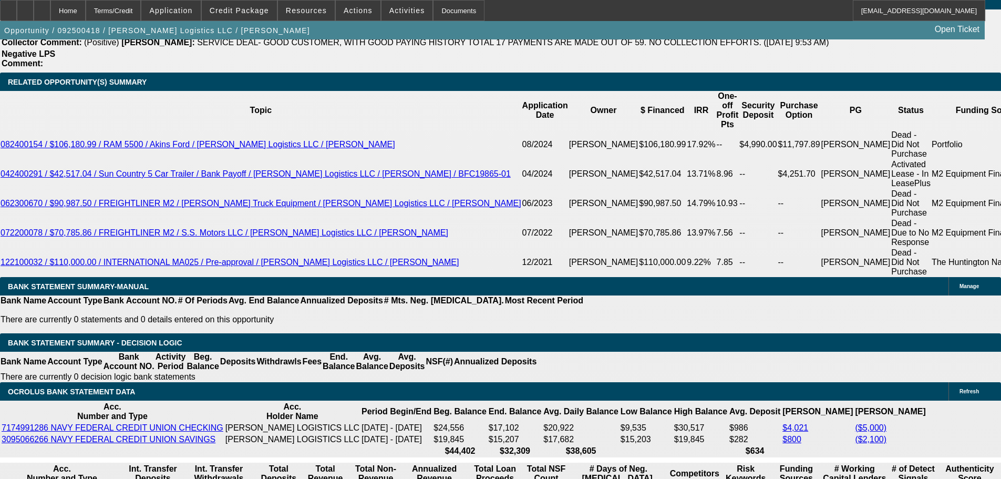
scroll to position [1716, 0]
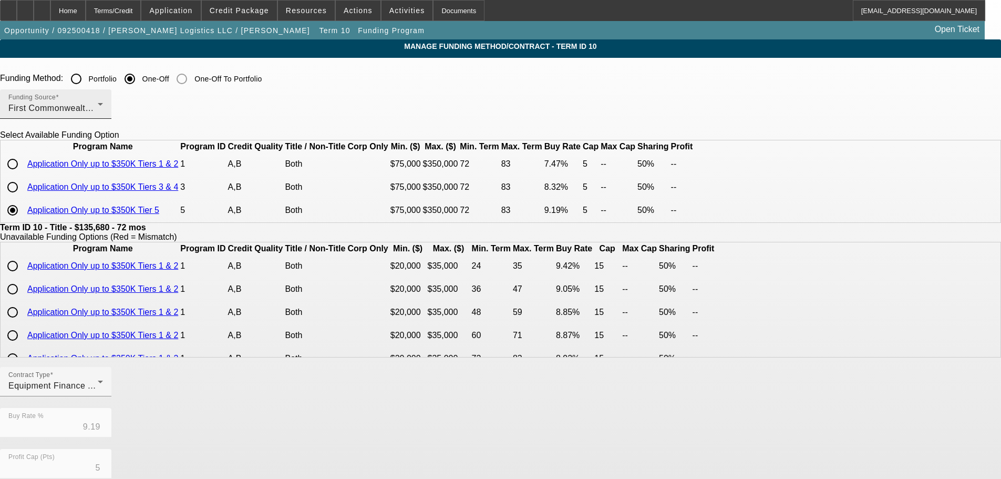
click at [98, 113] on div "First Commonwealth Equipment Finance" at bounding box center [52, 108] width 89 height 13
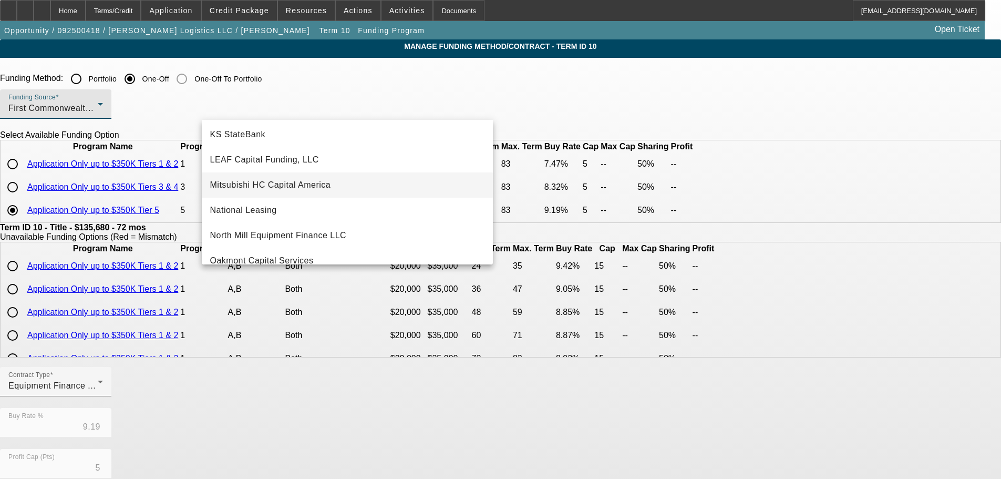
scroll to position [140, 0]
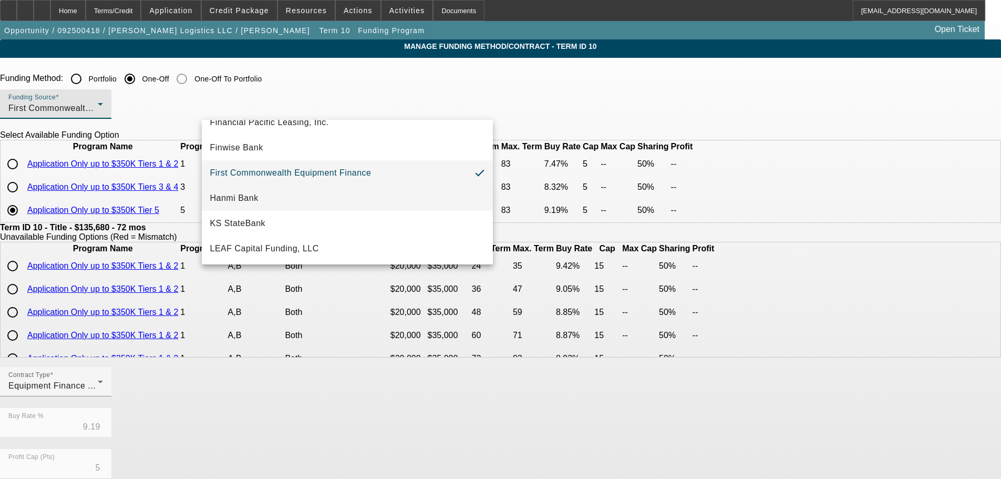
click at [284, 195] on mat-option "Hanmi Bank" at bounding box center [347, 197] width 291 height 25
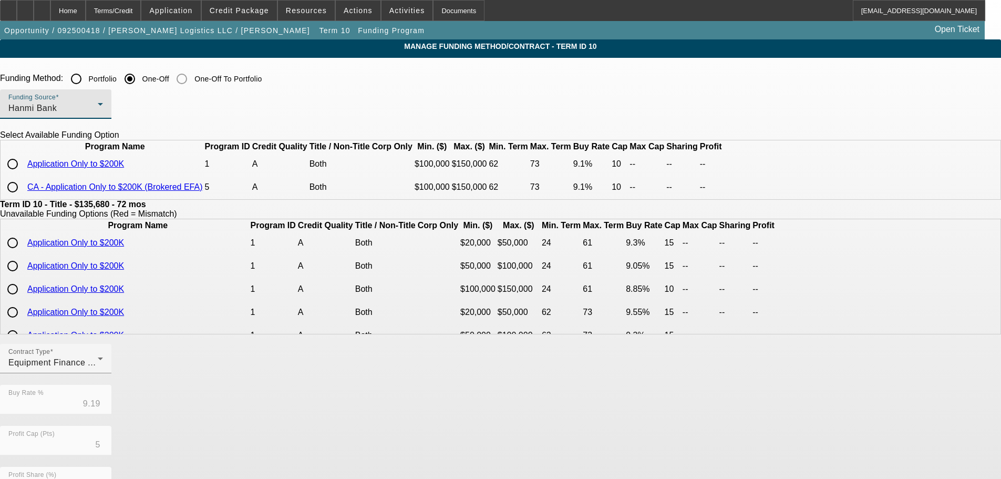
click at [23, 174] on input "radio" at bounding box center [12, 163] width 21 height 21
radio input "true"
type input "9.10"
type input "10"
type input "0"
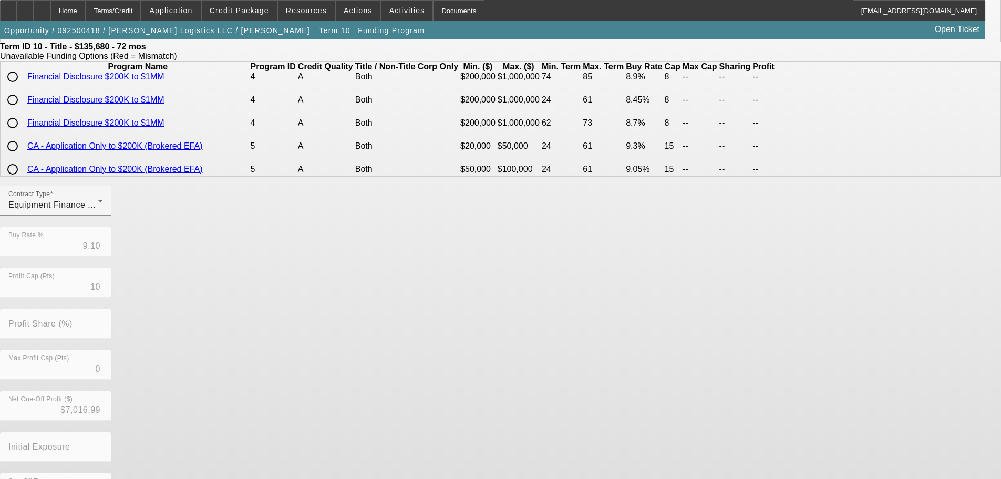
scroll to position [213, 0]
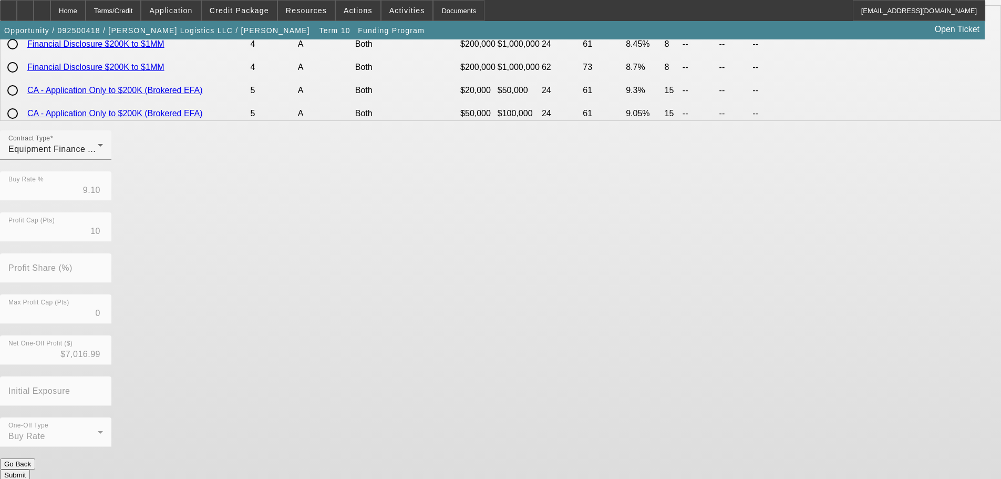
click at [30, 469] on button "Submit" at bounding box center [15, 474] width 30 height 11
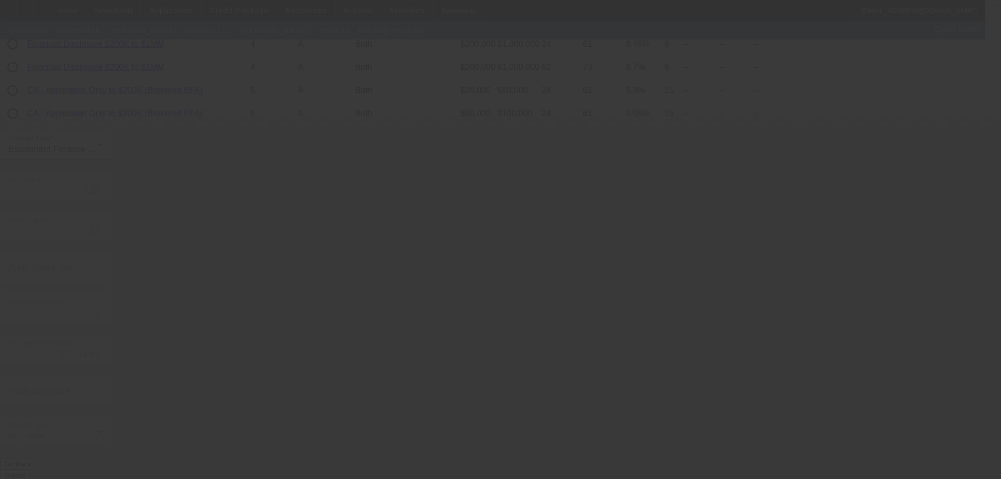
type input "9.19"
type input "5"
type input "50.00"
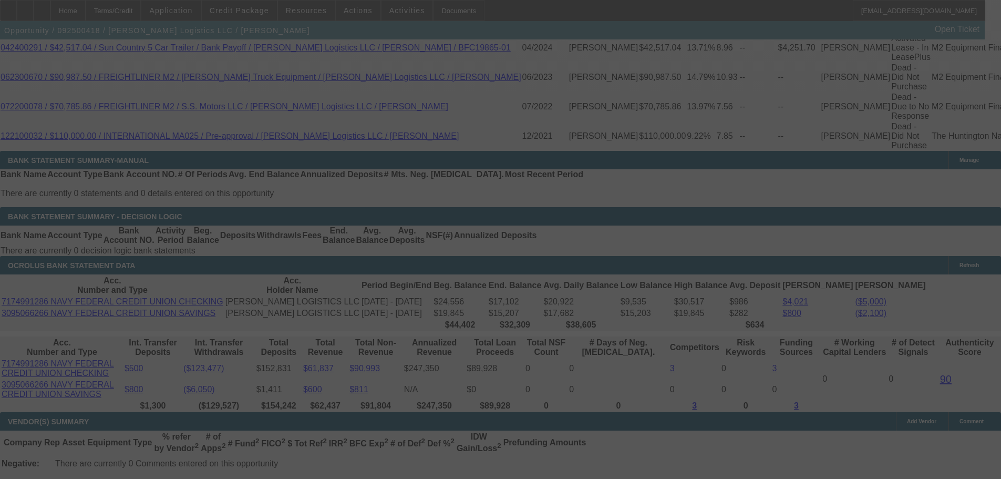
scroll to position [1782, 0]
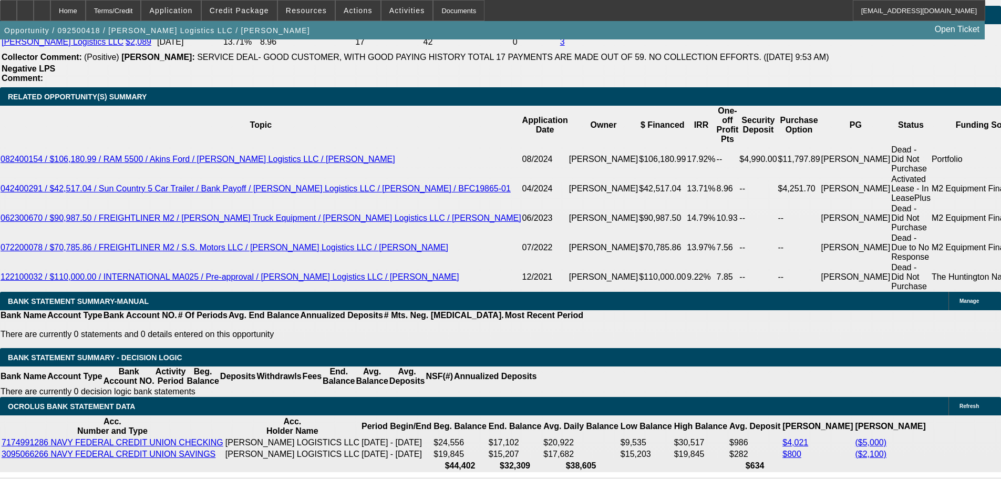
select select "0"
select select "2"
select select "0"
select select "6"
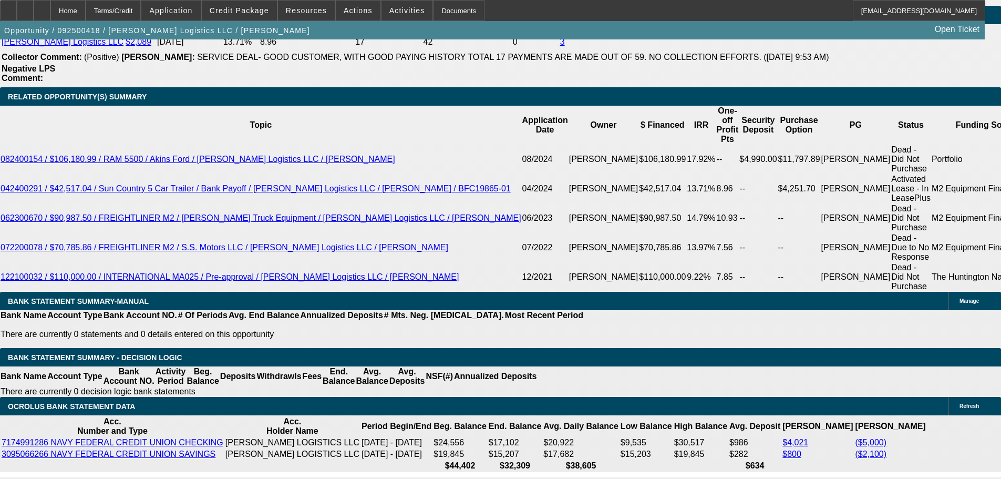
select select "0"
select select "2"
select select "0"
select select "6"
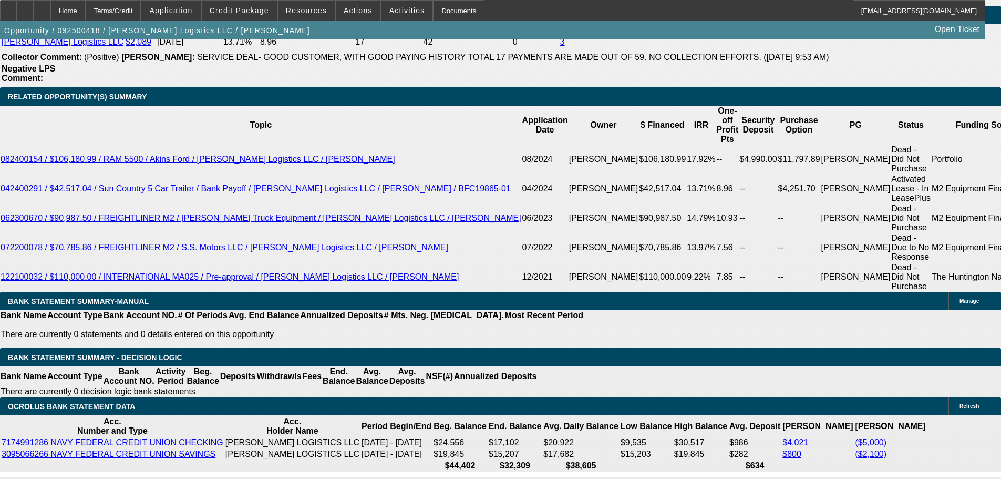
select select "0"
select select "2"
select select "0"
select select "6"
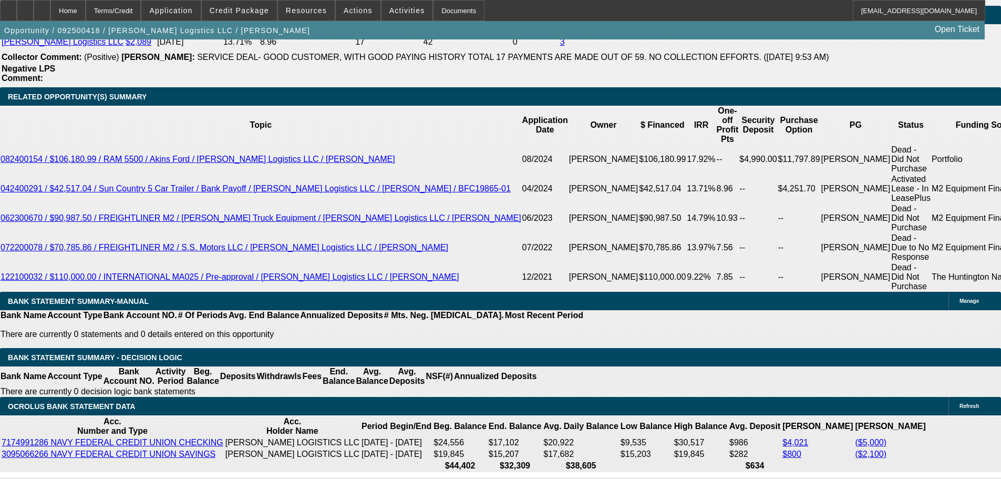
select select "0"
select select "2"
select select "0"
select select "6"
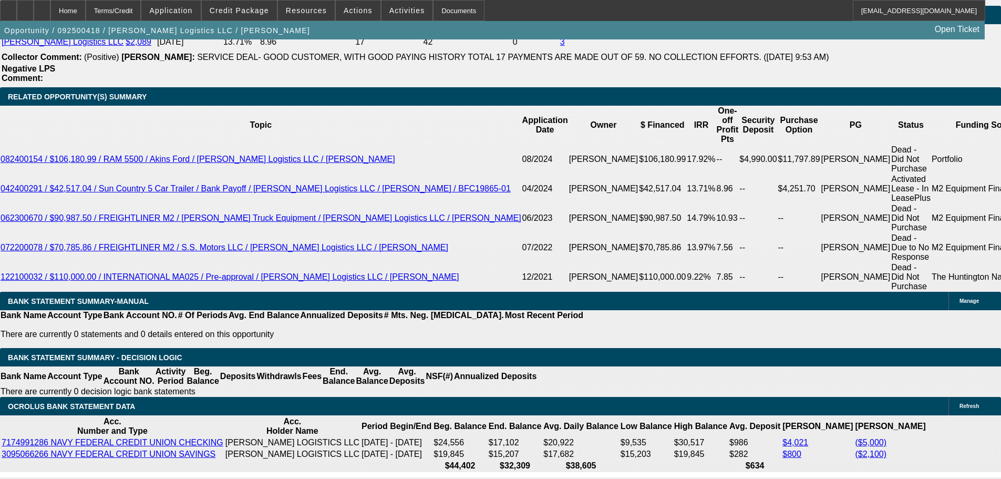
drag, startPoint x: 206, startPoint y: 318, endPoint x: 235, endPoint y: 319, distance: 29.4
type input "8"
type input "UNKNOWN"
type input "84"
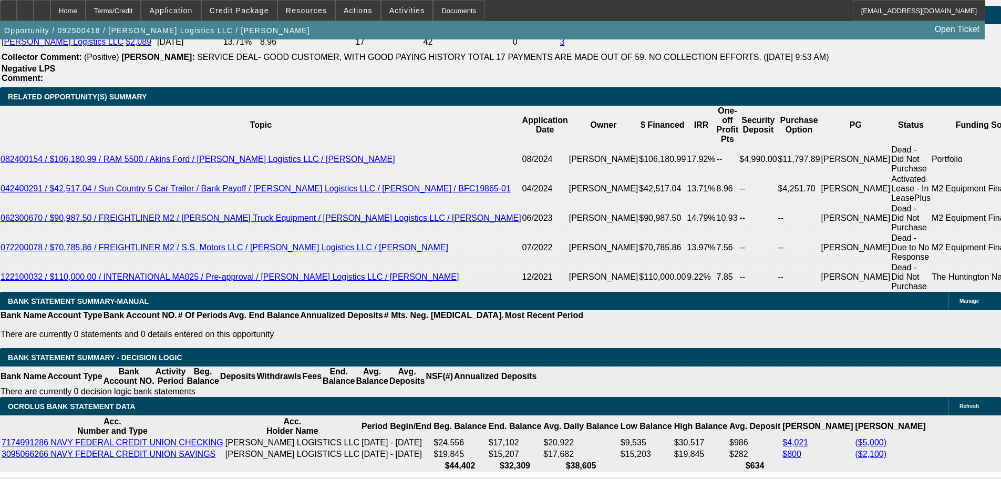
type input "$17,664.64"
type input "$35,329.28"
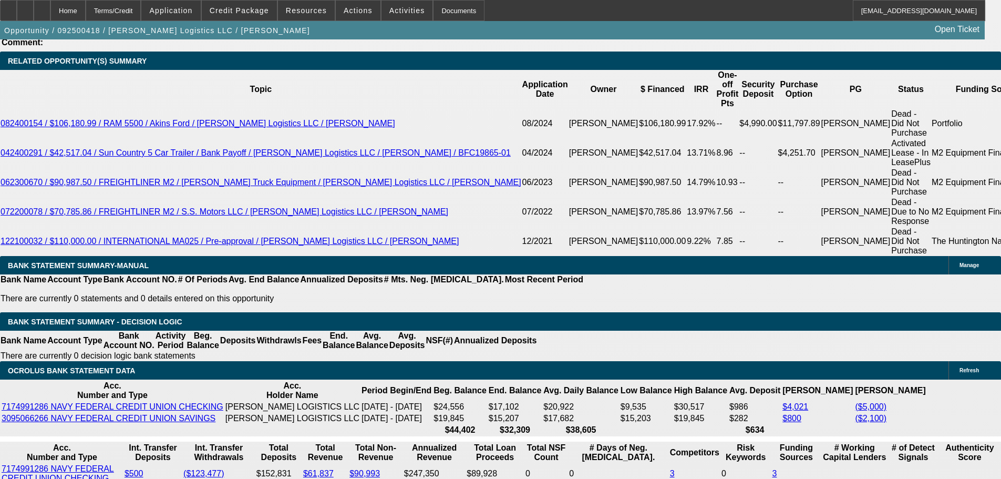
scroll to position [1834, 0]
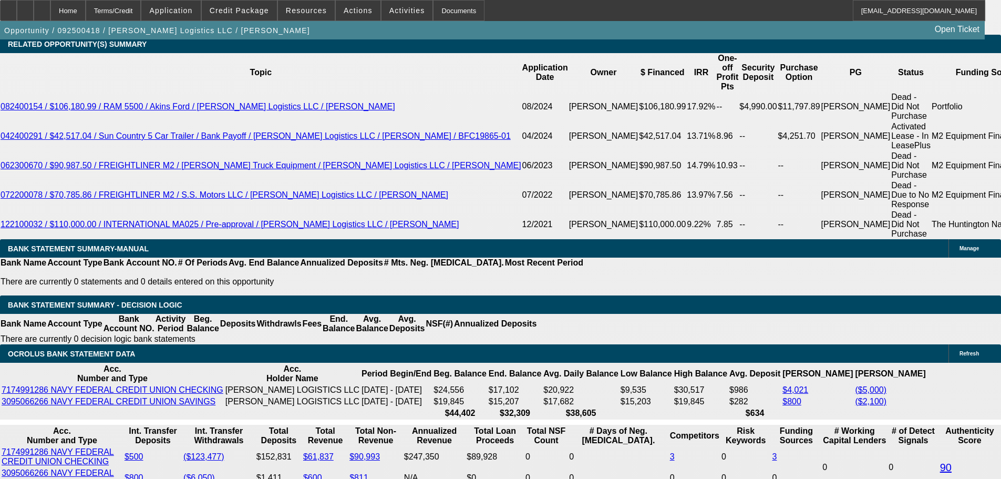
type input "$2,320.53"
type input "$4,641.06"
type input "84"
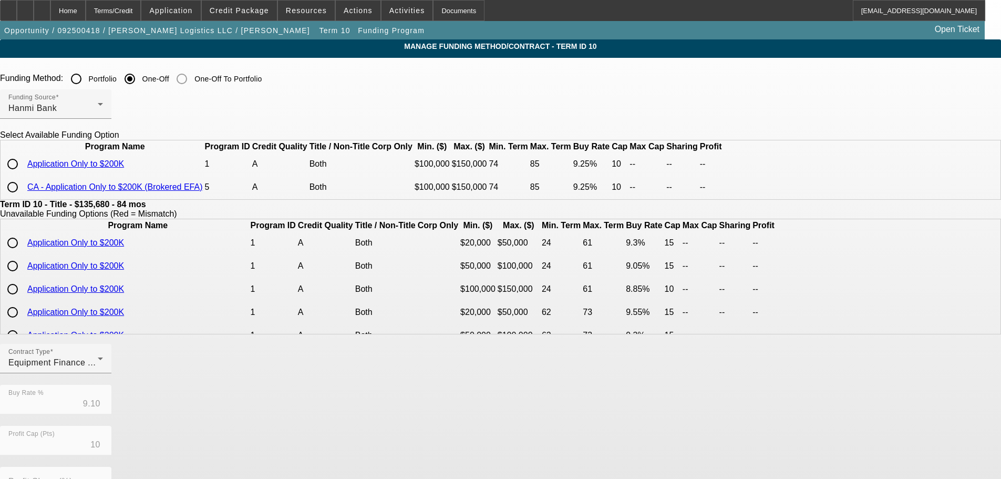
click at [23, 174] on input "radio" at bounding box center [12, 163] width 21 height 21
radio input "true"
type input "9.25"
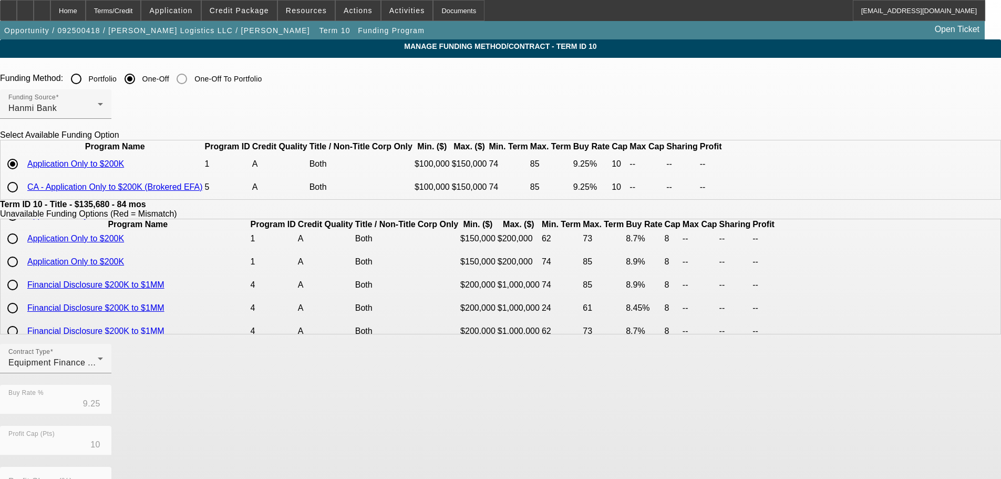
scroll to position [263, 0]
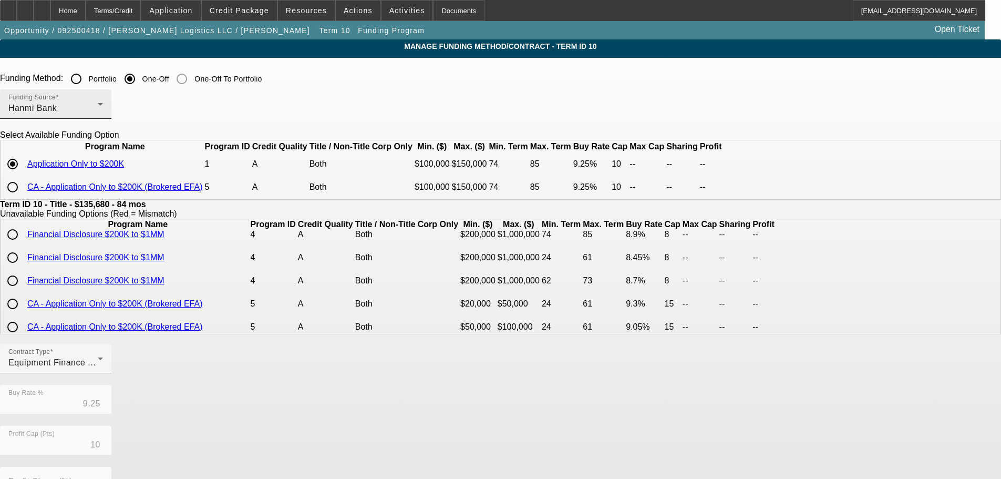
click at [98, 108] on div "Hanmi Bank" at bounding box center [52, 108] width 89 height 13
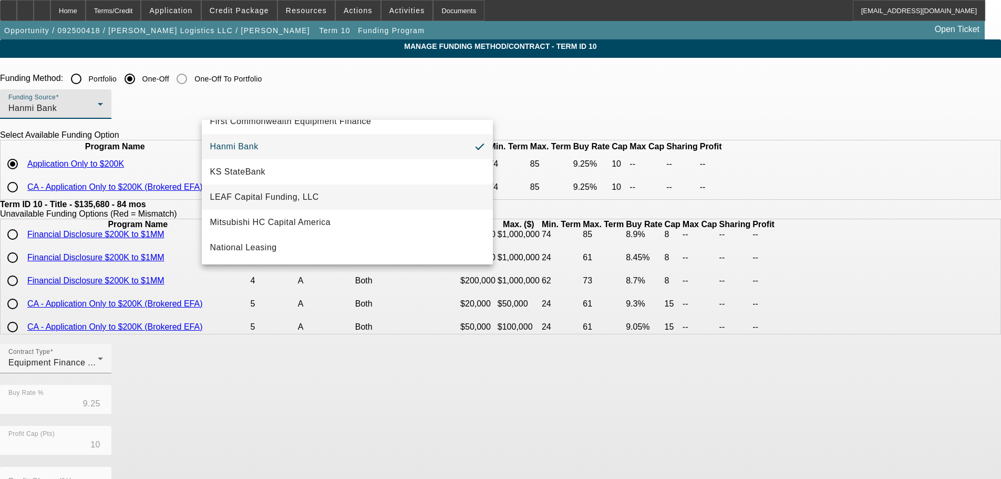
scroll to position [87, 0]
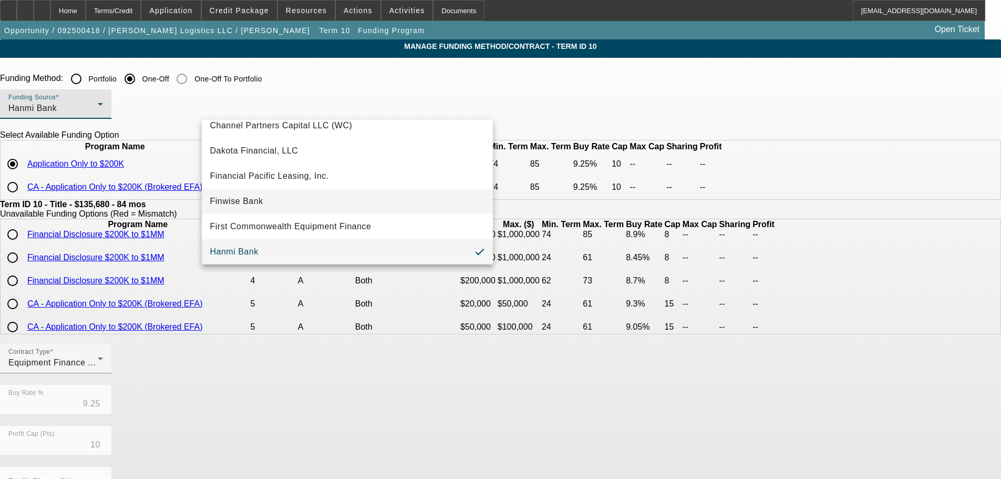
click at [309, 201] on mat-option "Finwise Bank" at bounding box center [347, 201] width 291 height 25
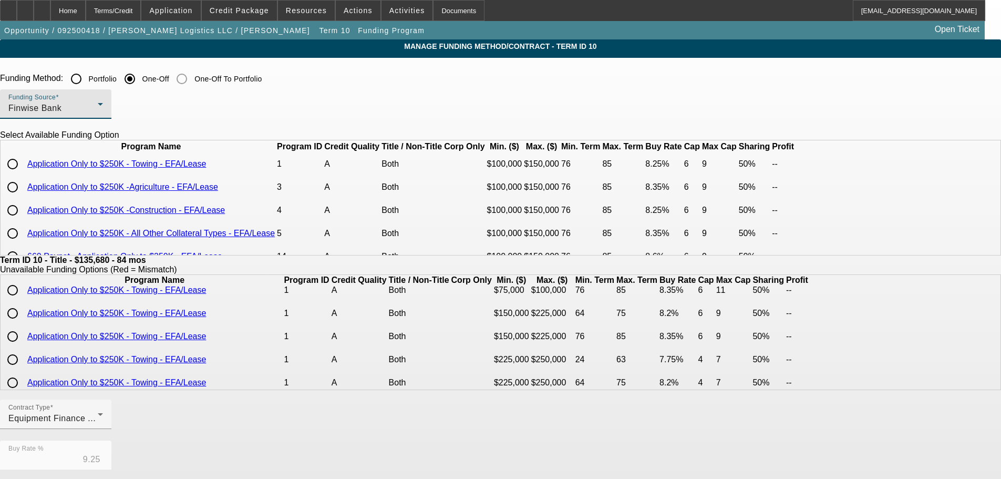
click at [23, 174] on input "radio" at bounding box center [12, 163] width 21 height 21
radio input "true"
type input "8.25"
type input "6"
type input "50.00"
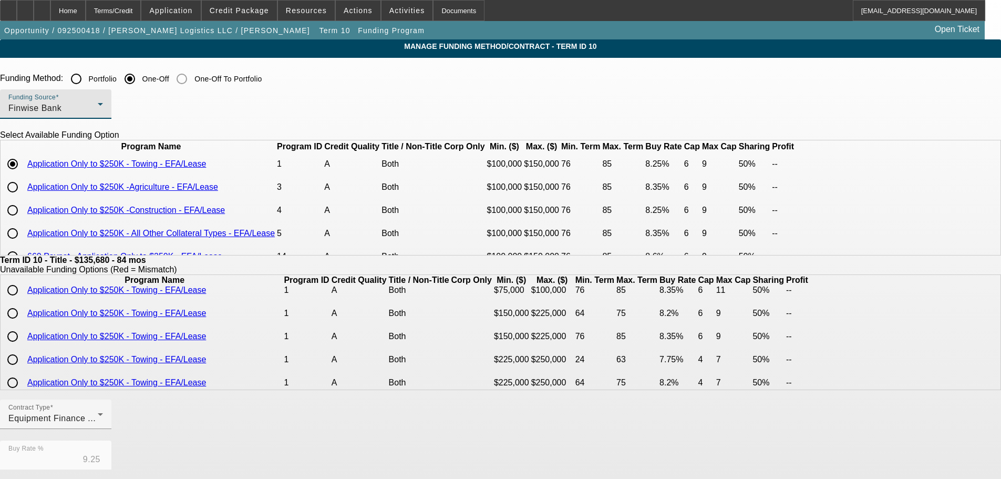
type input "9"
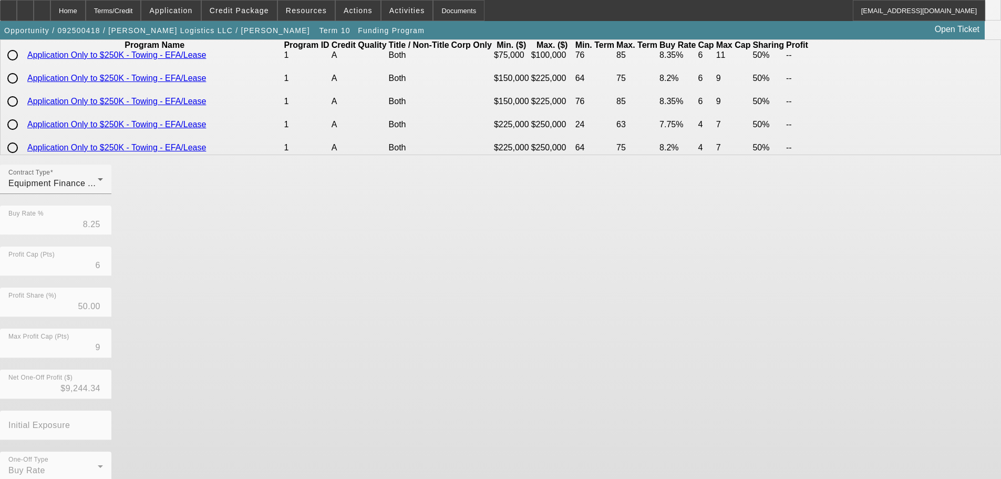
scroll to position [248, 0]
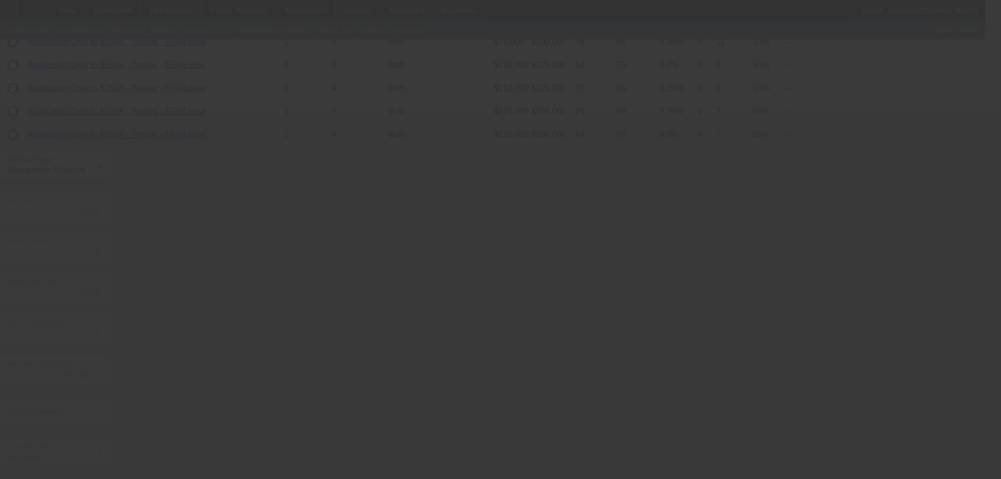
type input "9.10"
type input "10"
type input "0"
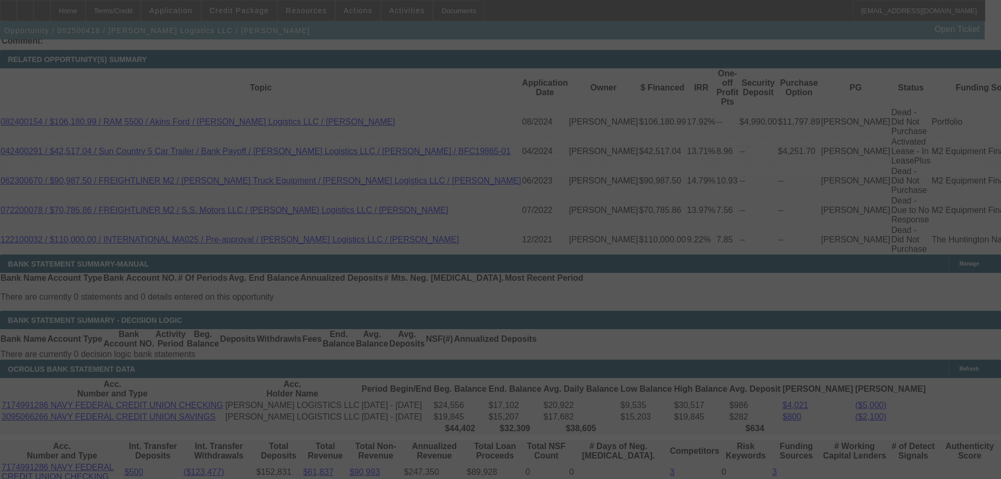
scroll to position [1801, 0]
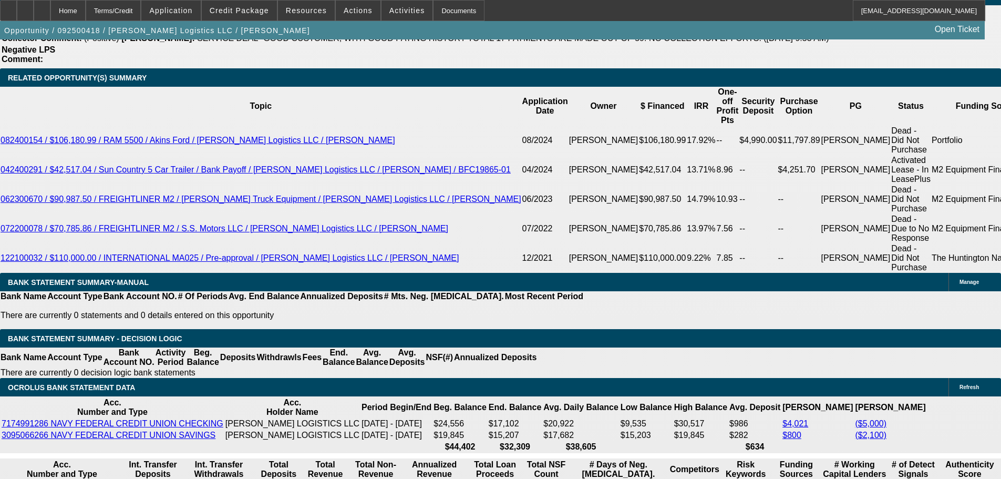
select select "0"
select select "2"
select select "0"
select select "6"
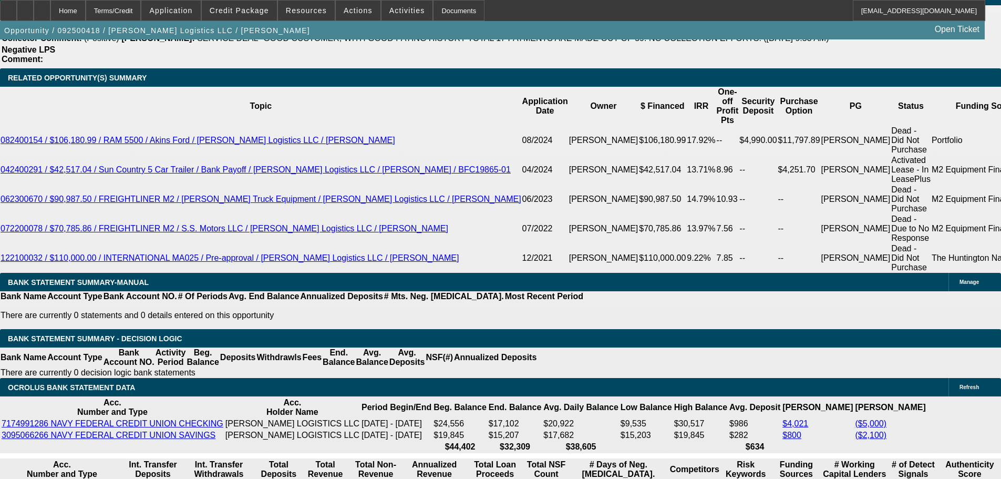
select select "0"
select select "2"
select select "0"
select select "6"
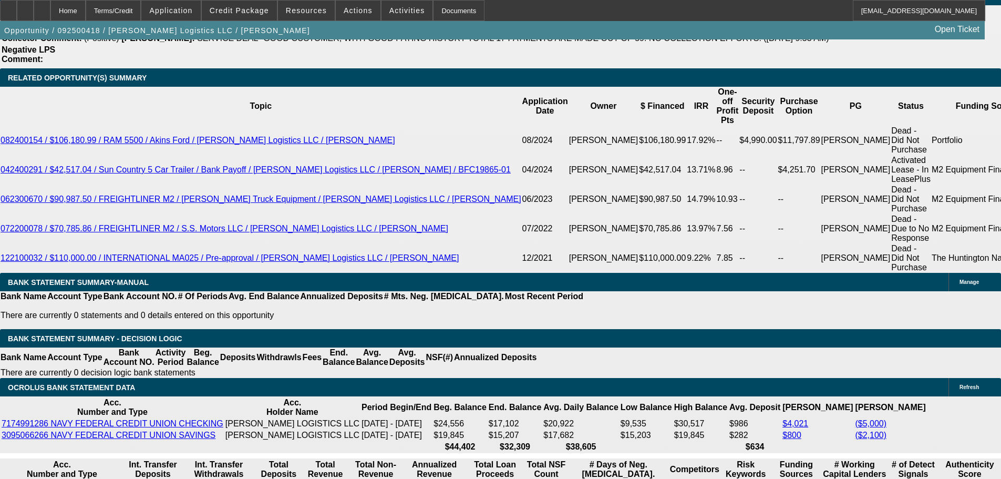
select select "0"
select select "2"
select select "0"
select select "6"
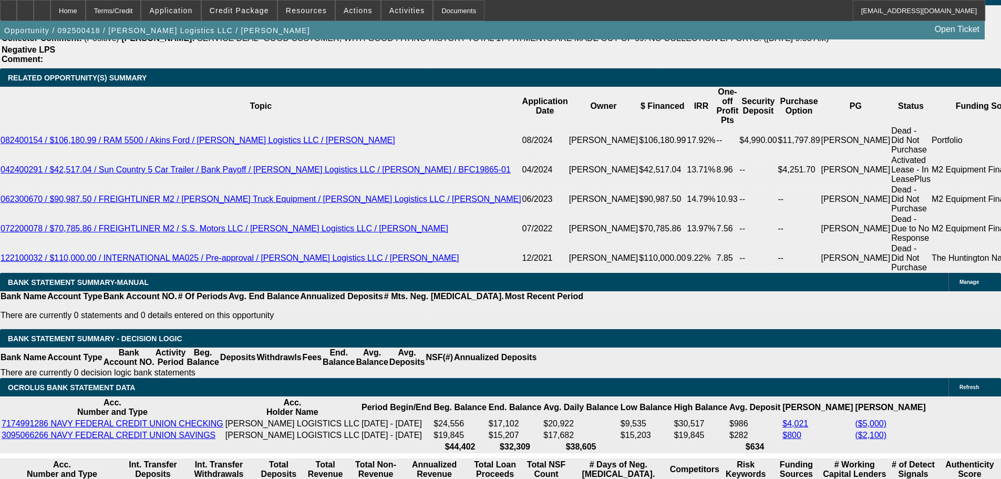
select select "0"
select select "2"
select select "0"
select select "6"
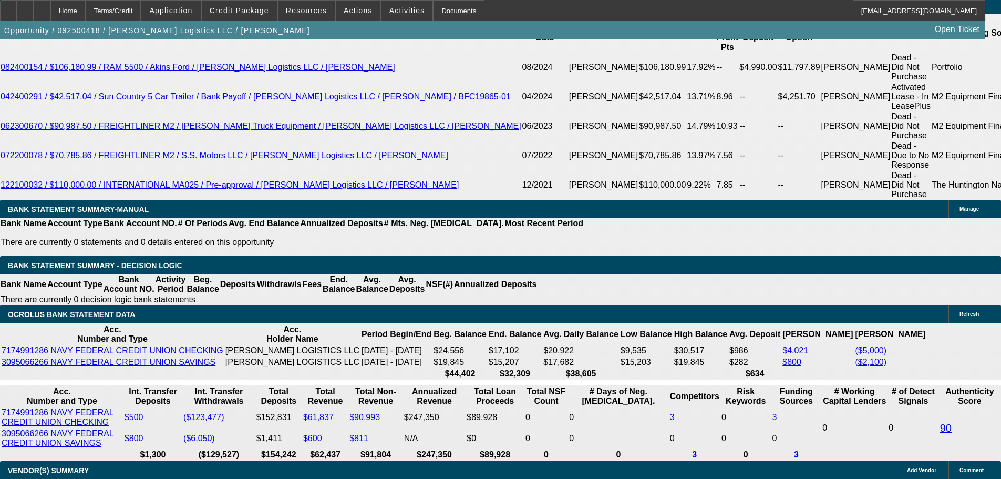
scroll to position [1906, 0]
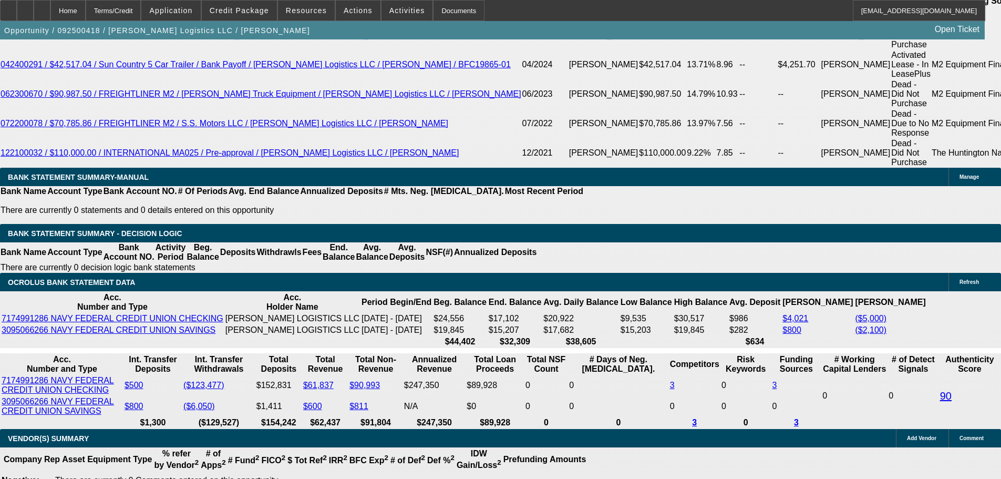
drag, startPoint x: 228, startPoint y: 193, endPoint x: 326, endPoint y: 197, distance: 98.3
type input "9"
type input "UNKNOWN"
type input "$2,182.97"
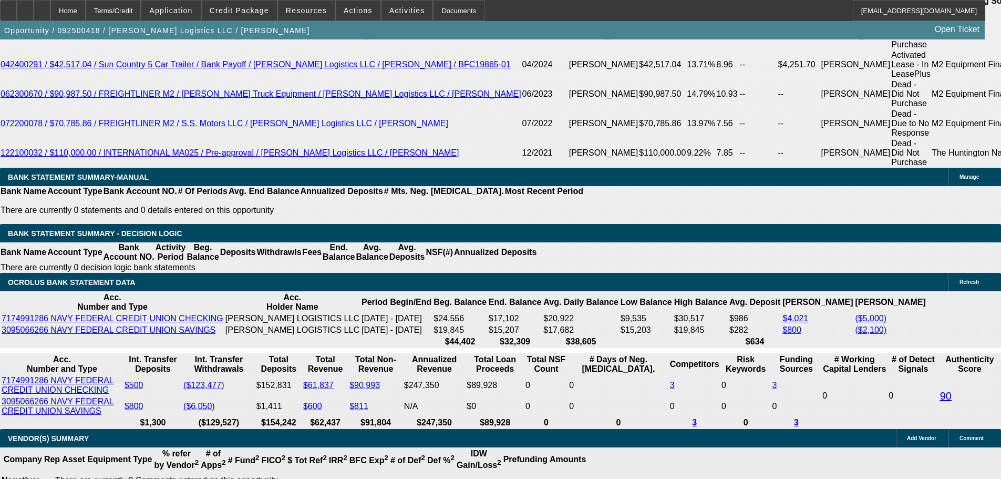
type input "$4,365.94"
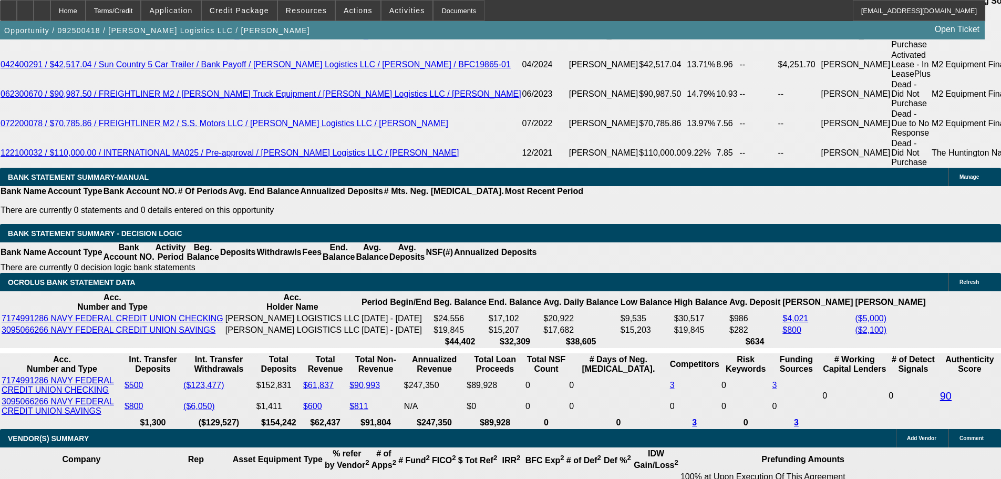
scroll to position [1992, 0]
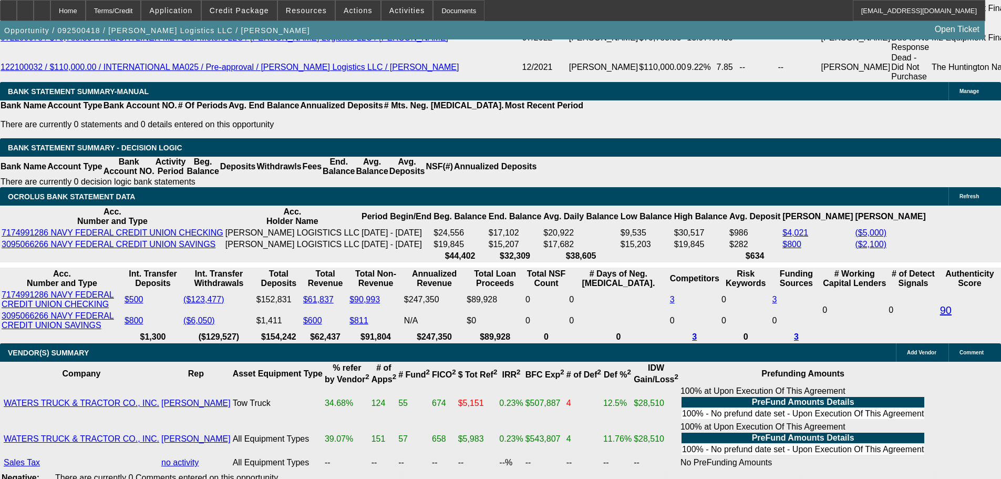
type input "9.5"
type input "$2,217.55"
type input "$4,435.10"
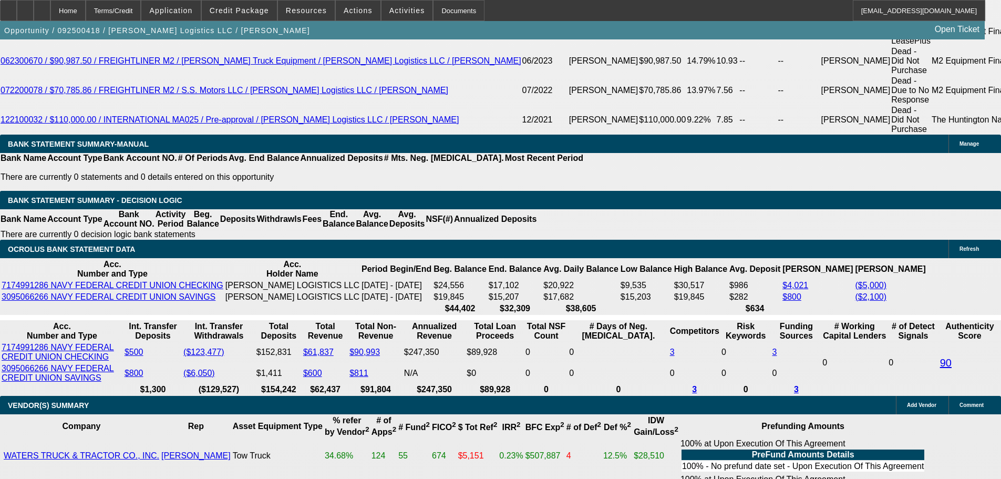
type input "9.5"
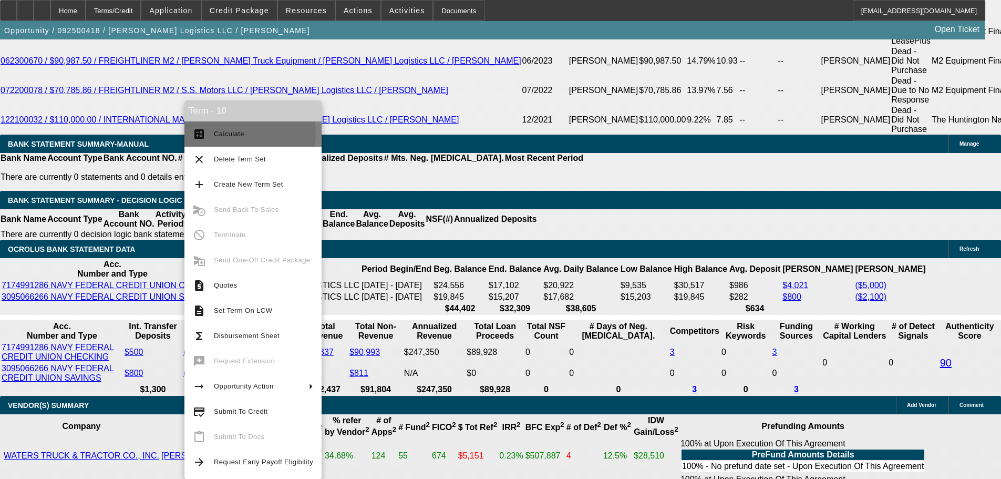
click at [239, 133] on span "Calculate" at bounding box center [229, 134] width 30 height 8
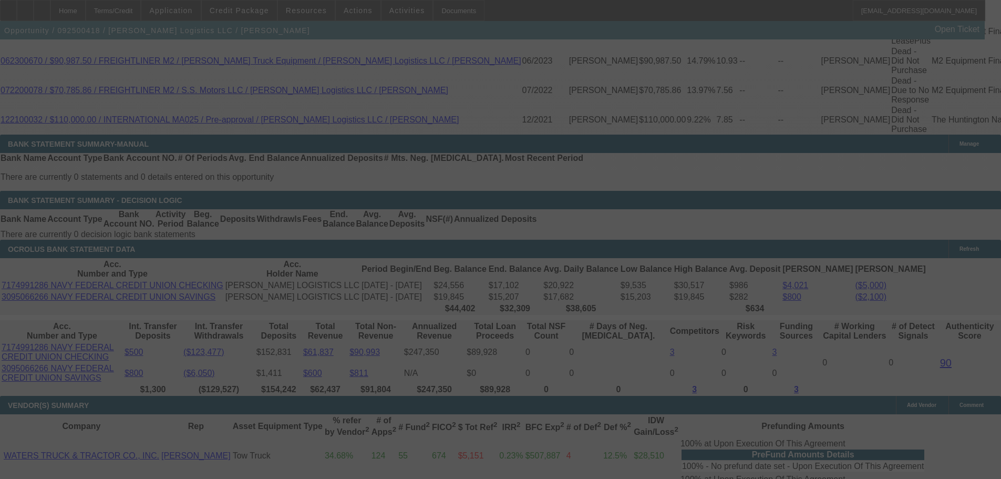
scroll to position [1933, 0]
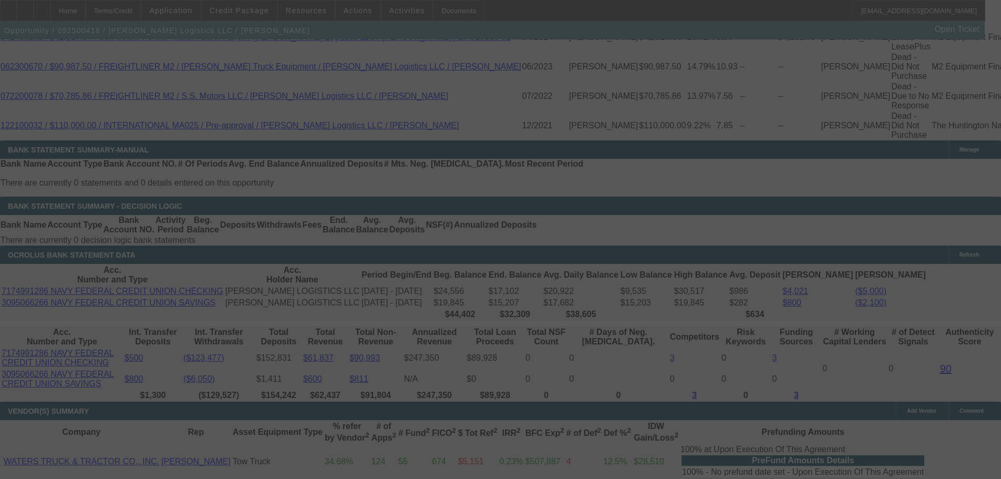
select select "0"
select select "2"
select select "0"
select select "6"
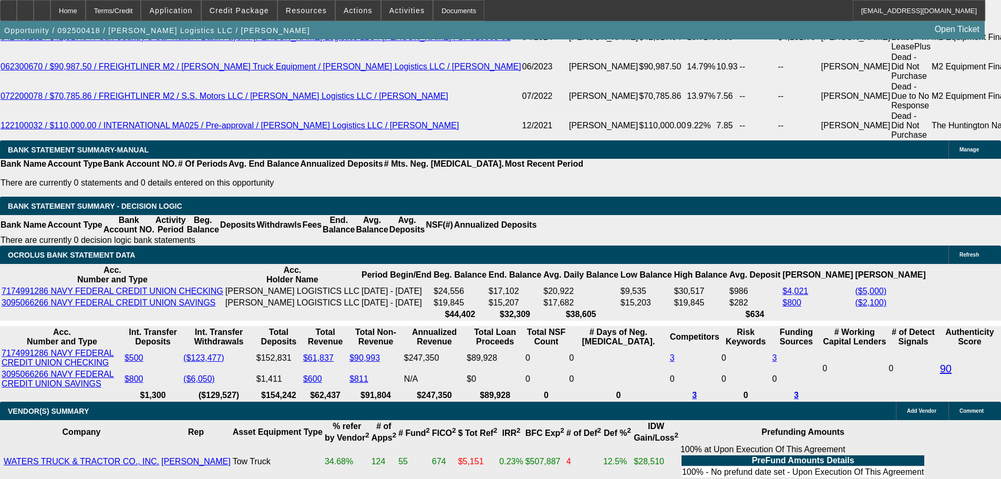
drag, startPoint x: 157, startPoint y: 252, endPoint x: 283, endPoint y: 252, distance: 126.1
type input "22"
type input "$44.00"
type input "UNKNOWN"
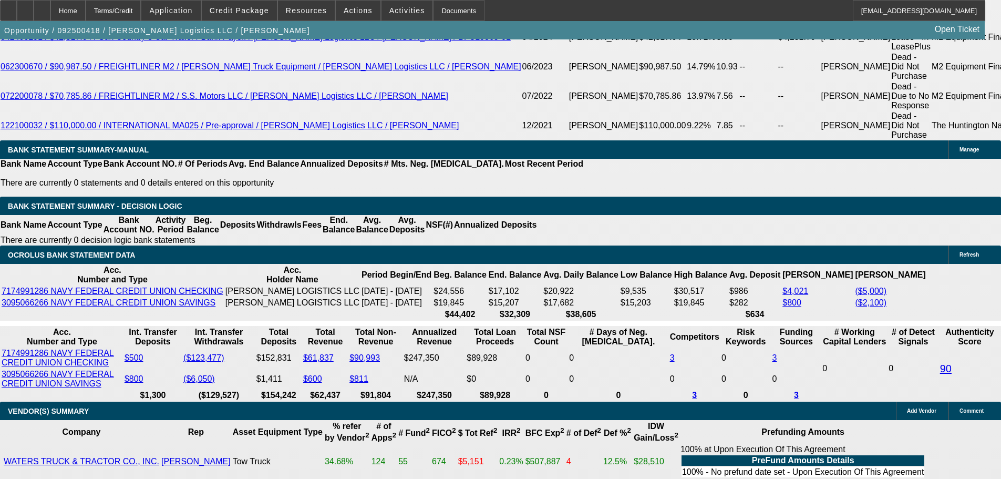
type input "2230"
type input "9.7"
type input "$4,460.00"
type input "$2,230.00"
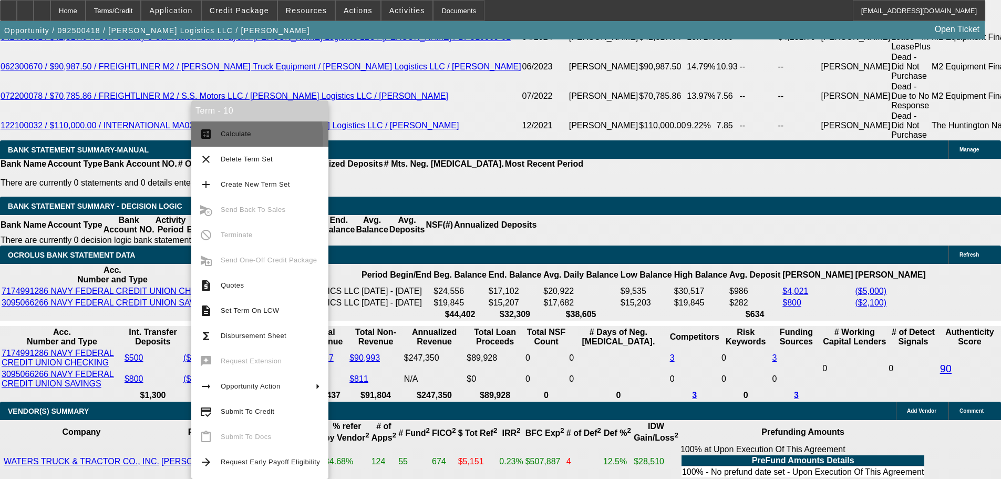
click at [233, 137] on span "Calculate" at bounding box center [236, 134] width 30 height 8
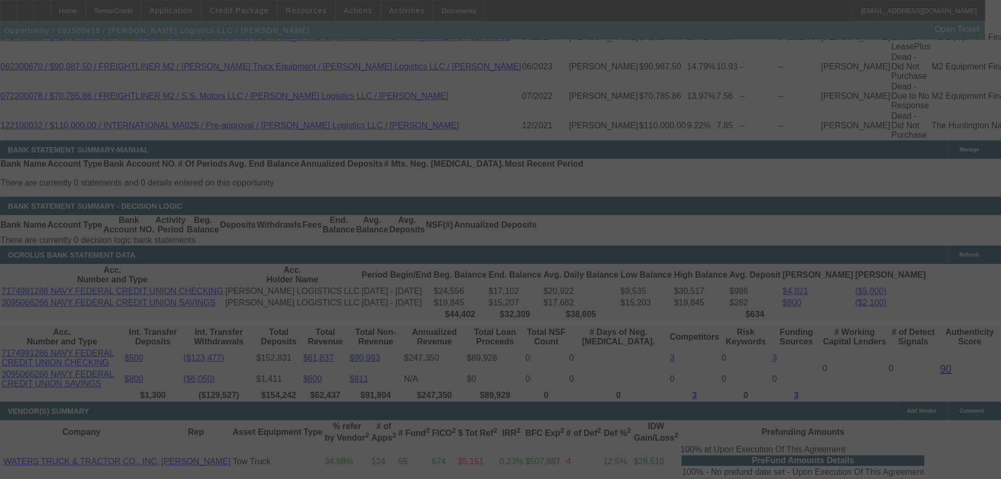
select select "0"
select select "2"
select select "0"
select select "6"
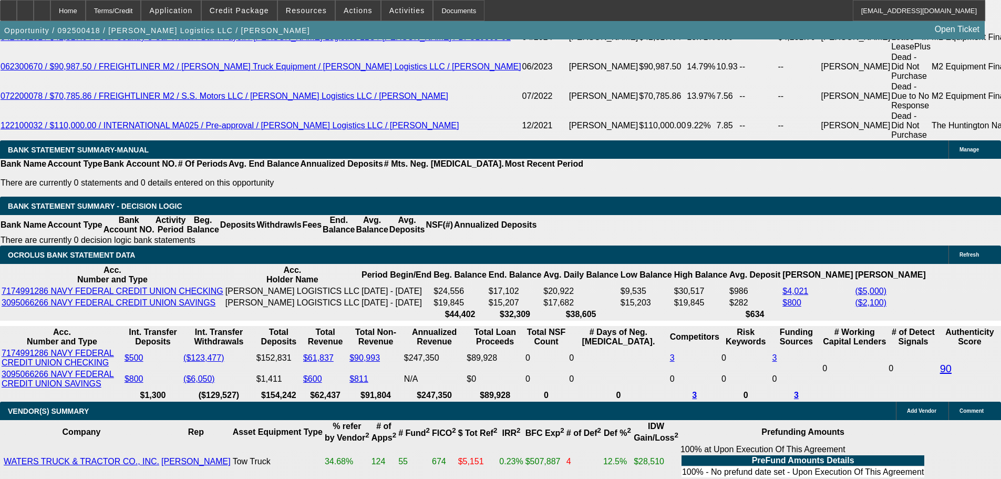
drag, startPoint x: 226, startPoint y: 252, endPoint x: 258, endPoint y: 254, distance: 32.1
drag, startPoint x: 156, startPoint y: 252, endPoint x: 237, endPoint y: 253, distance: 81.4
type input "2"
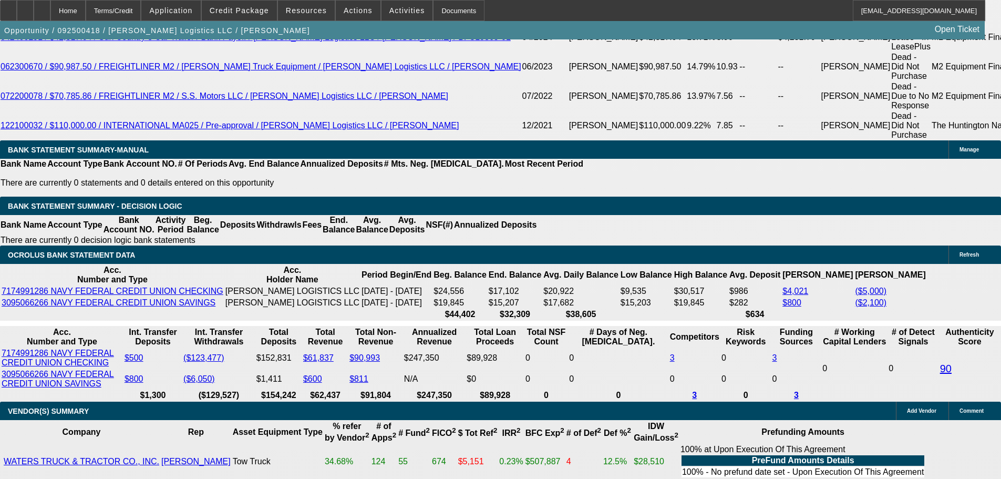
type input "$44.00"
type input "UNKNOWN"
type input "22"
type input "2240"
type input "$4,480.00"
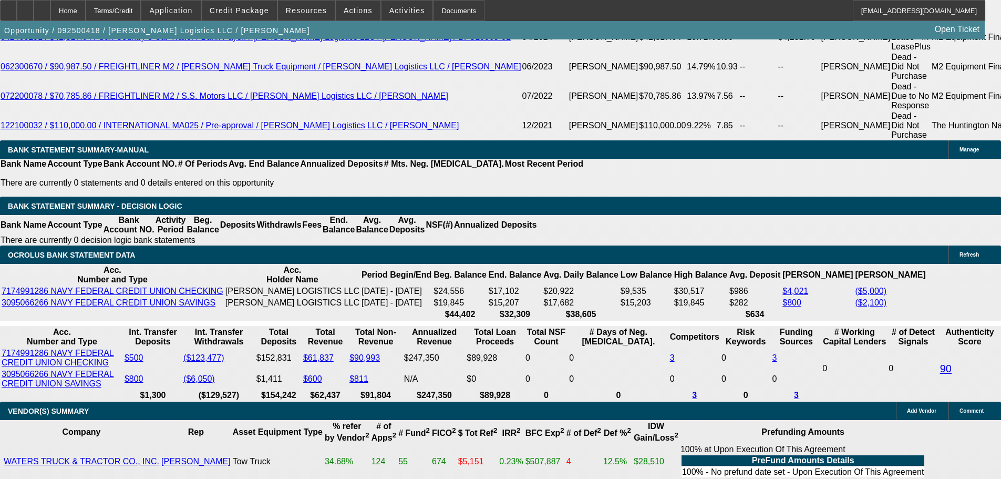
type input "9.8"
type input "$2,240.00"
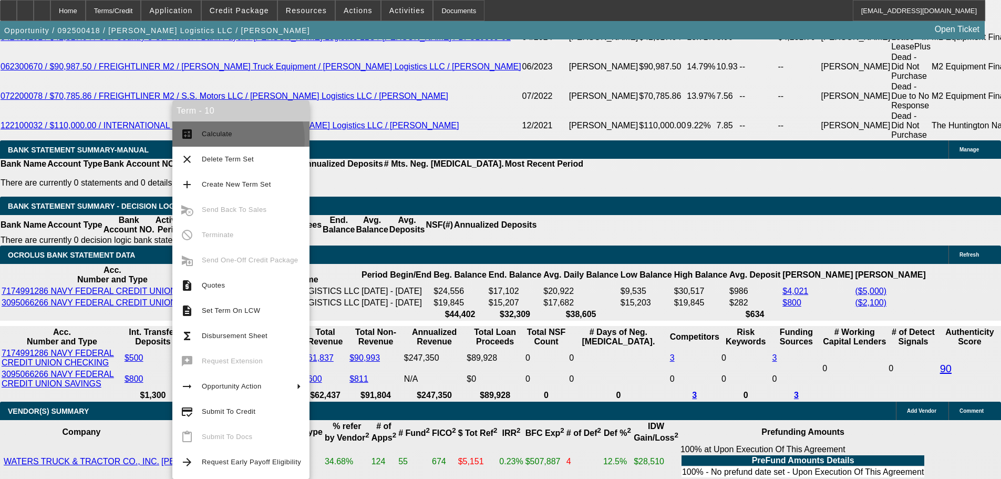
click at [223, 140] on span "Calculate" at bounding box center [251, 134] width 99 height 13
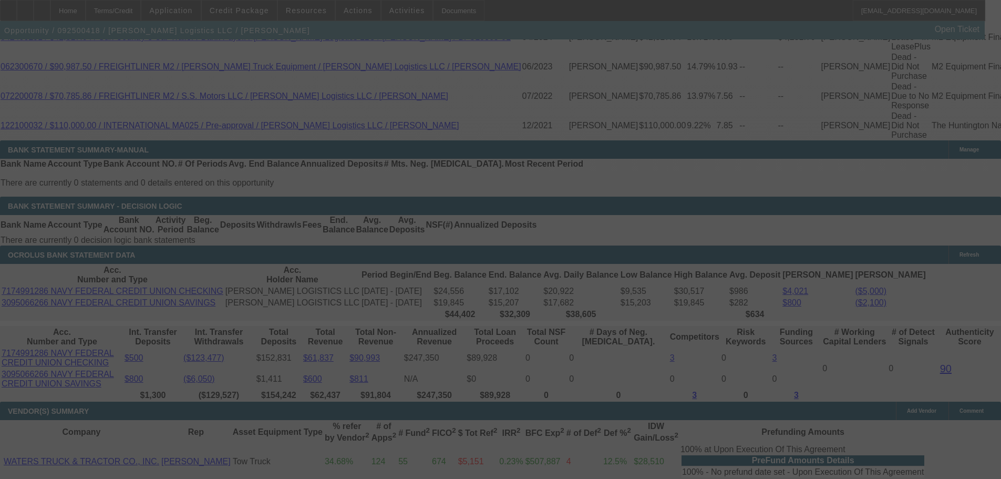
select select "0"
select select "2"
select select "0"
select select "6"
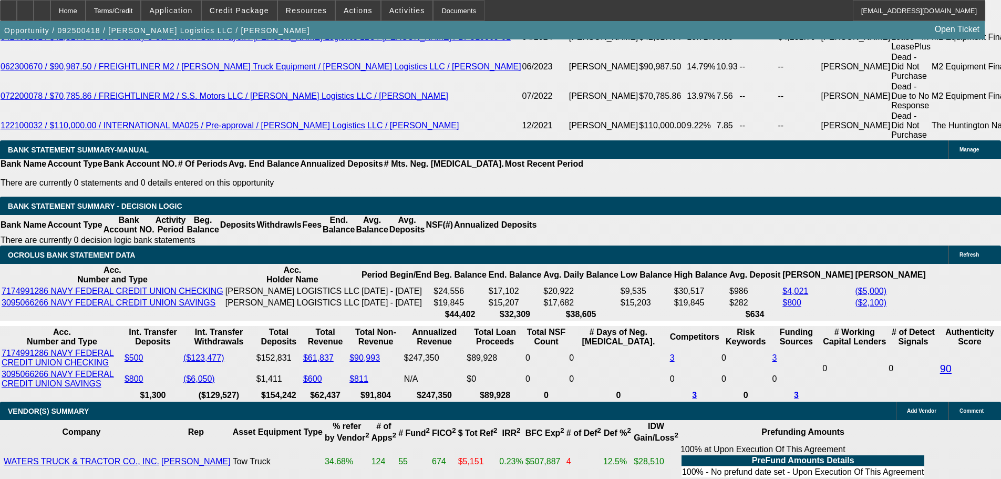
drag, startPoint x: 152, startPoint y: 251, endPoint x: 239, endPoint y: 250, distance: 86.7
type input "22"
type input "$44.00"
type input "UNKNOWN"
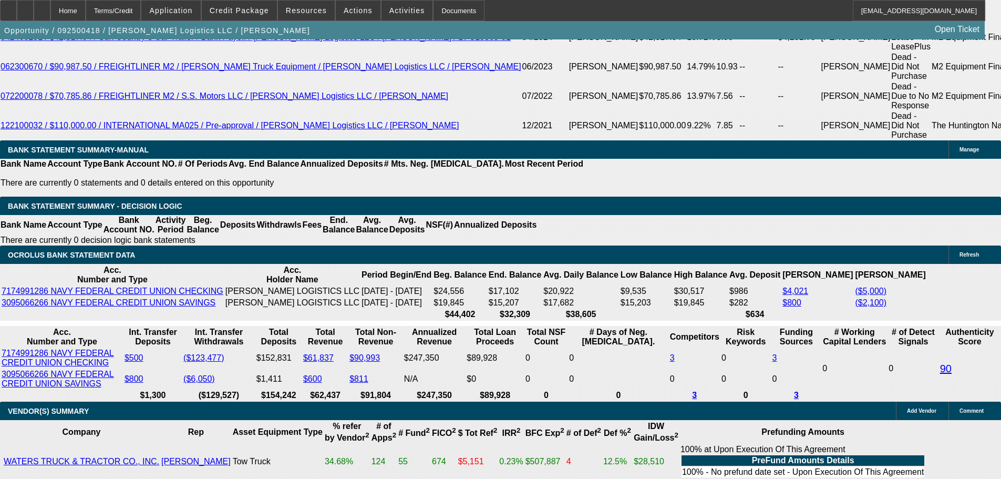
type input "2250"
type input "$4,500.00"
type input "10"
type input "$2,250.00"
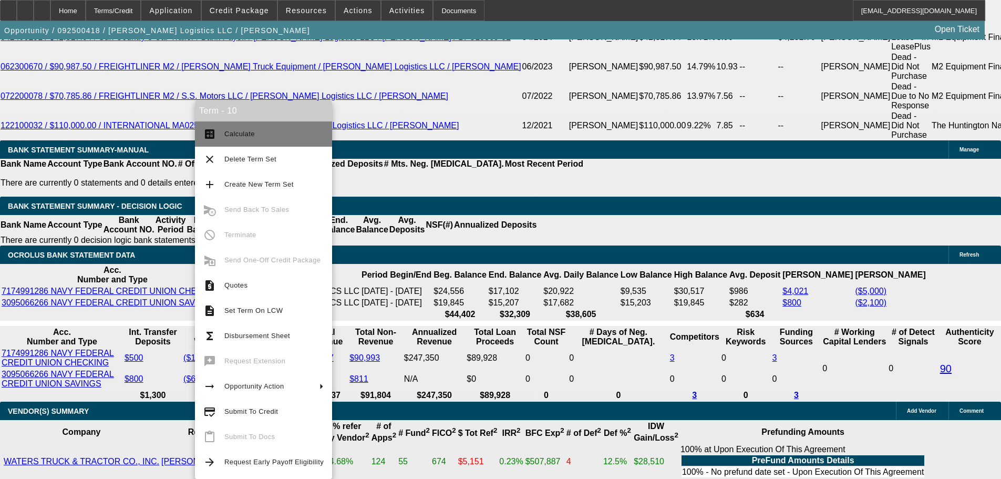
click at [243, 141] on button "calculate Calculate" at bounding box center [263, 133] width 137 height 25
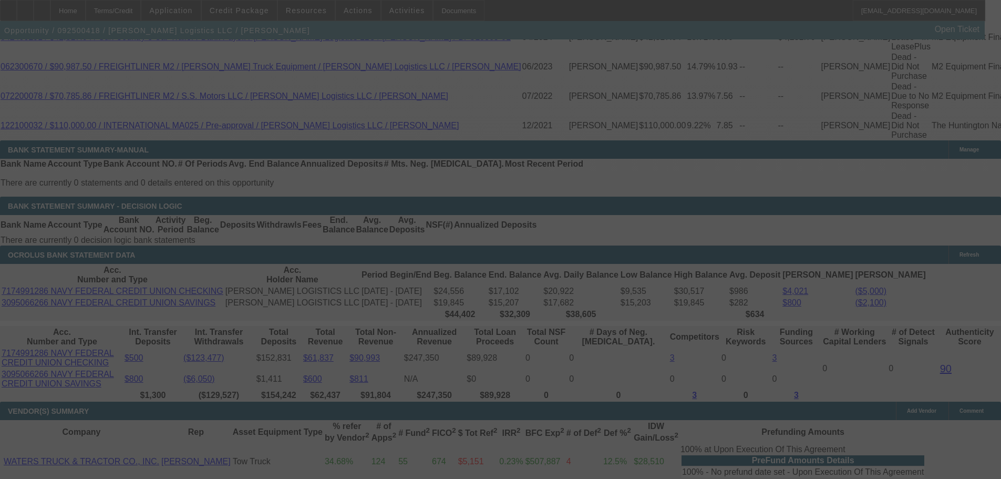
select select "0"
select select "2"
select select "0"
select select "6"
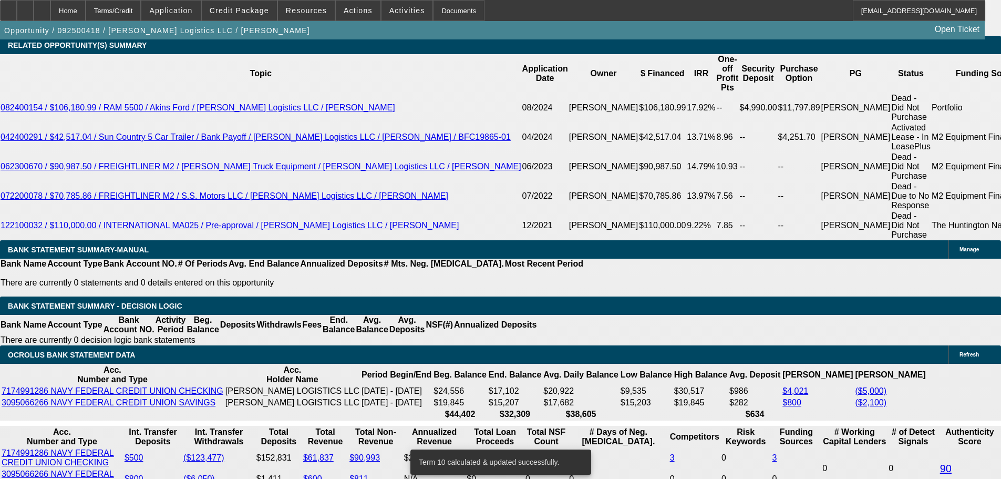
scroll to position [1776, 0]
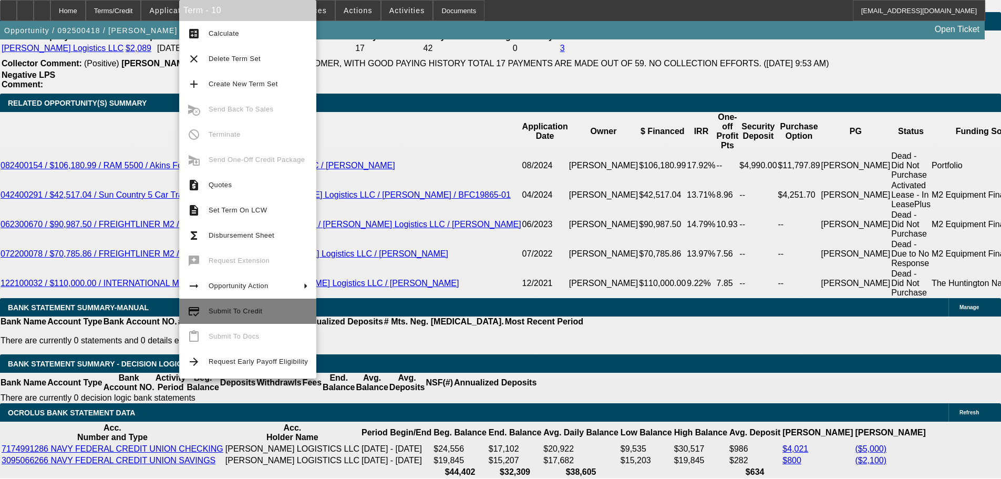
click at [228, 312] on span "Submit To Credit" at bounding box center [236, 311] width 54 height 8
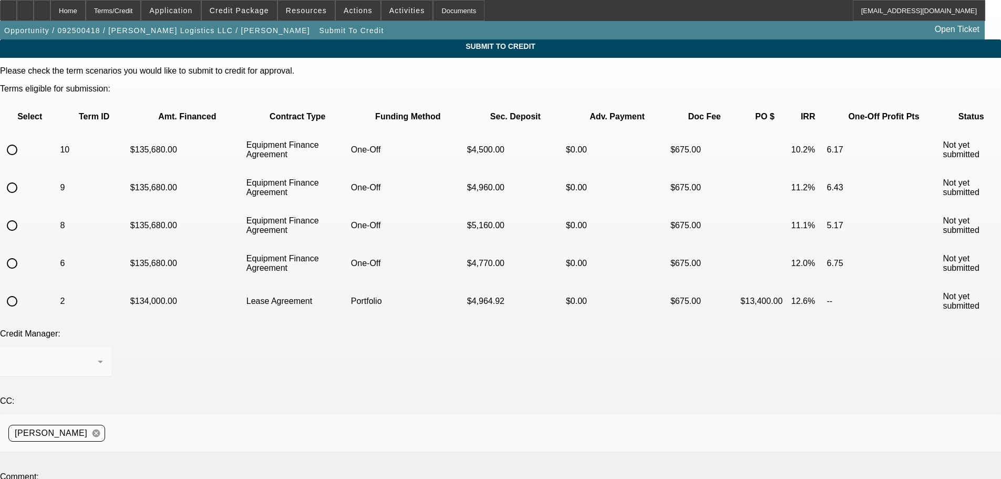
click at [23, 139] on input "radio" at bounding box center [12, 149] width 21 height 21
radio input "true"
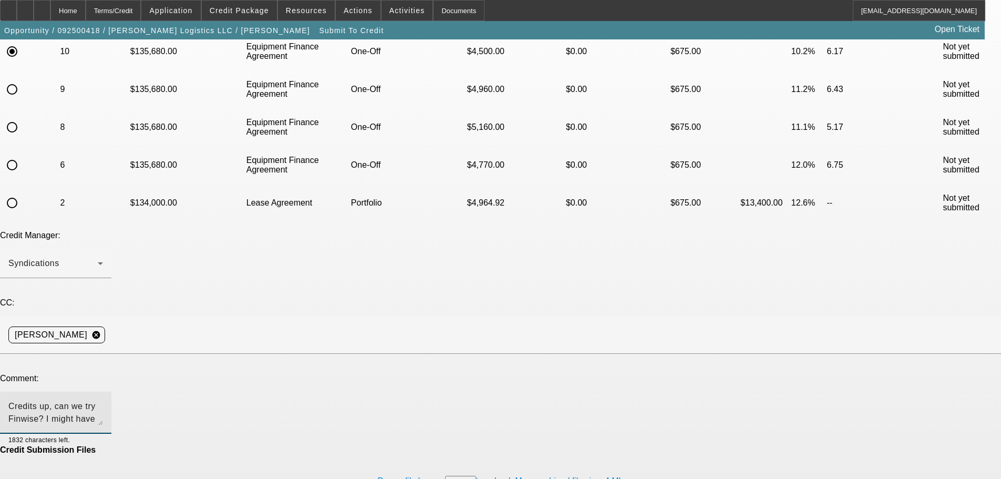
scroll to position [109, 0]
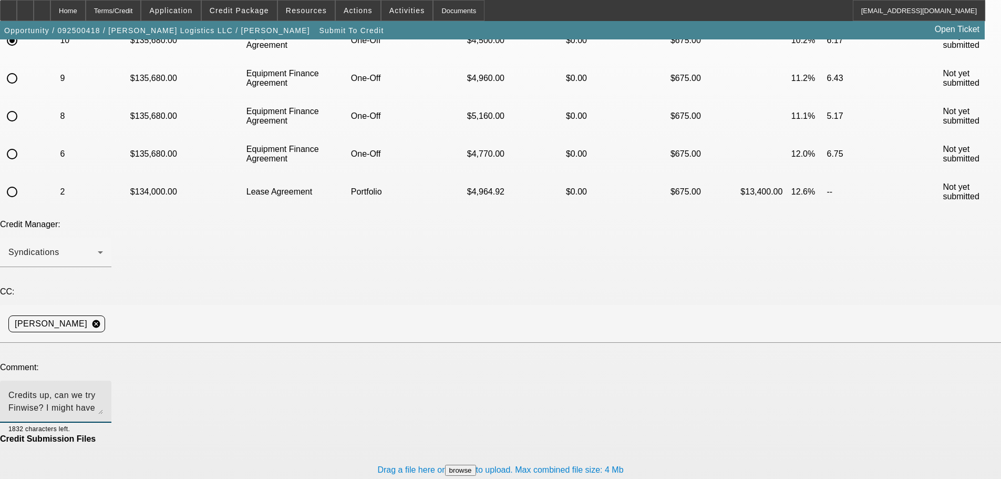
type textarea "Credits up, can we try Finwise? I might have to get very skinny on the first co…"
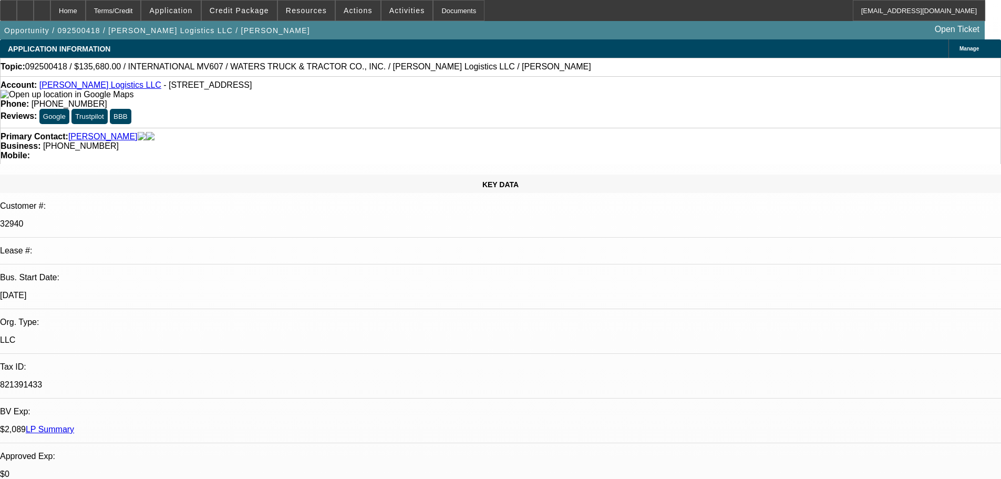
select select "0"
select select "2"
select select "0"
select select "6"
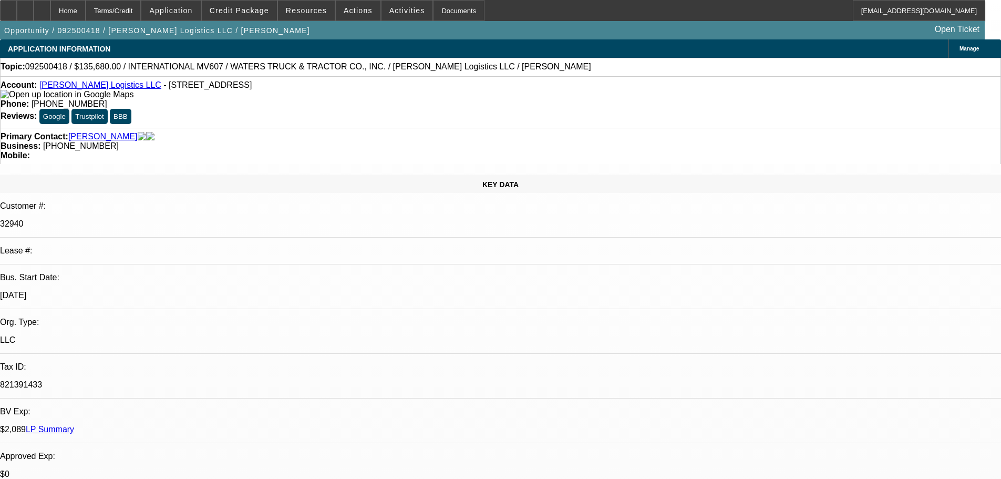
select select "0"
select select "2"
select select "0"
select select "6"
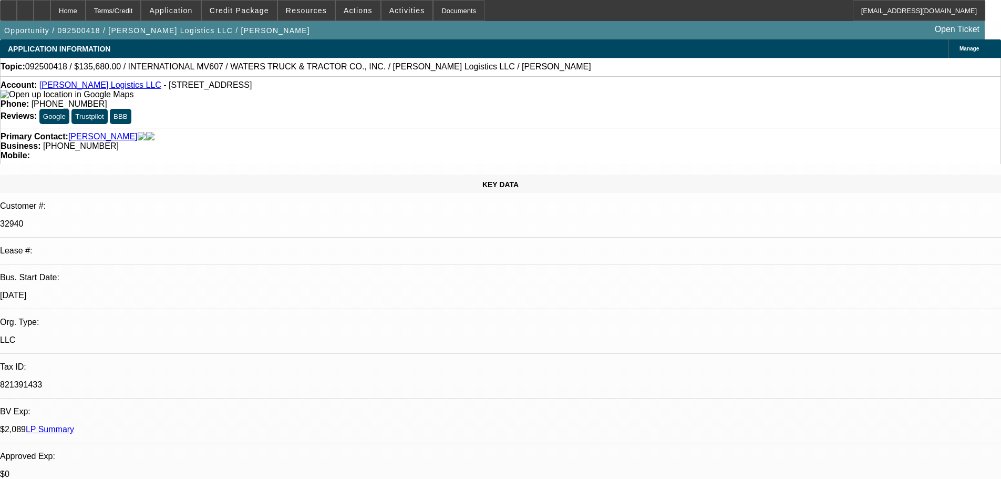
select select "0"
select select "2"
select select "0"
select select "6"
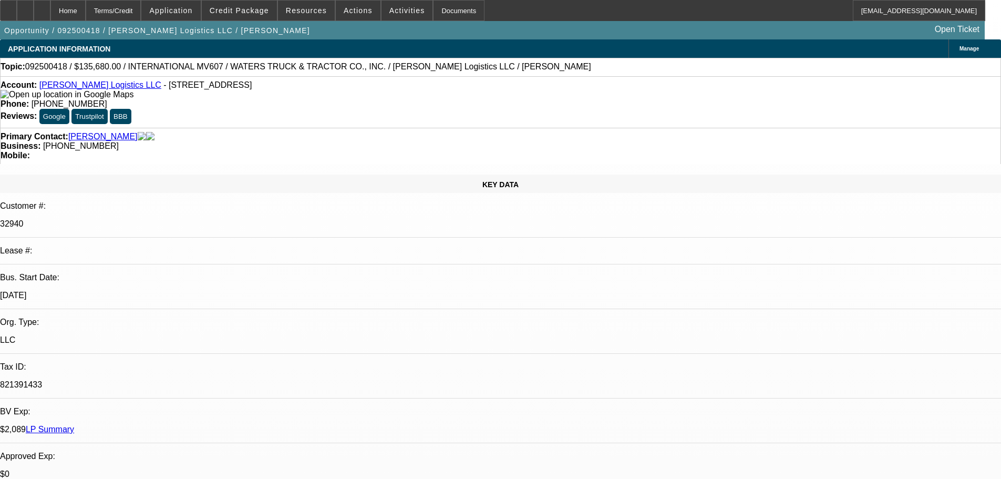
select select "0"
select select "2"
select select "0"
select select "6"
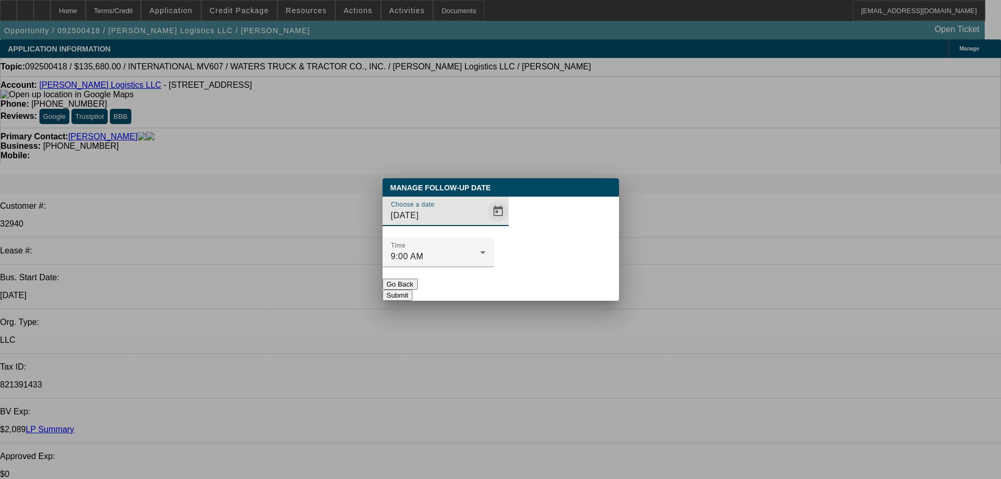
click at [485, 222] on div at bounding box center [496, 211] width 23 height 21
click at [485, 224] on span "Open calendar" at bounding box center [497, 211] width 25 height 25
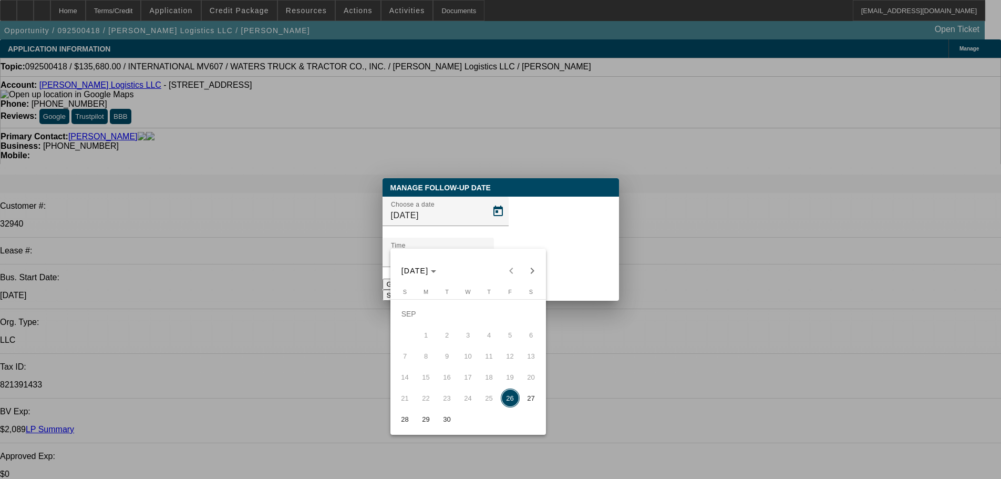
click at [424, 421] on span "29" at bounding box center [426, 418] width 19 height 19
type input "9/29/2025"
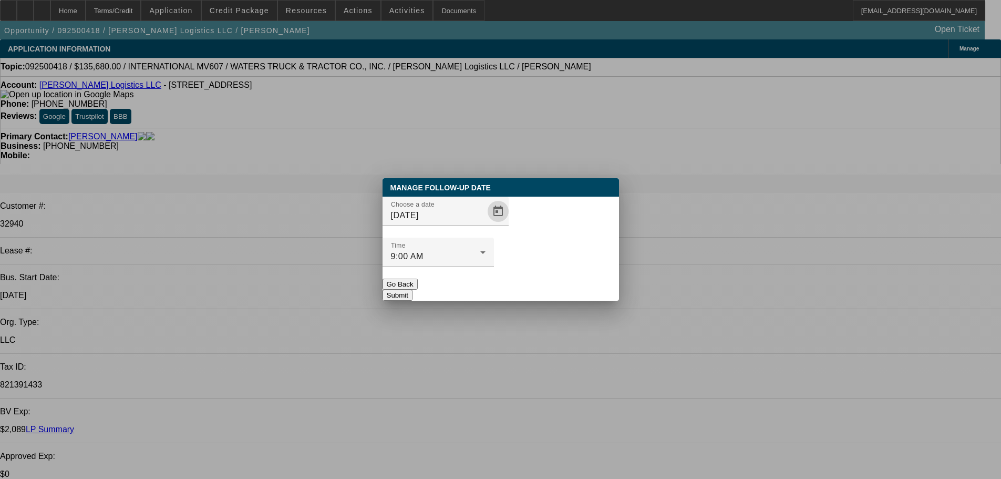
click at [412, 289] on button "Submit" at bounding box center [397, 294] width 30 height 11
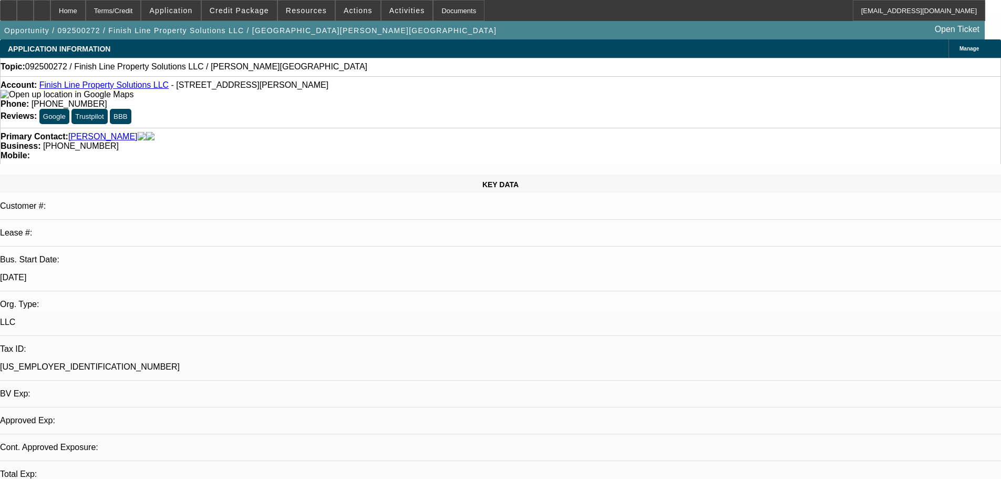
select select "0"
select select "2"
select select "0.1"
select select "4"
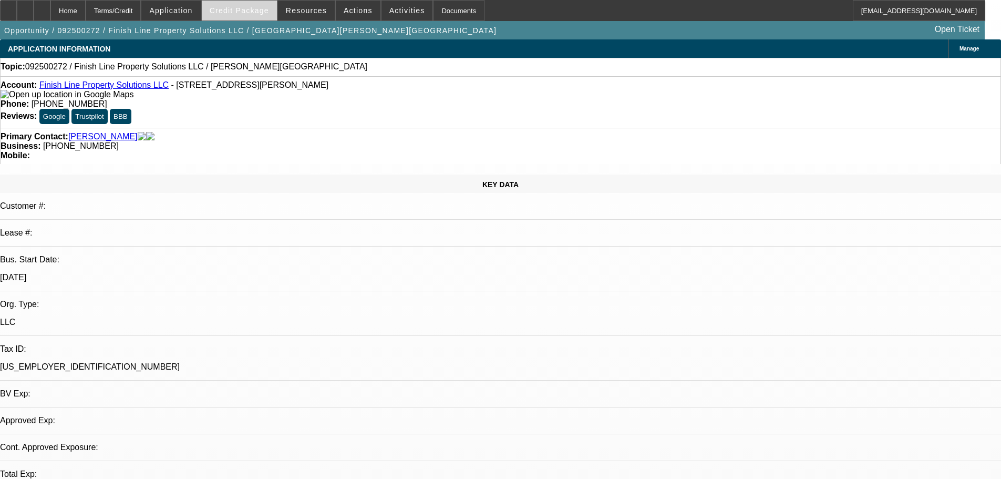
click at [242, 5] on span at bounding box center [239, 10] width 75 height 25
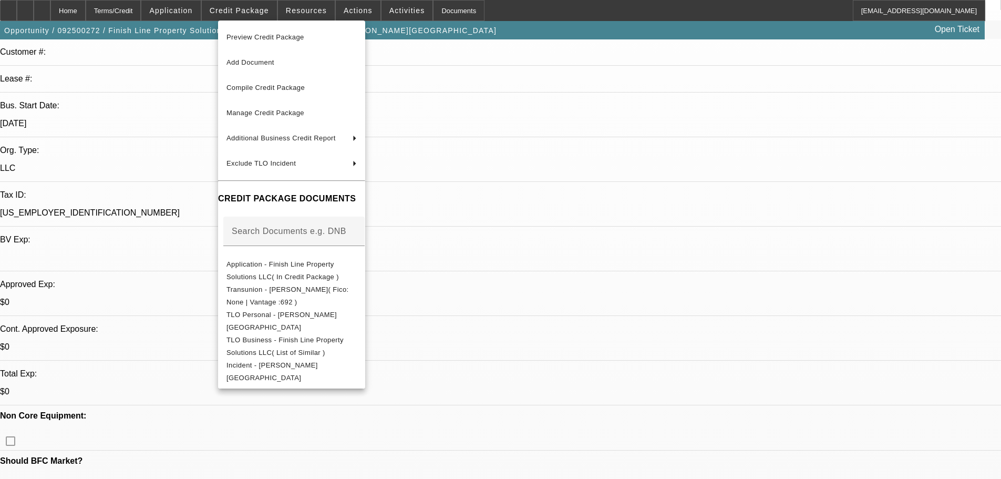
scroll to position [158, 0]
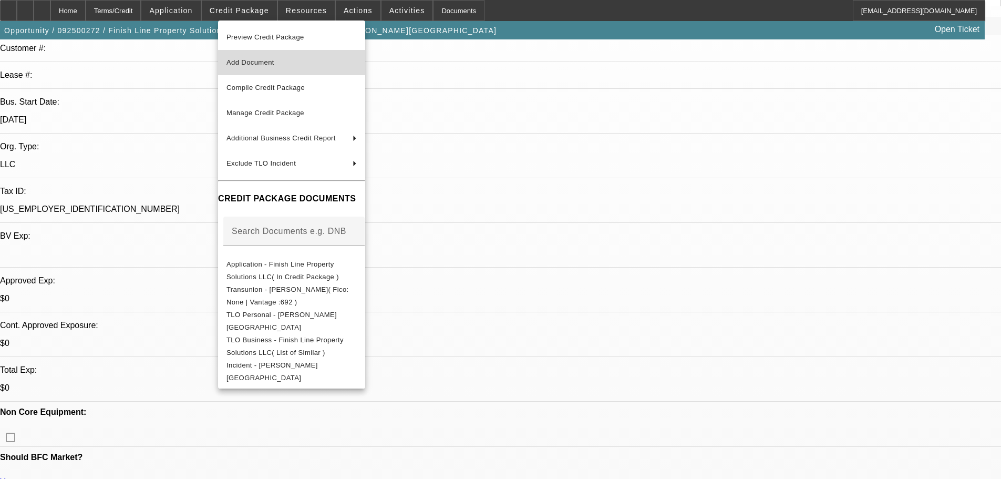
click at [296, 63] on span "Add Document" at bounding box center [291, 62] width 130 height 13
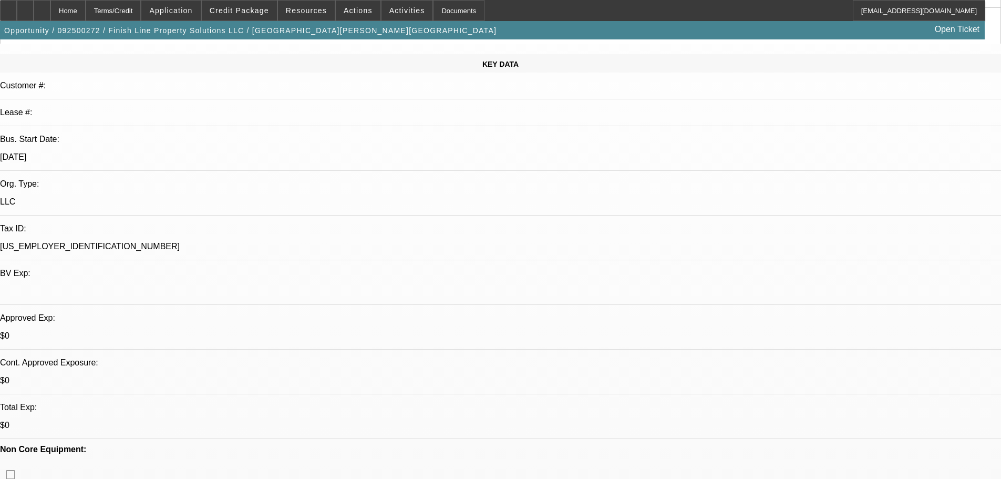
scroll to position [0, 0]
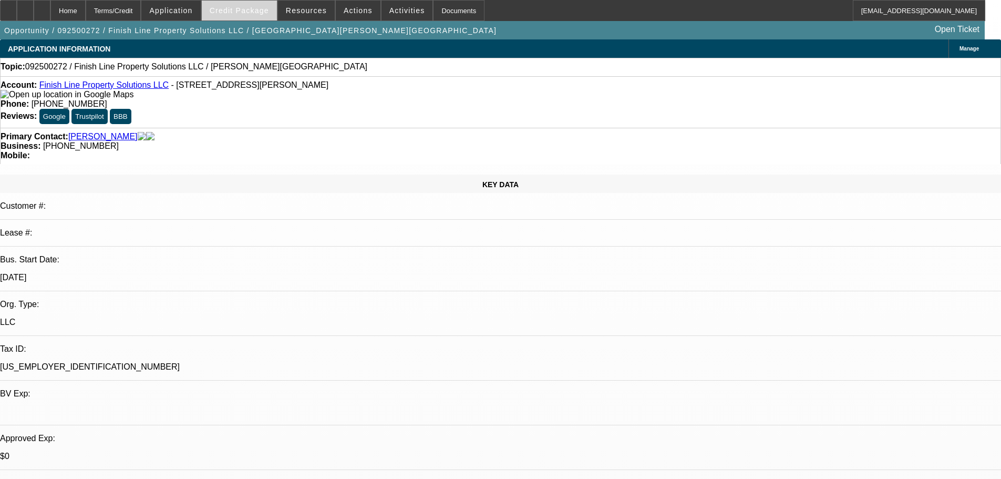
click at [260, 12] on span "Credit Package" at bounding box center [239, 10] width 59 height 8
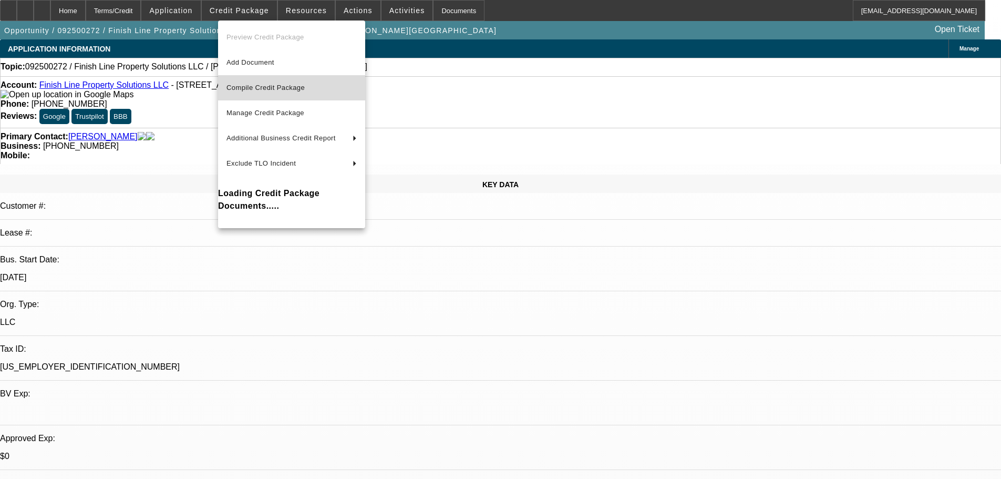
click at [310, 89] on span "Compile Credit Package" at bounding box center [291, 87] width 130 height 13
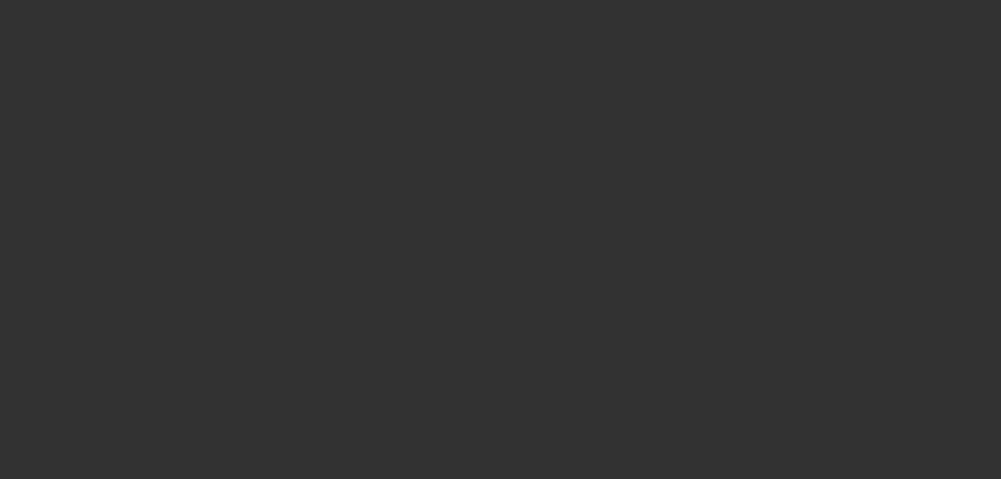
select select "0"
select select "2"
select select "0.1"
select select "4"
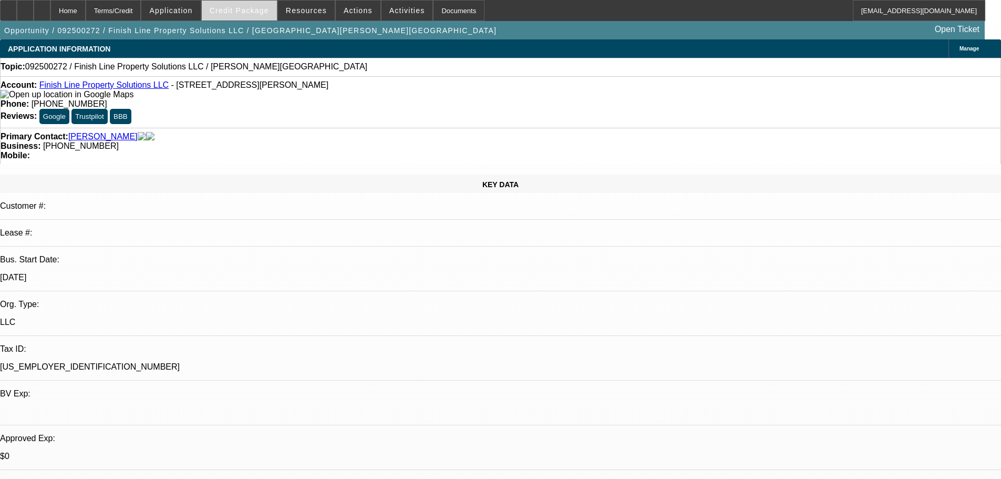
click at [260, 12] on span "Credit Package" at bounding box center [239, 10] width 59 height 8
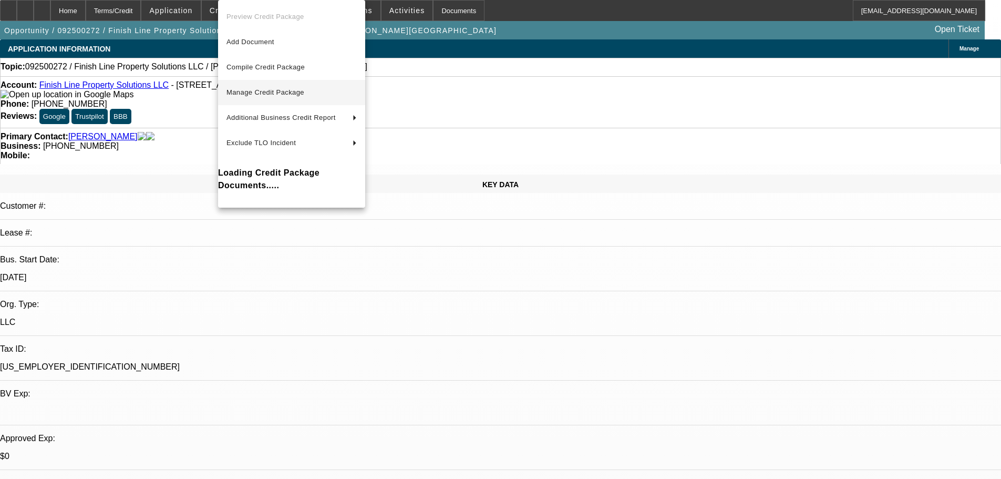
click at [288, 99] on button "Manage Credit Package" at bounding box center [291, 92] width 147 height 25
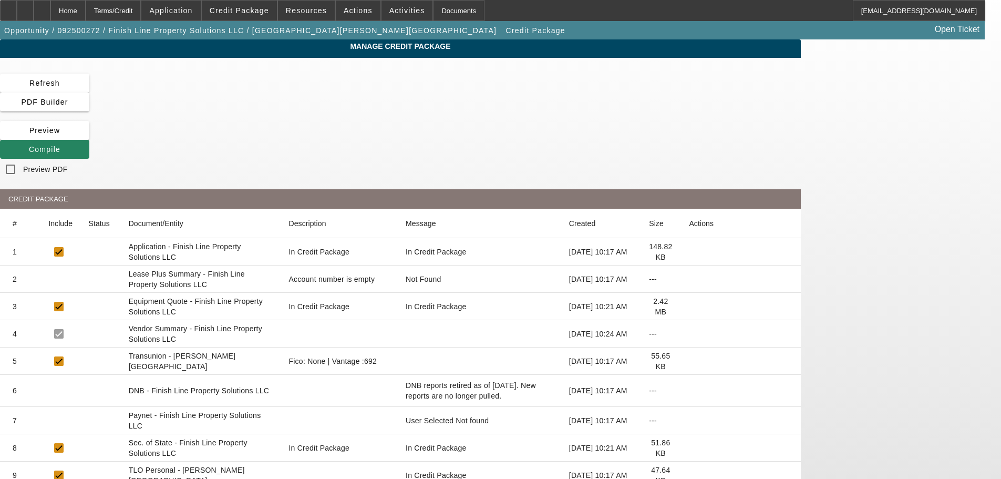
click at [689, 361] on icon at bounding box center [689, 361] width 0 height 0
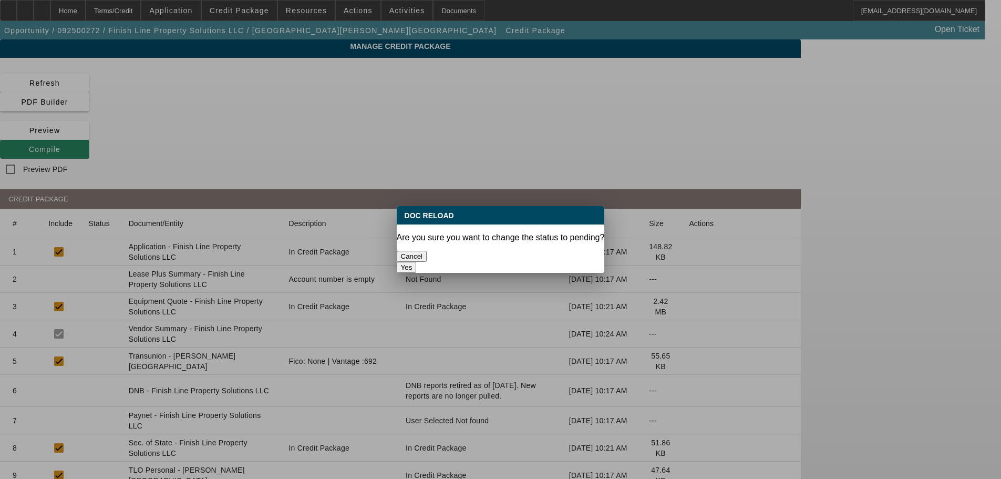
click at [417, 262] on button "Yes" at bounding box center [407, 267] width 20 height 11
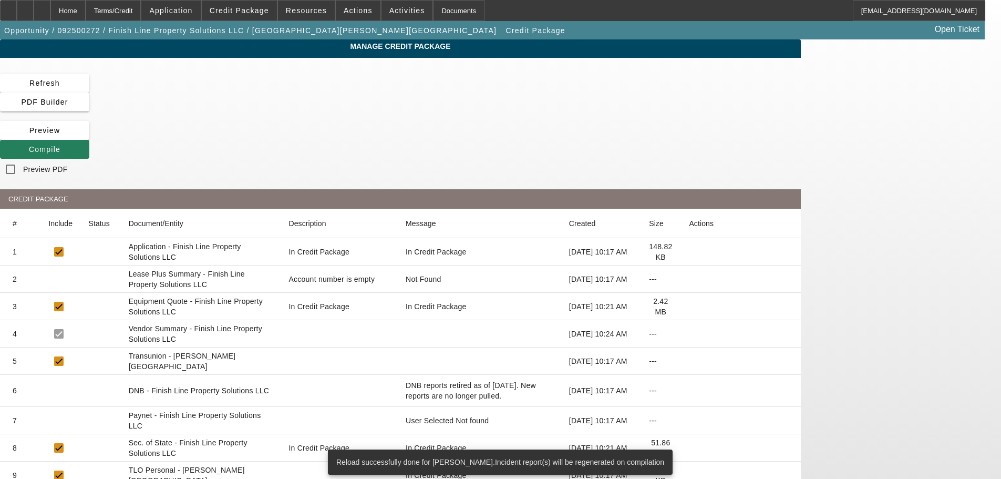
click at [29, 145] on icon at bounding box center [29, 149] width 0 height 8
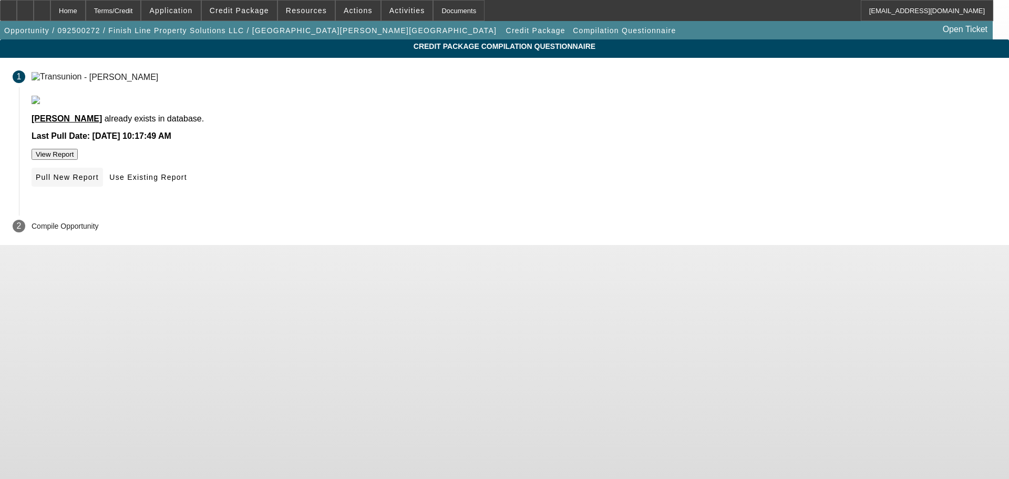
click at [99, 181] on span "Pull New Report" at bounding box center [67, 177] width 63 height 8
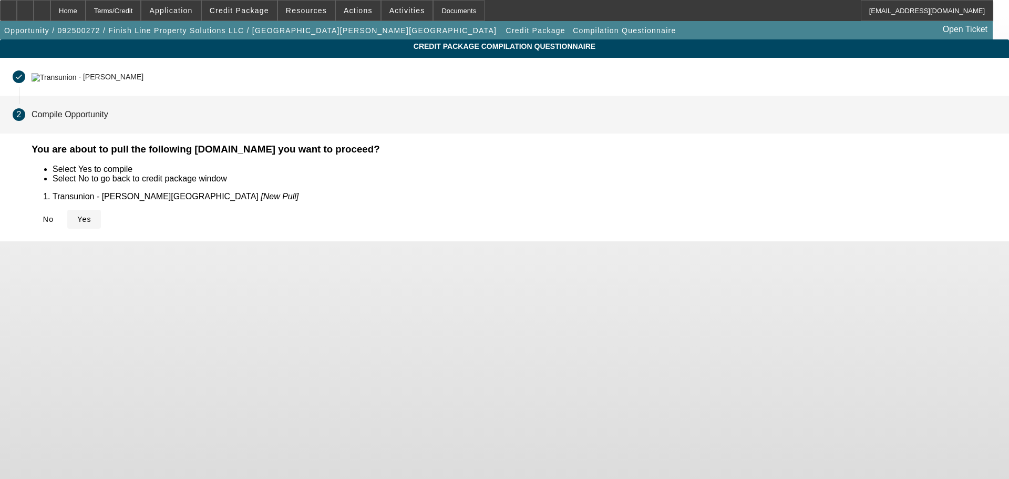
click at [91, 216] on span "Yes" at bounding box center [84, 219] width 14 height 8
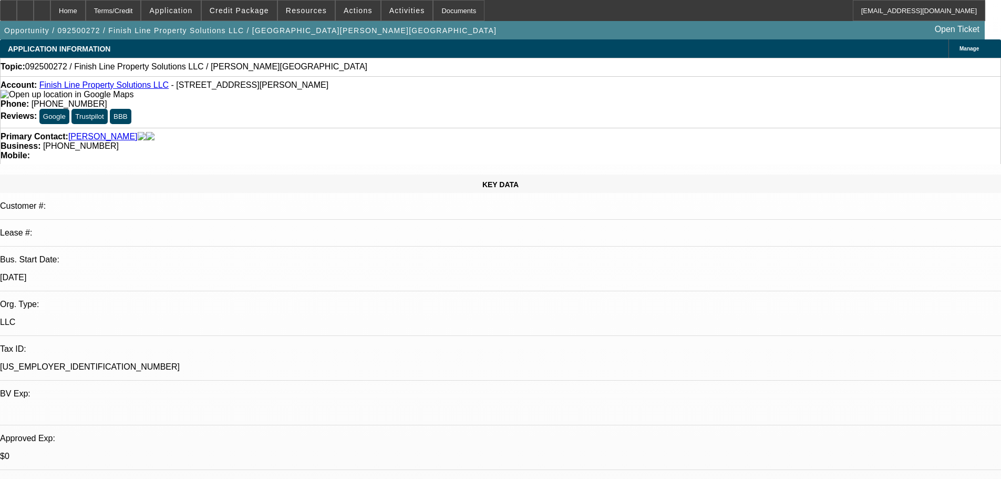
select select "0"
select select "2"
select select "0.1"
select select "4"
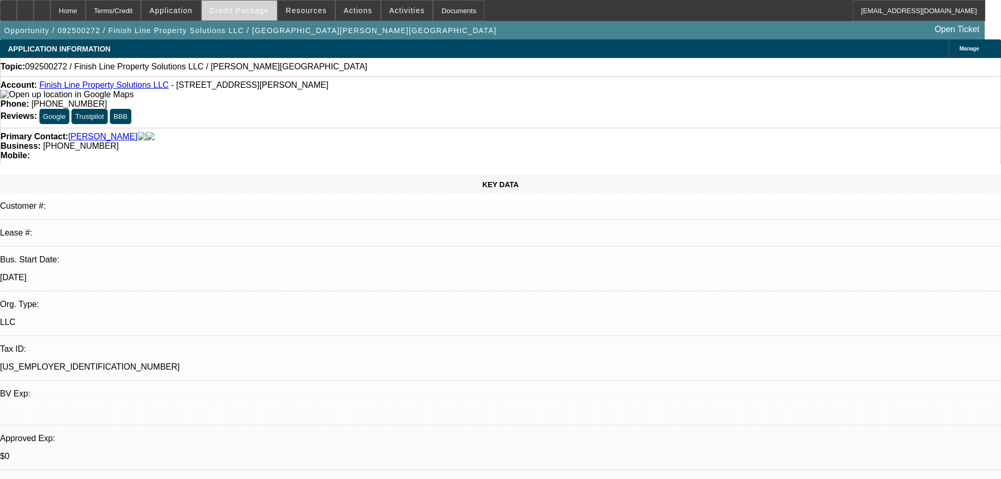
click at [249, 12] on span "Credit Package" at bounding box center [239, 10] width 59 height 8
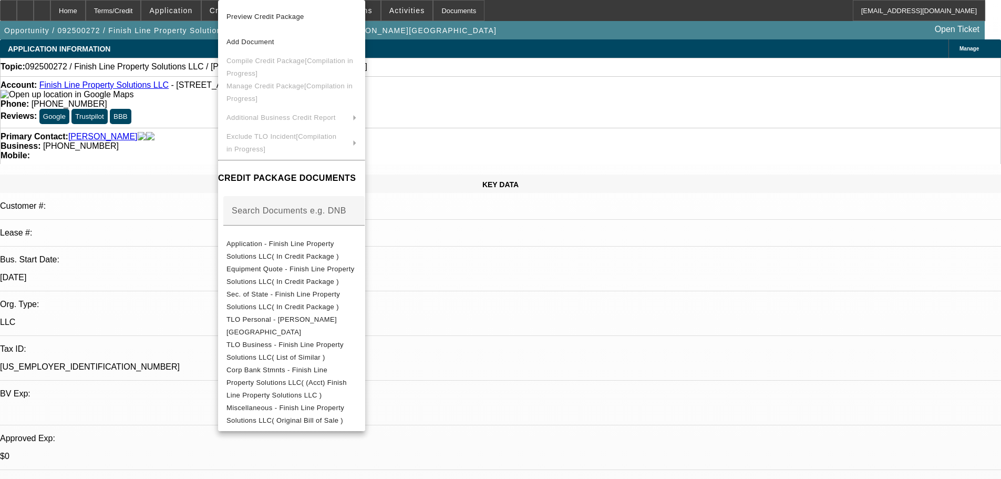
click at [184, 82] on div at bounding box center [500, 239] width 1001 height 479
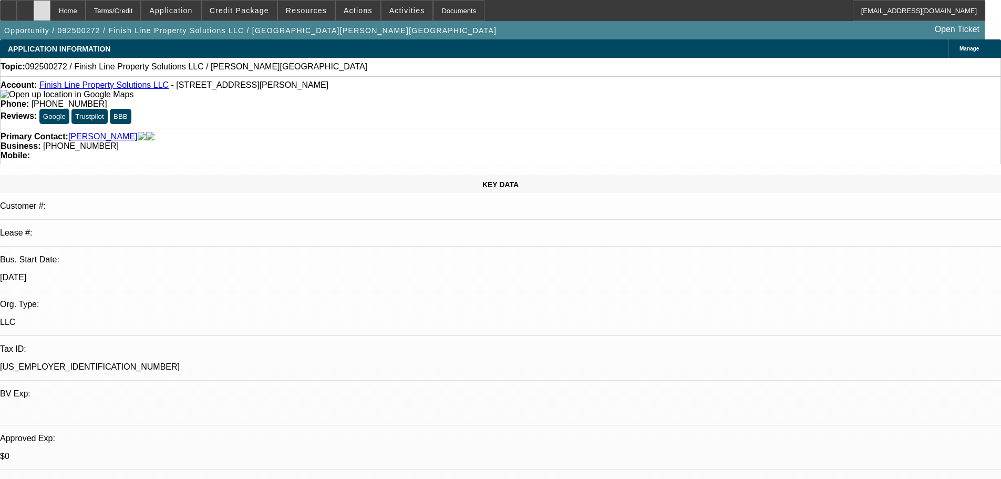
click at [50, 6] on div at bounding box center [42, 10] width 17 height 21
select select "0"
select select "2"
select select "0.1"
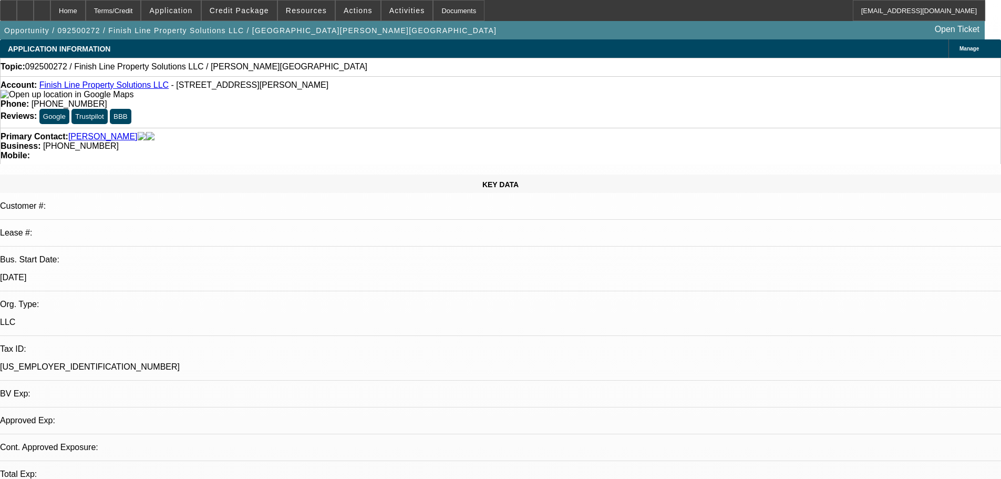
select select "4"
